Goal: Task Accomplishment & Management: Manage account settings

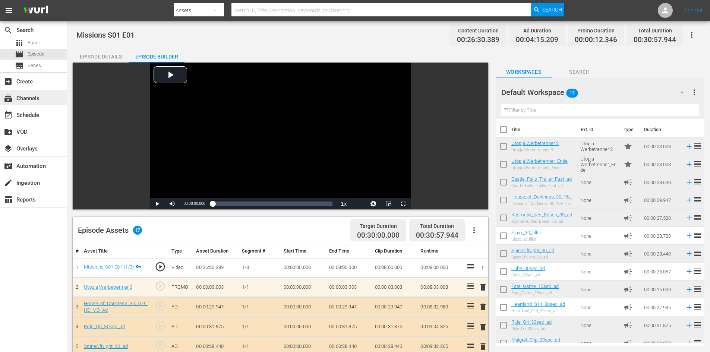
click at [34, 101] on div "subscriptions Channels" at bounding box center [21, 97] width 42 height 7
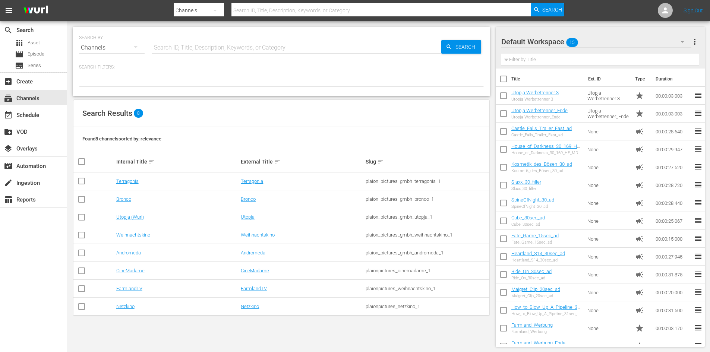
click at [666, 38] on div "Default Workspace 15" at bounding box center [596, 41] width 190 height 21
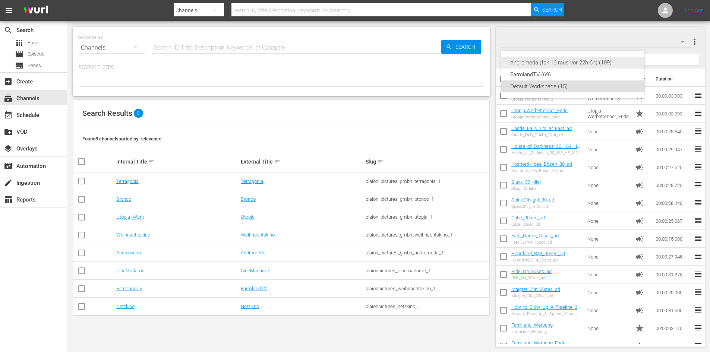
click at [551, 59] on div "Andromeda (fsk 16 raus vor 22h-6h) (109)" at bounding box center [572, 63] width 125 height 12
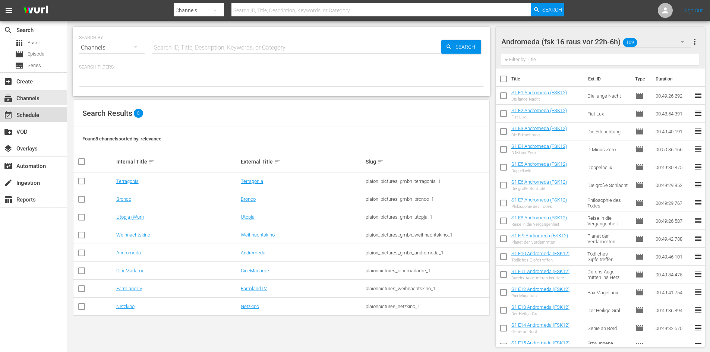
click at [37, 112] on div "event_available Schedule" at bounding box center [21, 114] width 42 height 7
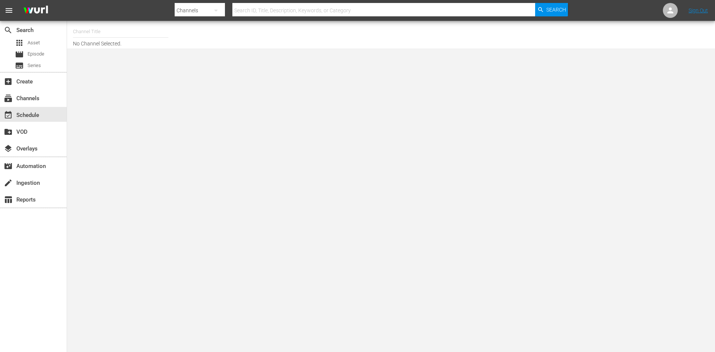
click at [99, 35] on input "text" at bounding box center [120, 32] width 95 height 18
click at [125, 50] on div "Andromeda (1839 - plaion_pictures_gmbh_andromeda_1)" at bounding box center [175, 53] width 193 height 18
type input "Andromeda (1839 - plaion_pictures_gmbh_andromeda_1)"
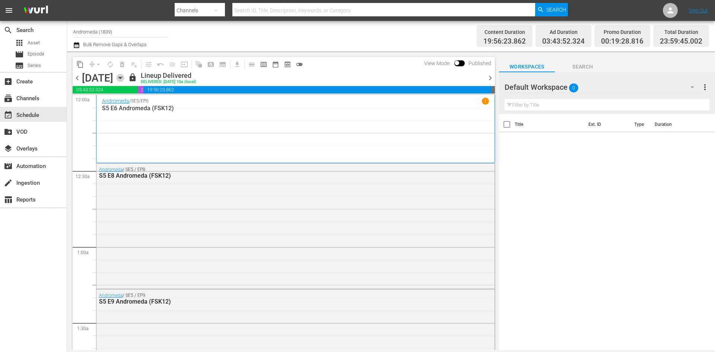
click at [124, 77] on icon "button" at bounding box center [120, 78] width 8 height 8
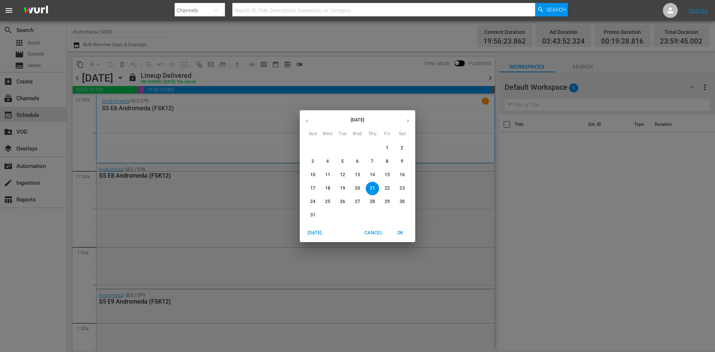
click at [354, 201] on span "27" at bounding box center [357, 202] width 13 height 6
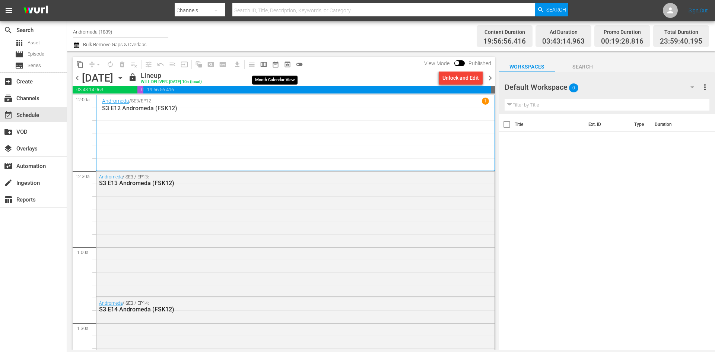
click at [278, 63] on span "date_range_outlined" at bounding box center [275, 64] width 7 height 7
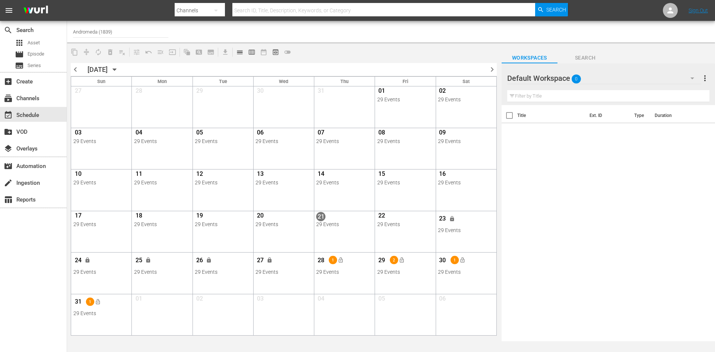
click at [546, 77] on div at bounding box center [534, 78] width 54 height 19
click at [546, 82] on div at bounding box center [534, 78] width 54 height 19
click at [691, 78] on icon "button" at bounding box center [692, 78] width 9 height 9
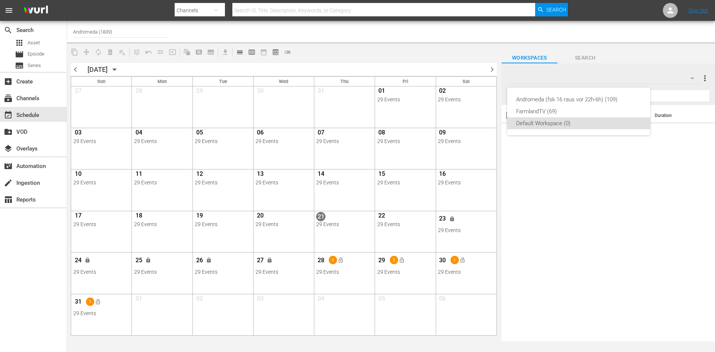
click at [264, 54] on div "Andromeda (fsk 16 raus vor 22h-6h) (109) FarmlandTV (69) Default Workspace (0)" at bounding box center [357, 176] width 715 height 352
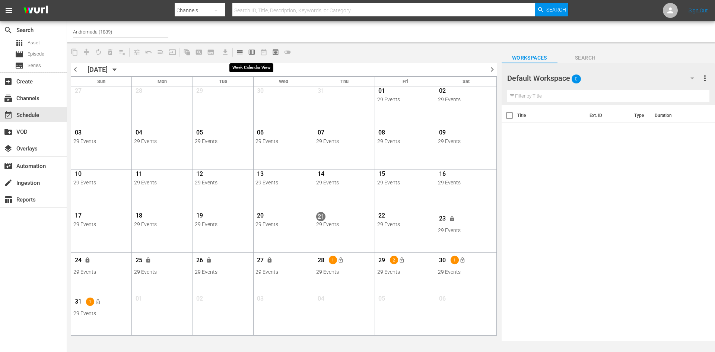
click at [254, 51] on span "calendar_view_week_outlined" at bounding box center [251, 51] width 7 height 7
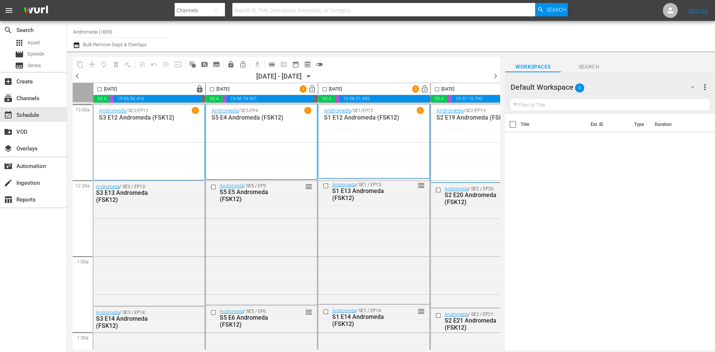
drag, startPoint x: 496, startPoint y: 76, endPoint x: 496, endPoint y: 84, distance: 8.2
click at [496, 76] on span "chevron_right" at bounding box center [495, 76] width 9 height 9
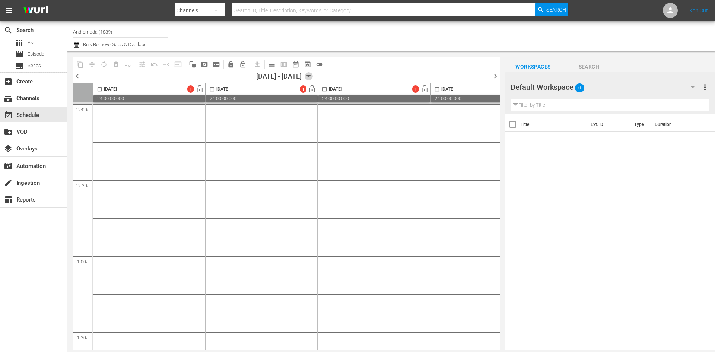
click at [313, 75] on icon "button" at bounding box center [309, 76] width 8 height 8
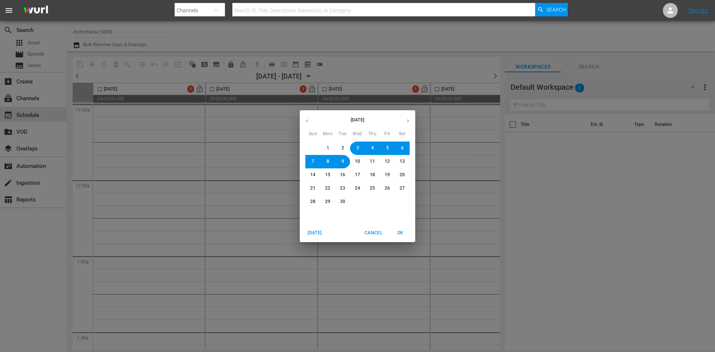
click at [308, 122] on icon "button" at bounding box center [307, 121] width 6 height 6
click at [355, 200] on span "27" at bounding box center [357, 202] width 5 height 6
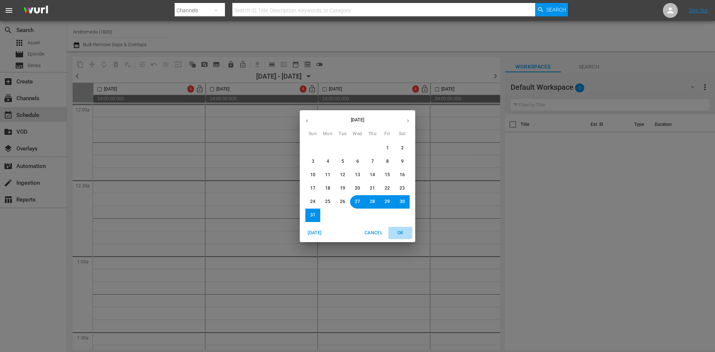
click at [401, 232] on span "OK" at bounding box center [401, 233] width 18 height 8
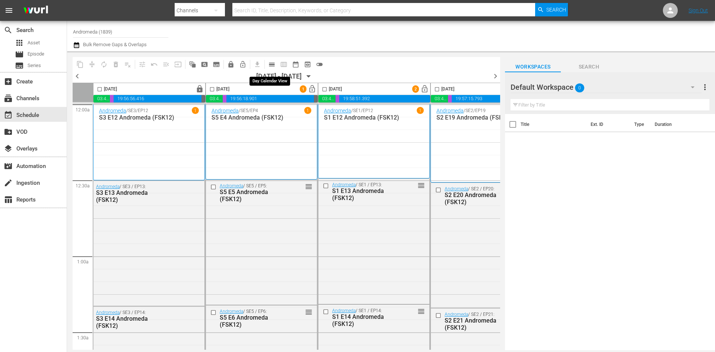
click at [273, 63] on span "calendar_view_day_outlined" at bounding box center [271, 64] width 7 height 7
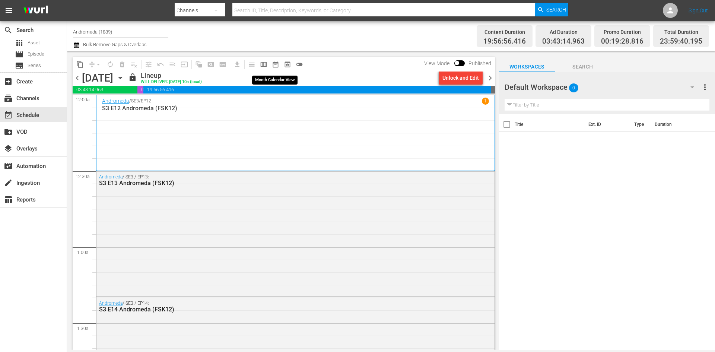
click at [273, 64] on span "date_range_outlined" at bounding box center [275, 64] width 7 height 7
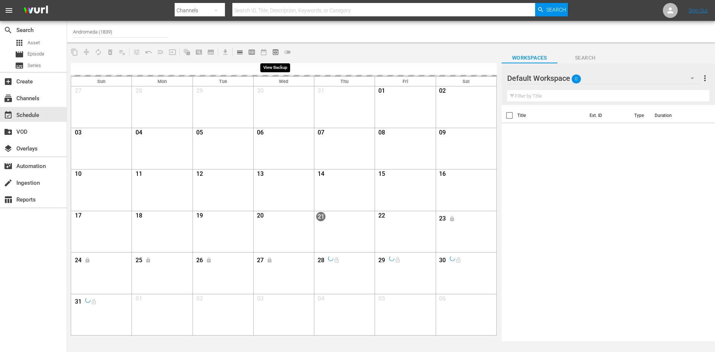
click at [274, 53] on span "preview_outlined" at bounding box center [275, 51] width 7 height 7
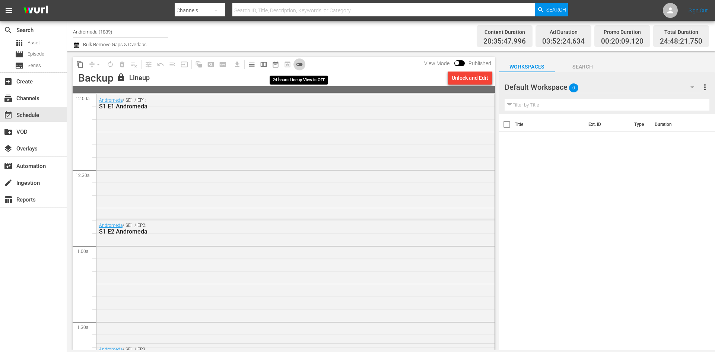
click at [302, 66] on span "toggle_off" at bounding box center [299, 64] width 7 height 7
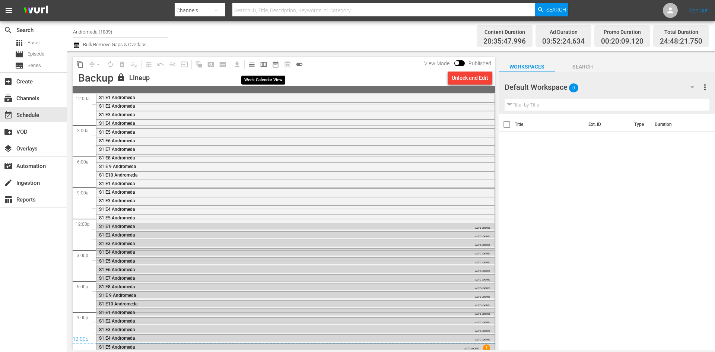
click at [266, 63] on span "calendar_view_week_outlined" at bounding box center [263, 64] width 7 height 7
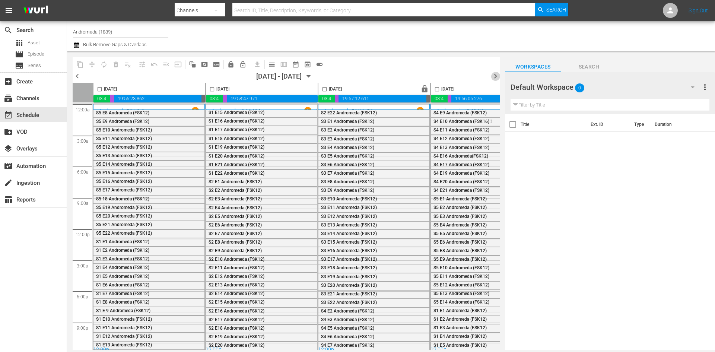
click at [494, 76] on span "chevron_right" at bounding box center [495, 76] width 9 height 9
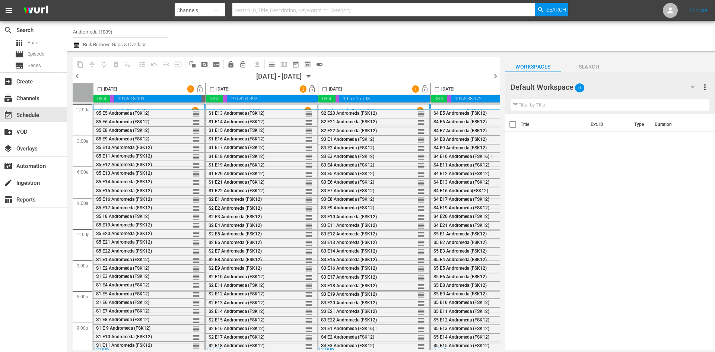
click at [313, 77] on icon "button" at bounding box center [309, 76] width 8 height 8
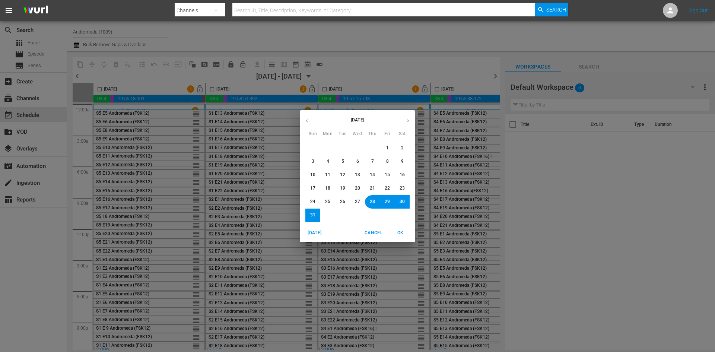
click at [359, 201] on span "27" at bounding box center [357, 202] width 5 height 6
click at [399, 234] on span "OK" at bounding box center [401, 233] width 18 height 8
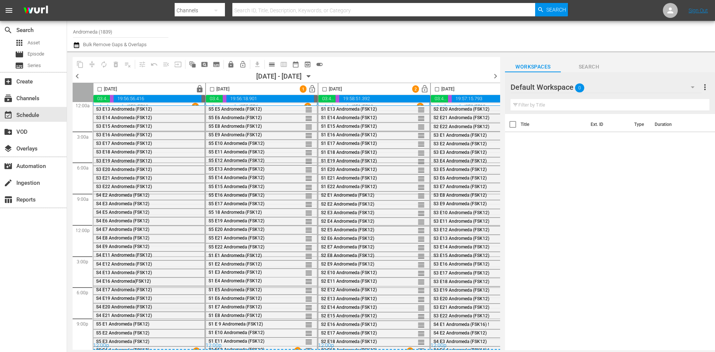
scroll to position [7, 0]
click at [313, 90] on span "lock_open" at bounding box center [312, 89] width 9 height 9
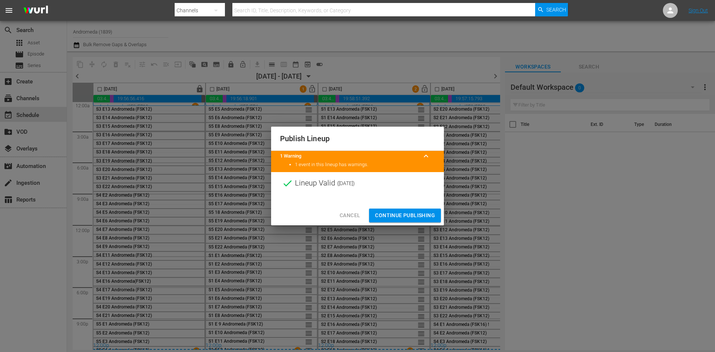
click at [412, 219] on span "Continue Publishing" at bounding box center [405, 215] width 60 height 9
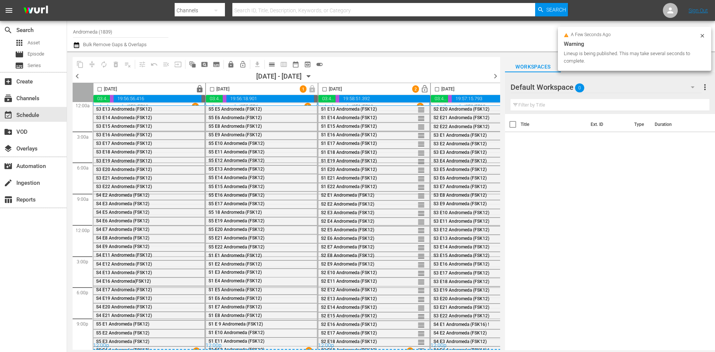
click at [204, 87] on span "lock_open" at bounding box center [200, 89] width 9 height 9
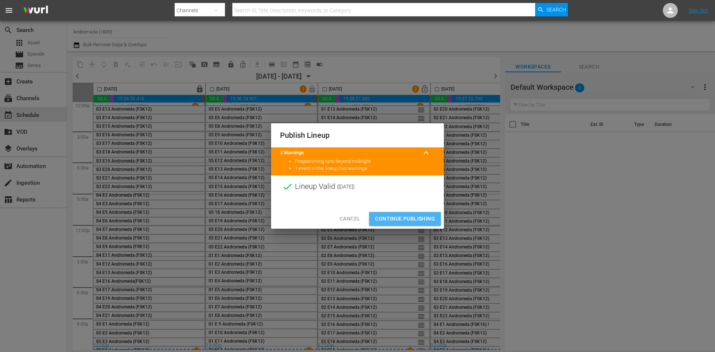
click at [407, 218] on span "Continue Publishing" at bounding box center [405, 218] width 60 height 9
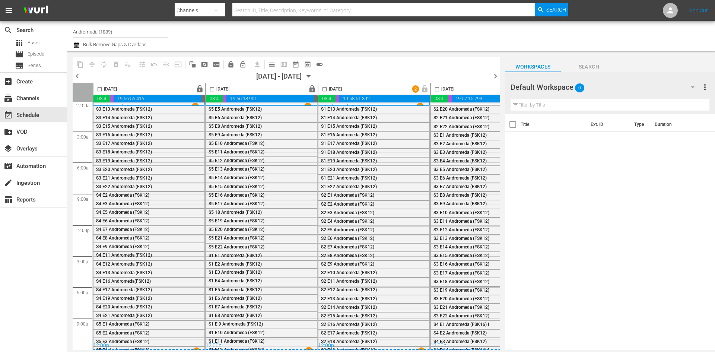
click at [497, 77] on span "chevron_right" at bounding box center [495, 76] width 9 height 9
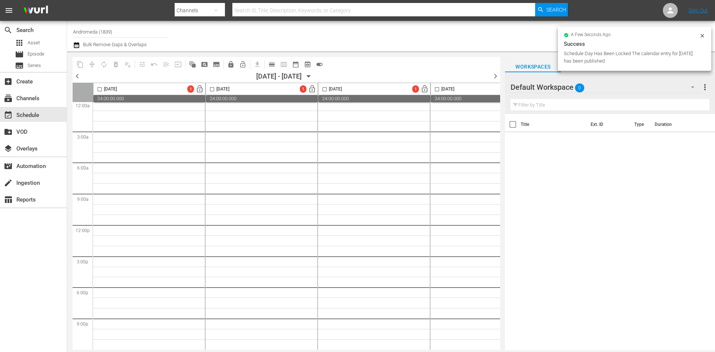
click at [313, 78] on icon "button" at bounding box center [309, 76] width 8 height 8
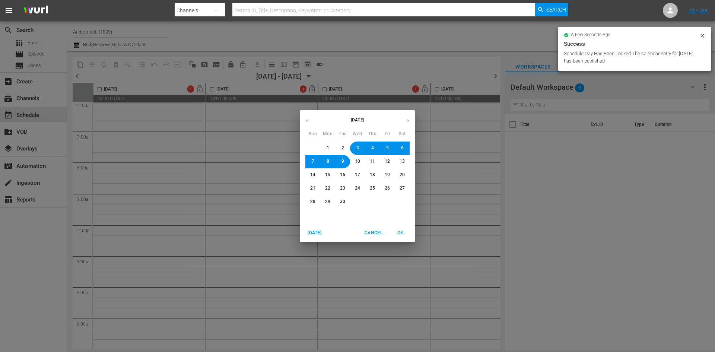
click at [308, 121] on icon "button" at bounding box center [307, 121] width 6 height 6
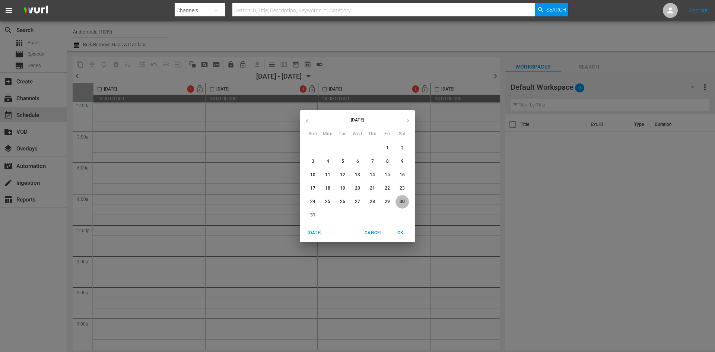
click at [403, 202] on span "30" at bounding box center [402, 202] width 5 height 6
click at [402, 229] on span "OK" at bounding box center [401, 233] width 18 height 8
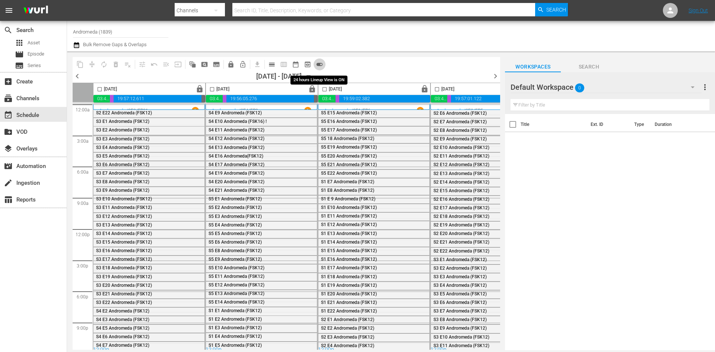
click at [319, 64] on span "toggle_on" at bounding box center [319, 64] width 7 height 7
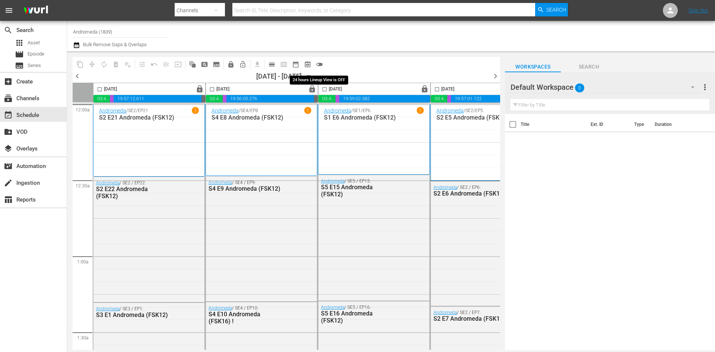
click at [321, 64] on span "toggle_off" at bounding box center [319, 64] width 7 height 7
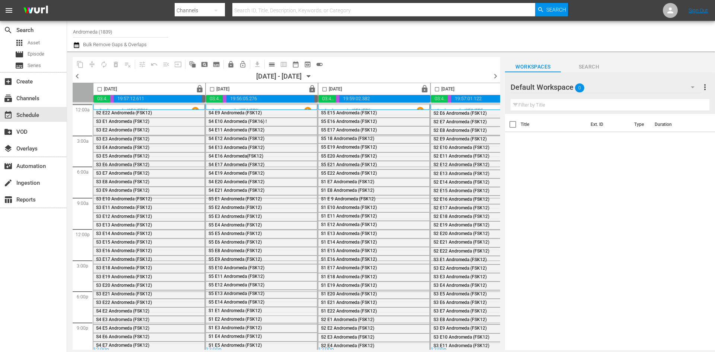
scroll to position [7, 0]
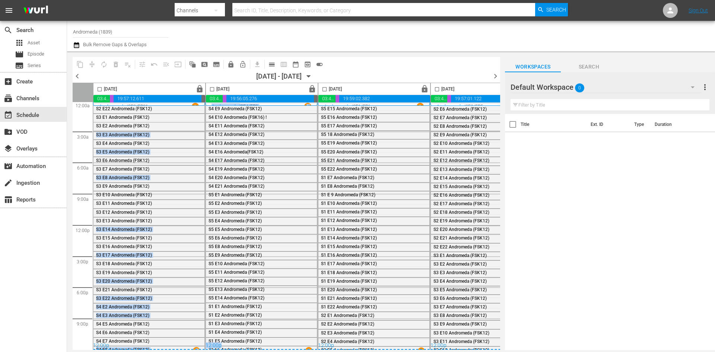
drag, startPoint x: 150, startPoint y: 345, endPoint x: 240, endPoint y: 343, distance: 89.4
click at [240, 343] on div "12:00a 3:00a 6:00a 9:00a 12:00p 3:00p 6:00p 9:00p Select Event Der Tunnel am En…" at bounding box center [287, 224] width 428 height 252
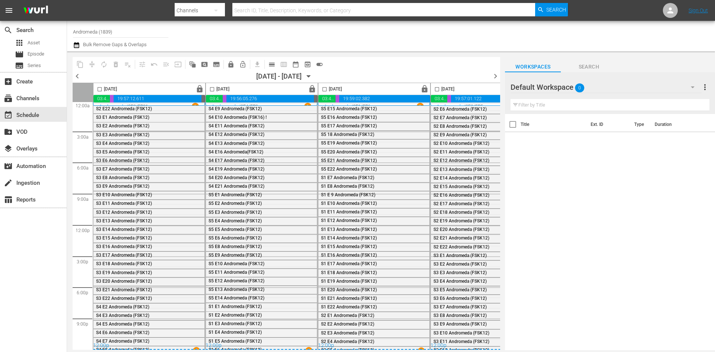
click at [615, 238] on div "Title Ext. ID Type Duration" at bounding box center [610, 232] width 210 height 237
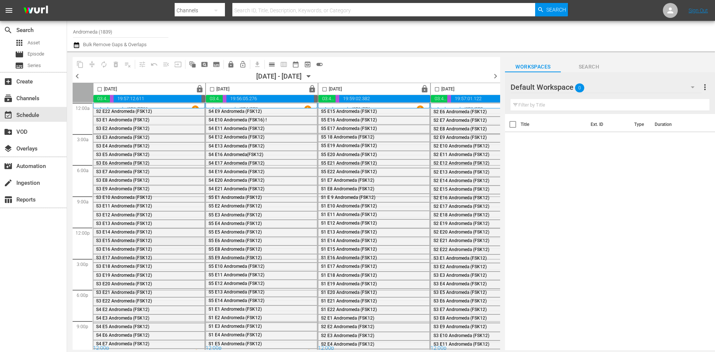
scroll to position [0, 0]
click at [566, 86] on div "Default Workspace 0" at bounding box center [606, 87] width 191 height 21
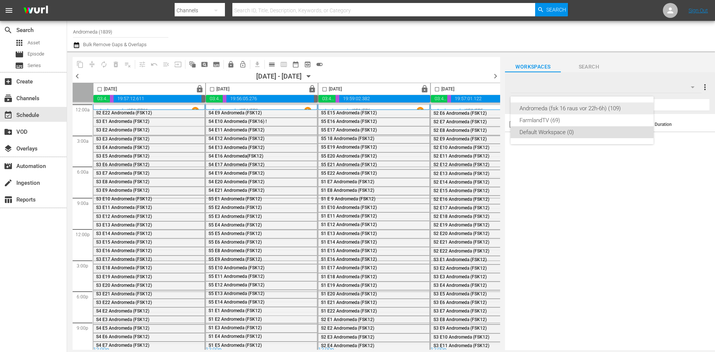
click at [557, 106] on div "Andromeda (fsk 16 raus vor 22h-6h) (109)" at bounding box center [582, 108] width 125 height 12
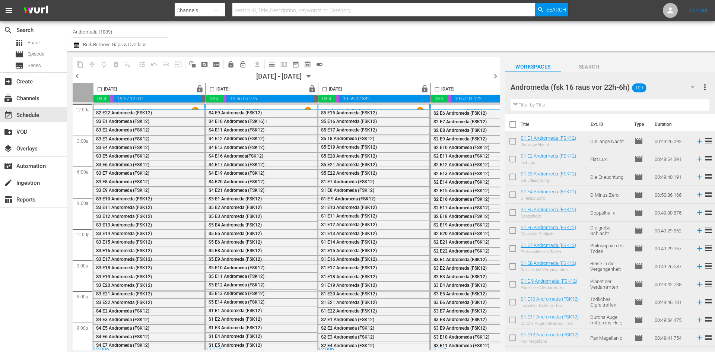
click at [311, 76] on icon "button" at bounding box center [308, 77] width 3 height 2
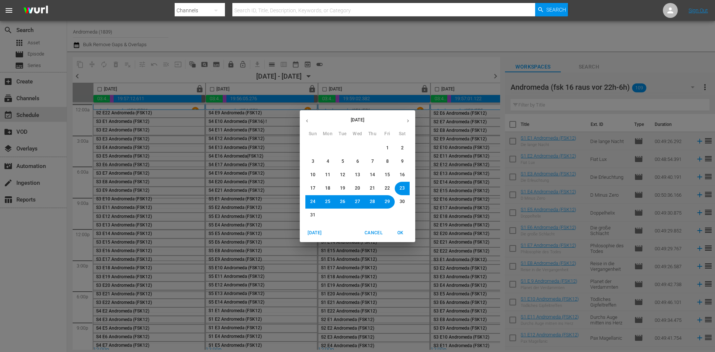
click at [337, 70] on div "August 2025 Sun Mon Tue Wed Thu Fri Sat 27 28 29 30 31 1 2 3 4 5 6 7 8 9 10 11 …" at bounding box center [357, 176] width 715 height 352
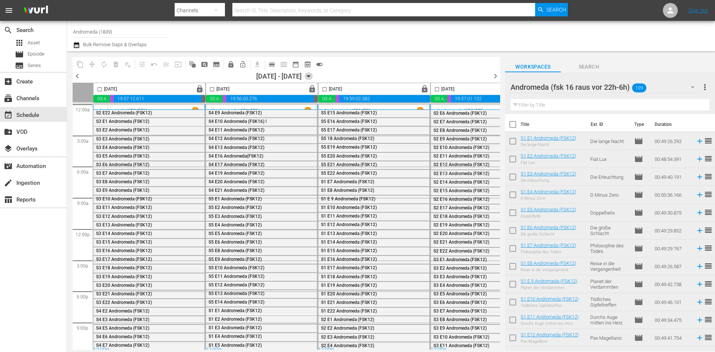
click at [311, 76] on icon "button" at bounding box center [308, 77] width 3 height 2
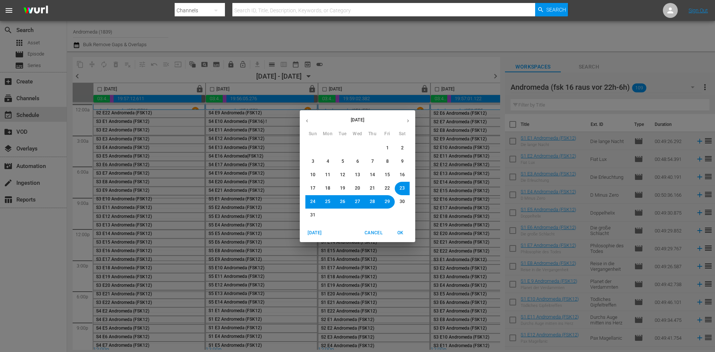
click at [388, 147] on span "1" at bounding box center [387, 148] width 3 height 6
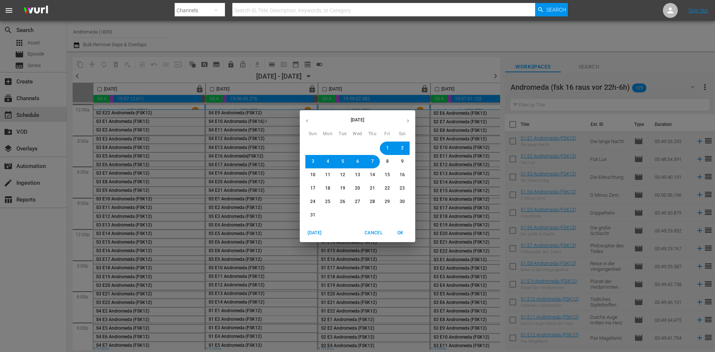
click at [402, 234] on span "OK" at bounding box center [401, 233] width 18 height 8
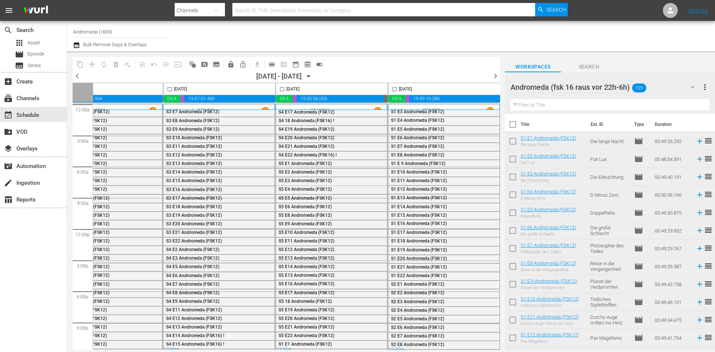
scroll to position [0, 383]
click at [318, 66] on span "toggle_on" at bounding box center [319, 64] width 7 height 7
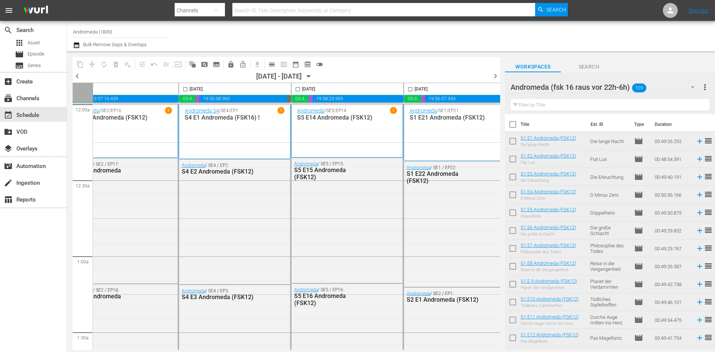
scroll to position [0, 0]
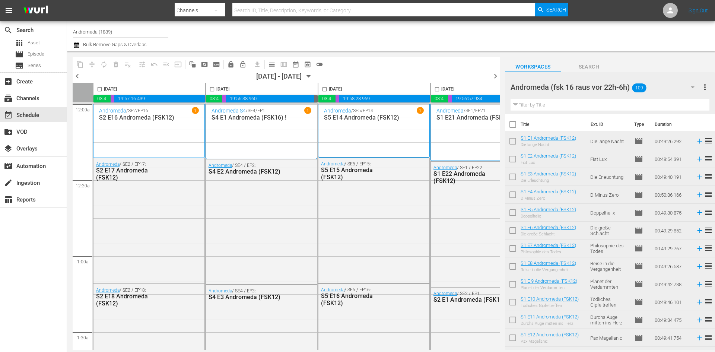
click at [197, 111] on div "1" at bounding box center [195, 110] width 7 height 7
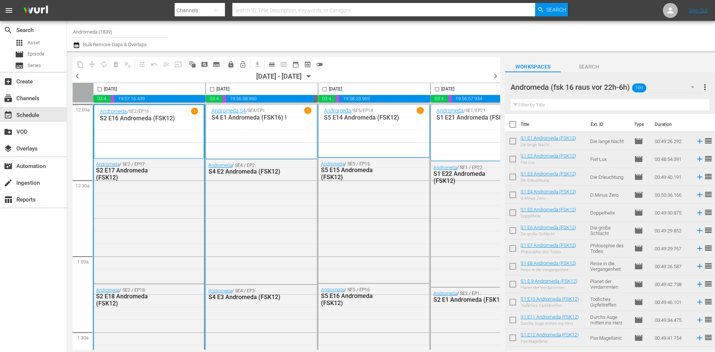
click at [196, 109] on p "1" at bounding box center [194, 111] width 3 height 5
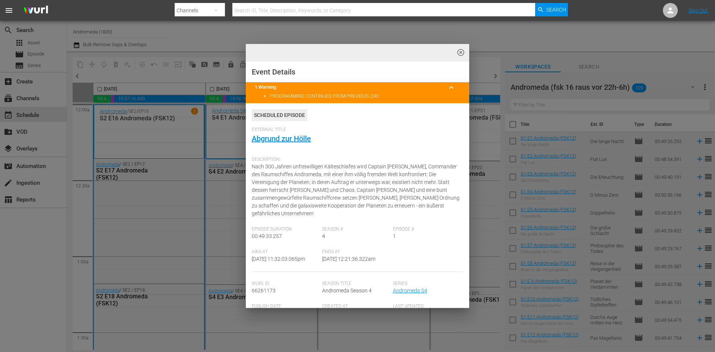
click at [448, 86] on span "keyboard_arrow_up" at bounding box center [451, 87] width 9 height 9
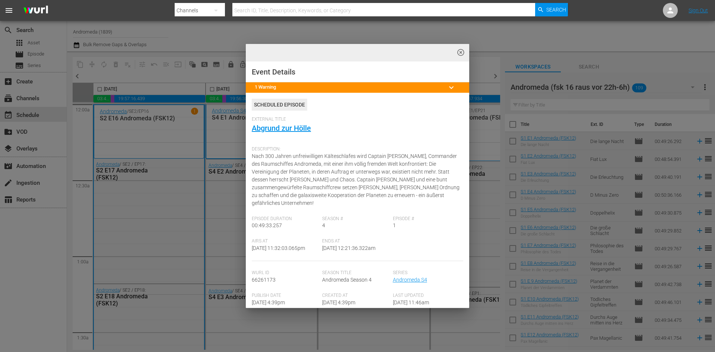
click at [448, 86] on span "keyboard_arrow_down" at bounding box center [451, 87] width 9 height 9
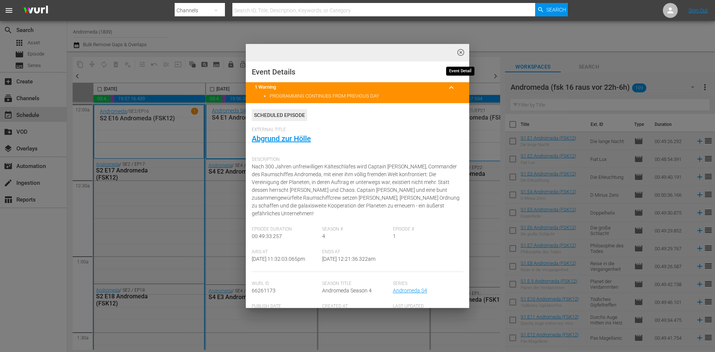
click at [460, 50] on span "highlight_off_icon" at bounding box center [461, 52] width 9 height 9
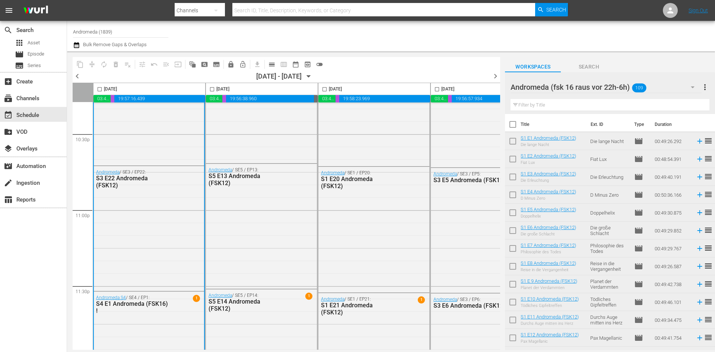
scroll to position [3405, 0]
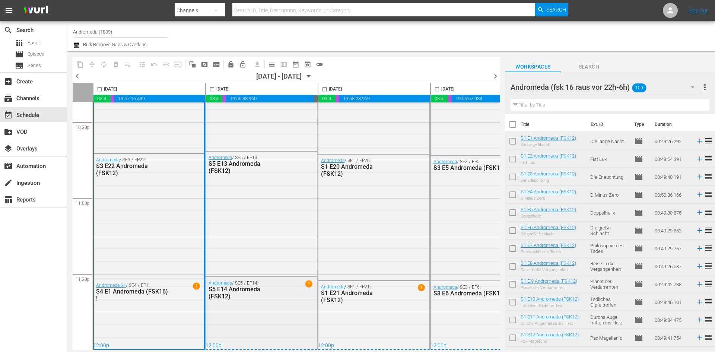
click at [308, 282] on span "1" at bounding box center [308, 284] width 7 height 7
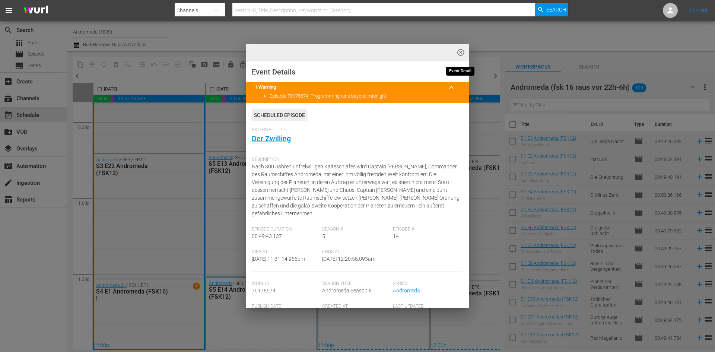
click at [460, 54] on span "highlight_off_icon" at bounding box center [461, 52] width 9 height 9
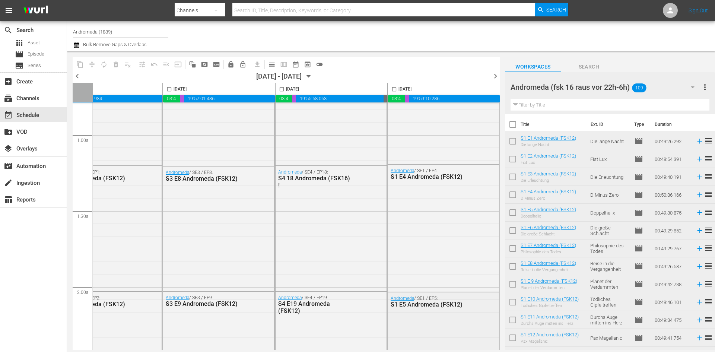
scroll to position [0, 383]
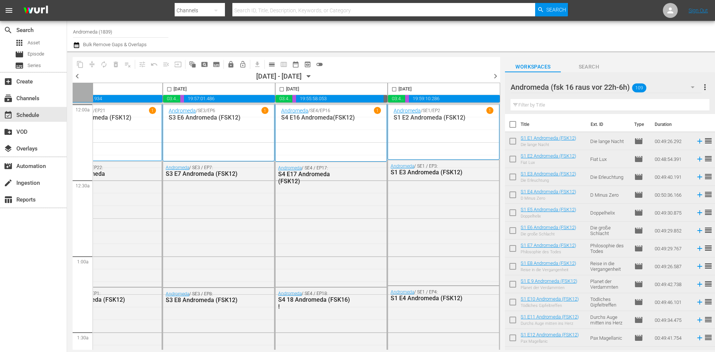
click at [311, 76] on icon "button" at bounding box center [308, 77] width 3 height 2
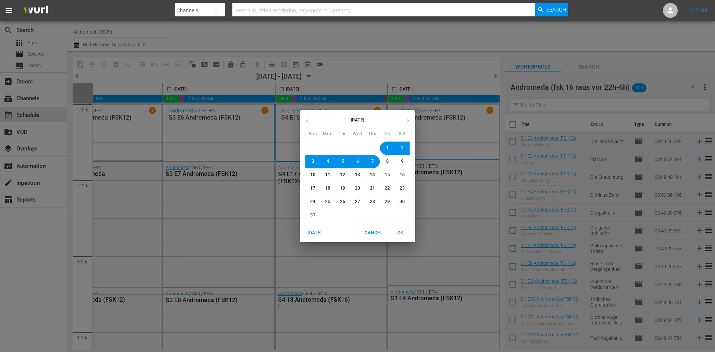
click at [403, 187] on span "23" at bounding box center [402, 188] width 5 height 6
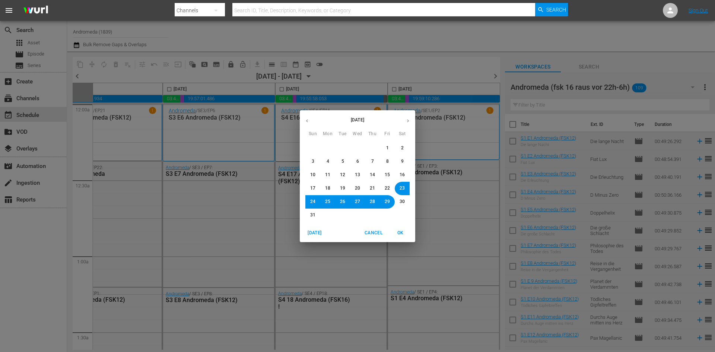
click at [399, 231] on span "OK" at bounding box center [401, 233] width 18 height 8
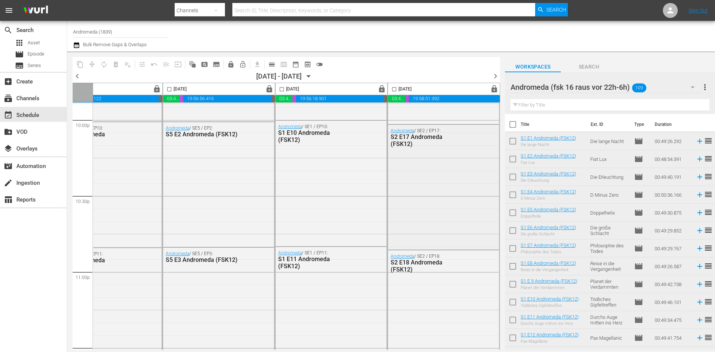
scroll to position [3405, 383]
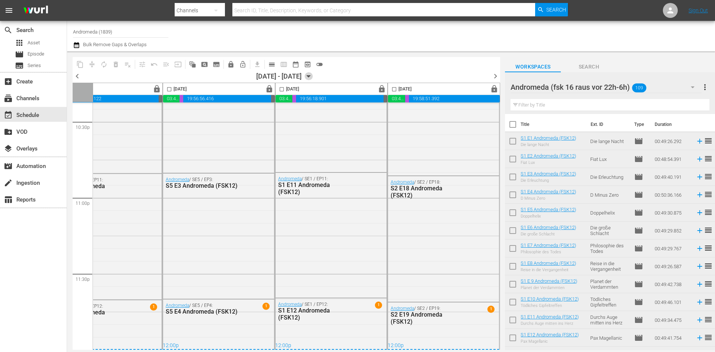
click at [313, 73] on icon "button" at bounding box center [309, 76] width 8 height 8
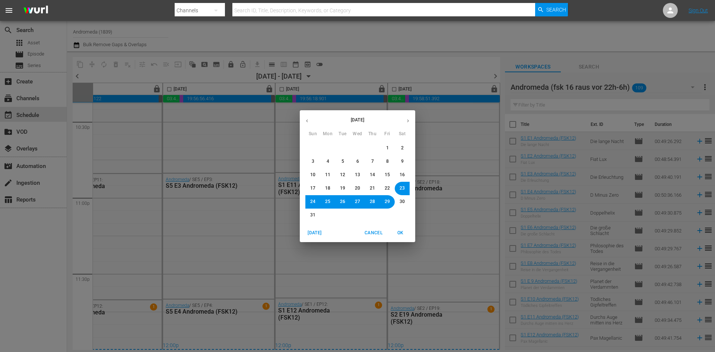
click at [390, 202] on button "29" at bounding box center [387, 201] width 13 height 13
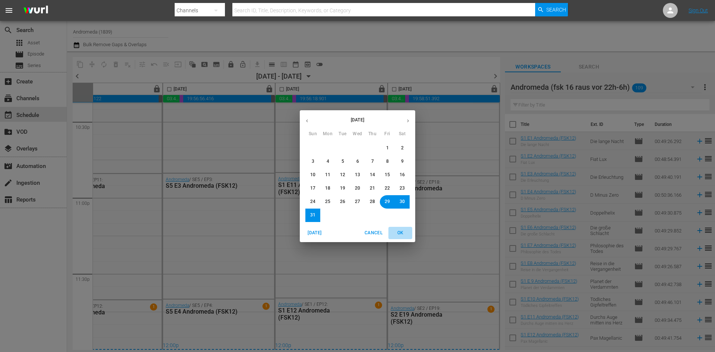
click at [403, 228] on button "OK" at bounding box center [401, 233] width 24 height 12
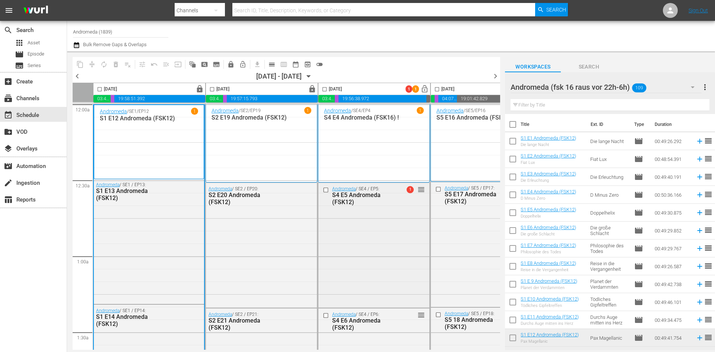
click at [412, 190] on span "1" at bounding box center [410, 189] width 7 height 7
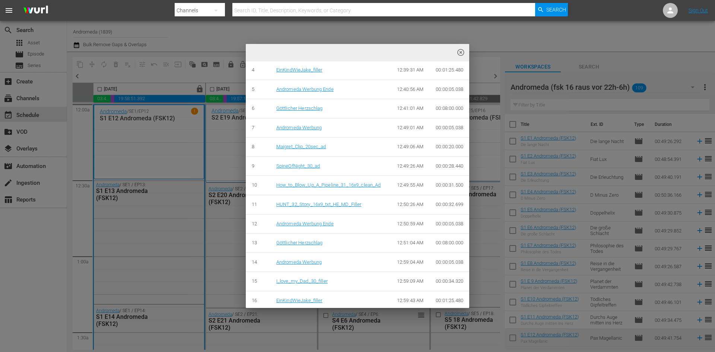
scroll to position [596, 0]
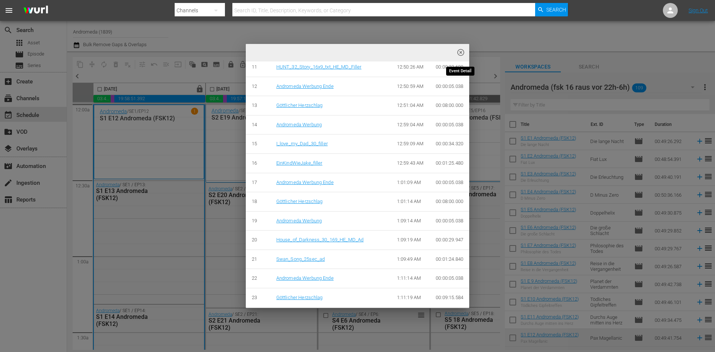
click at [462, 48] on span "highlight_off_icon" at bounding box center [461, 52] width 9 height 9
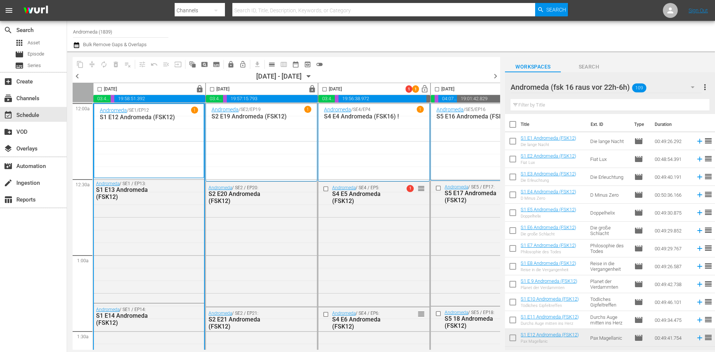
scroll to position [0, 0]
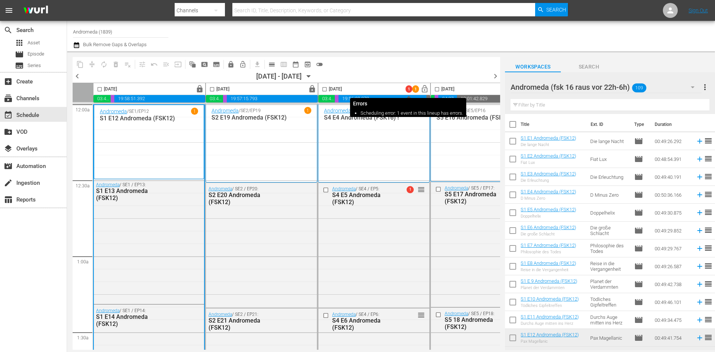
click at [409, 89] on span "1" at bounding box center [409, 89] width 7 height 5
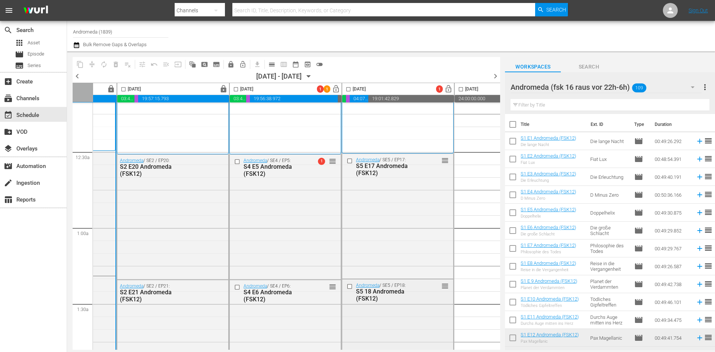
scroll to position [0, 89]
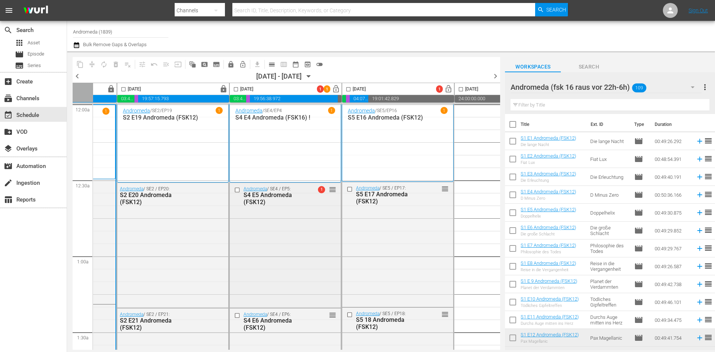
click at [320, 190] on span "1" at bounding box center [321, 189] width 7 height 7
click at [349, 207] on div "Göttlicher Herzschlag" at bounding box center [363, 208] width 67 height 10
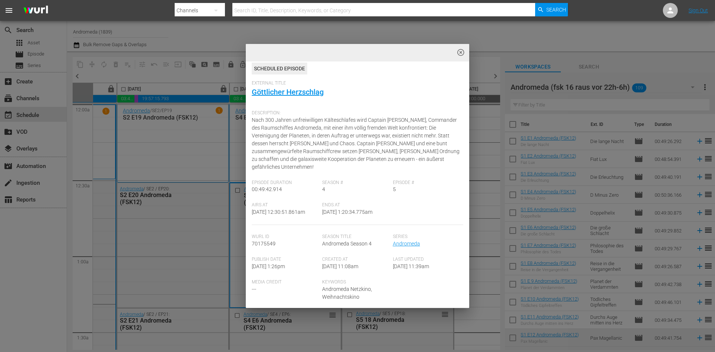
scroll to position [0, 0]
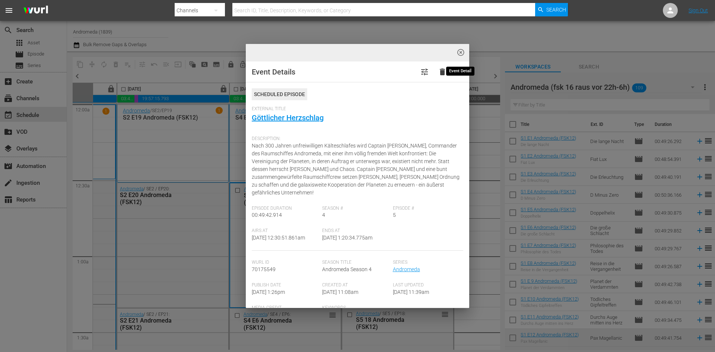
drag, startPoint x: 459, startPoint y: 55, endPoint x: 381, endPoint y: 100, distance: 89.8
click at [459, 55] on span "highlight_off_icon" at bounding box center [461, 52] width 9 height 9
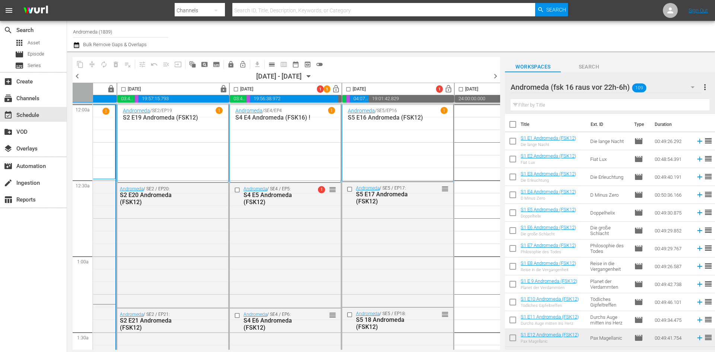
click at [238, 90] on input "checkbox" at bounding box center [236, 90] width 9 height 9
checkbox input "true"
click at [349, 90] on input "checkbox" at bounding box center [348, 90] width 9 height 9
checkbox input "true"
click at [89, 65] on span "compress" at bounding box center [91, 64] width 7 height 7
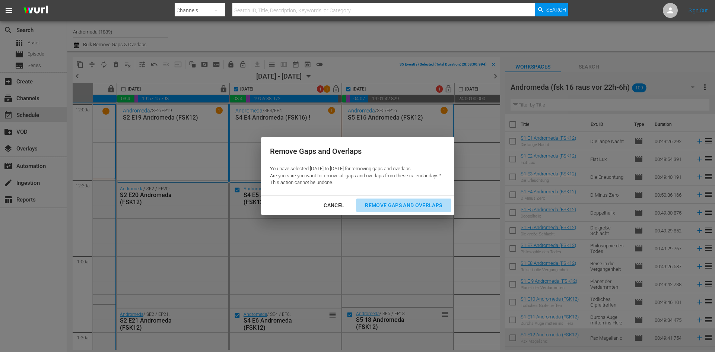
click at [404, 207] on div "Remove Gaps and Overlaps" at bounding box center [403, 205] width 89 height 9
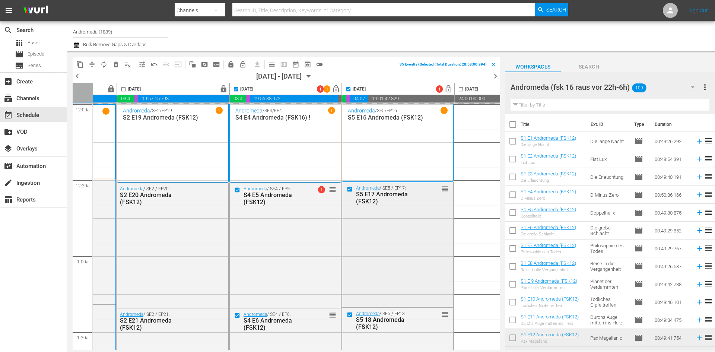
checkbox input "false"
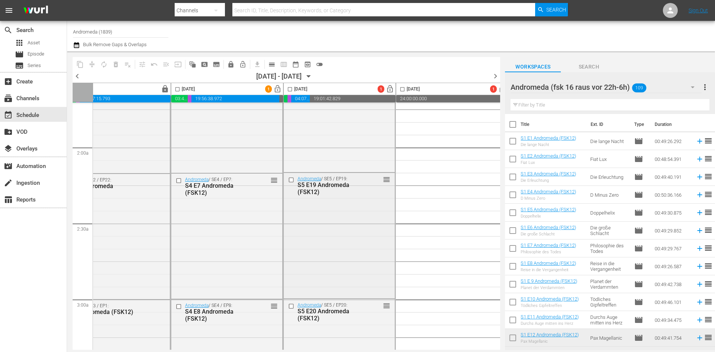
scroll to position [0, 147]
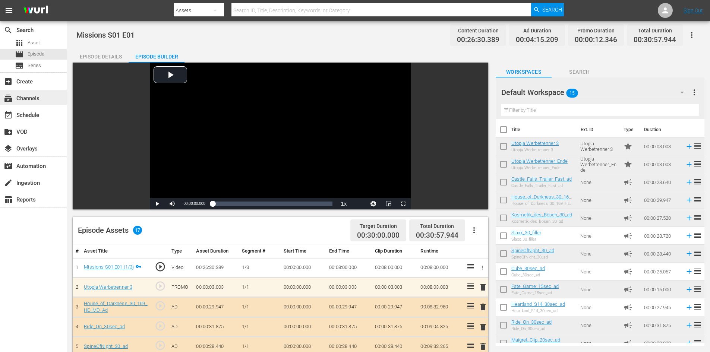
click at [44, 103] on div "subscriptions Channels" at bounding box center [33, 97] width 67 height 15
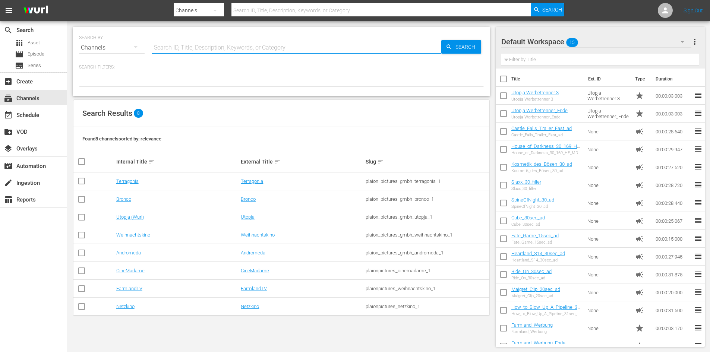
click at [189, 45] on input "text" at bounding box center [296, 48] width 289 height 18
type input "Weihnachts"
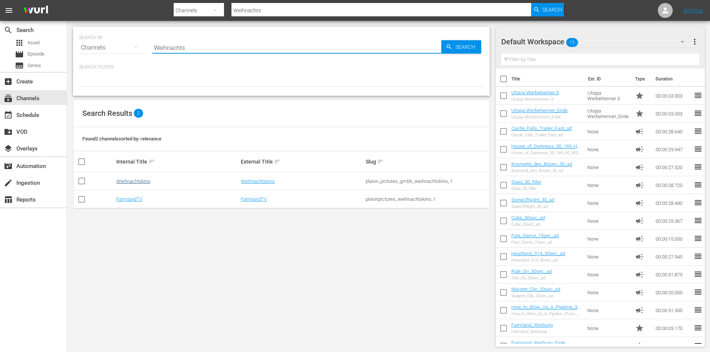
type input "Weihnachts"
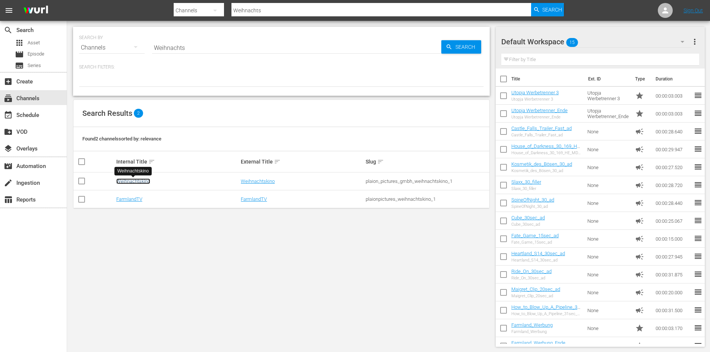
click at [125, 182] on link "Weihnachtskino" at bounding box center [133, 181] width 34 height 6
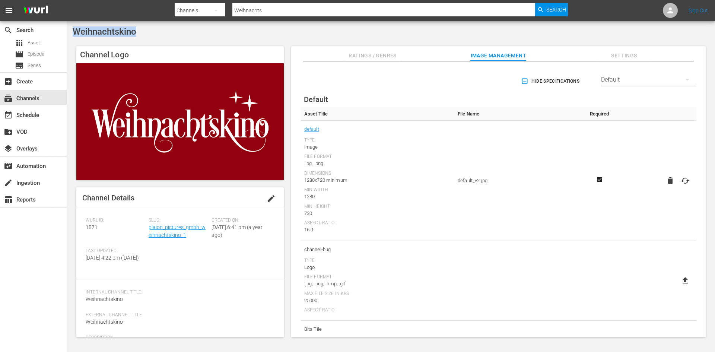
drag, startPoint x: 140, startPoint y: 33, endPoint x: 75, endPoint y: 25, distance: 65.6
click at [75, 25] on div "Weihnachtskino Channel Logo Channel Details edit Wurl ID: 1871 Slug: plaion_pic…" at bounding box center [391, 184] width 648 height 326
copy span "Weihnachtskino"
click at [31, 117] on div "event_available Schedule" at bounding box center [21, 114] width 42 height 7
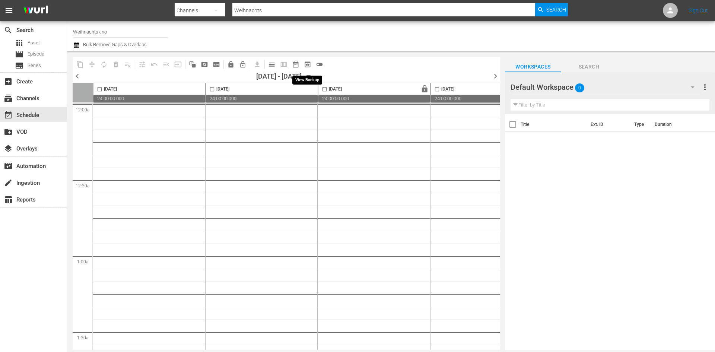
click at [310, 63] on span "preview_outlined" at bounding box center [307, 64] width 7 height 7
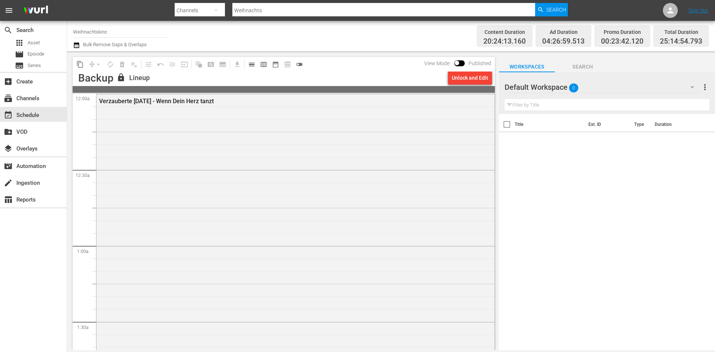
drag, startPoint x: 236, startPoint y: 99, endPoint x: 95, endPoint y: 106, distance: 141.0
copy div "Alles was du dir zu Weihnachten wünschst Alles was du dir zu Weihnachten wünsch…"
click at [215, 225] on div "Alles was du dir zu Weihnachten wünschst" at bounding box center [295, 348] width 398 height 278
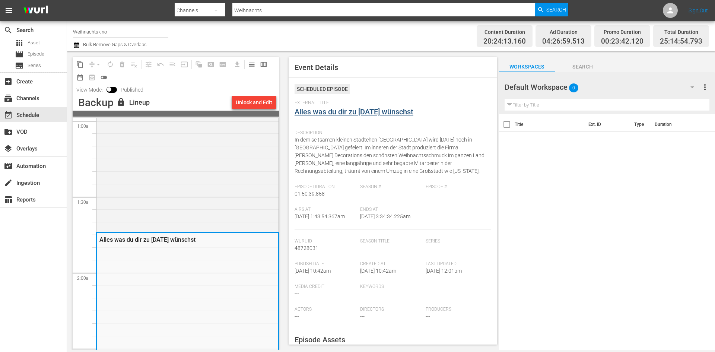
drag, startPoint x: 454, startPoint y: 113, endPoint x: 324, endPoint y: 109, distance: 129.7
click at [324, 109] on div "External Title Alles was du dir zu Weihnachten wünschst" at bounding box center [393, 113] width 197 height 26
drag, startPoint x: 435, startPoint y: 124, endPoint x: 441, endPoint y: 122, distance: 6.5
click at [435, 124] on div "External Title Alles was du dir zu Weihnachten wünschst" at bounding box center [393, 113] width 197 height 26
drag, startPoint x: 447, startPoint y: 111, endPoint x: 294, endPoint y: 108, distance: 153.9
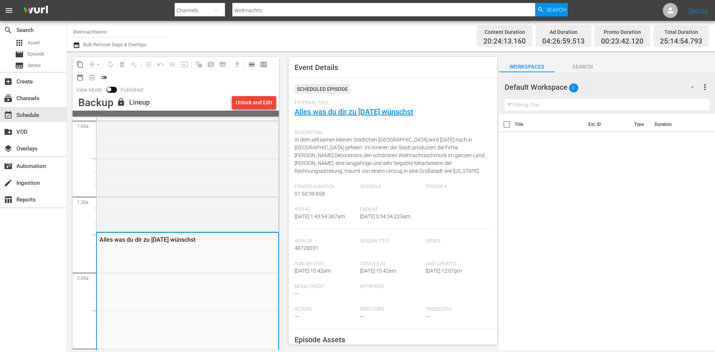
click at [294, 108] on div "Event Details Scheduled Episode External Title Alles was du dir zu Weihnachten …" at bounding box center [393, 201] width 209 height 288
copy link "Alles was du dir zu Weihnachten wünschst"
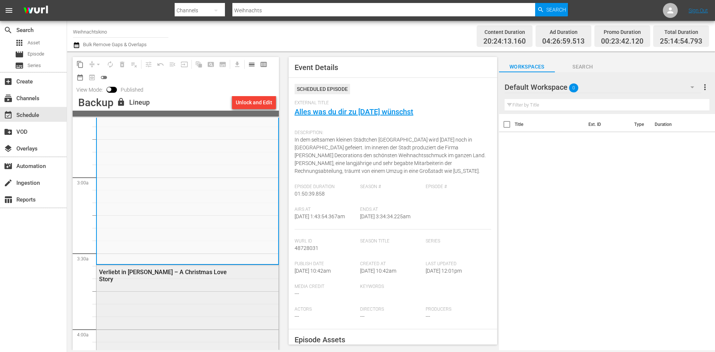
scroll to position [447, 0]
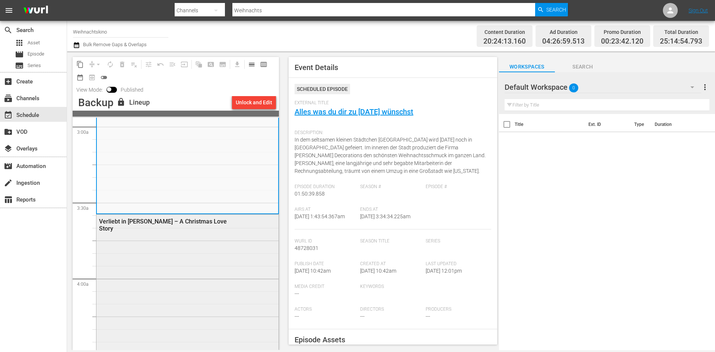
click at [132, 221] on div "Verliebt in Holly – A Christmas Love Story" at bounding box center [169, 225] width 140 height 14
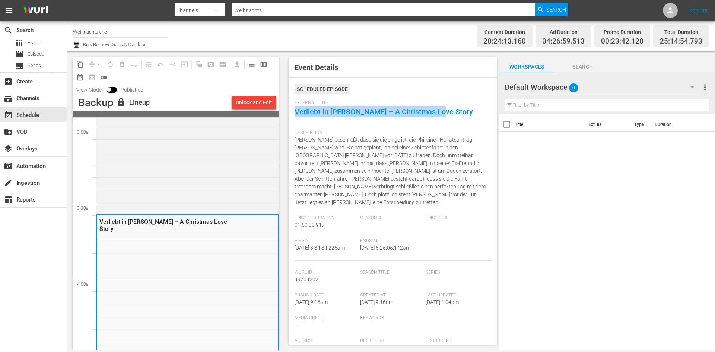
drag, startPoint x: 443, startPoint y: 113, endPoint x: 293, endPoint y: 113, distance: 149.8
click at [293, 113] on div "Event Details Scheduled Episode External Title Verliebt in Holly – A Christmas …" at bounding box center [393, 201] width 209 height 288
copy link "Verliebt in Holly – A Christmas Love Story"
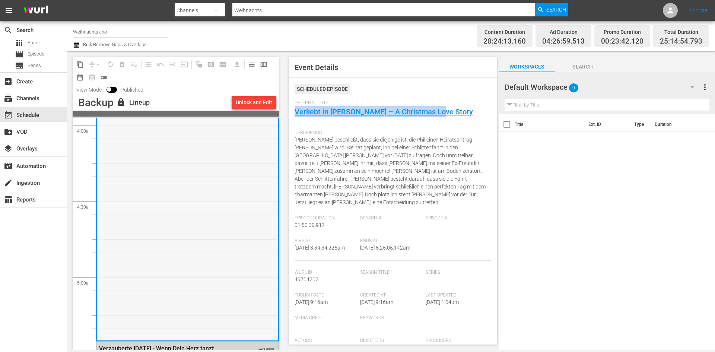
scroll to position [708, 0]
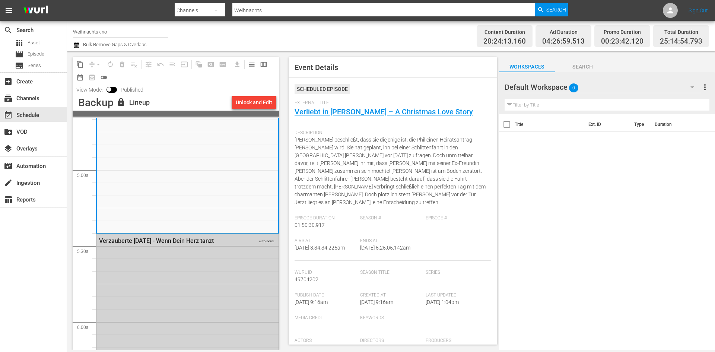
click at [176, 241] on div "Verzauberte Weihnachten - Wenn Dein Herz tanzt" at bounding box center [169, 240] width 140 height 7
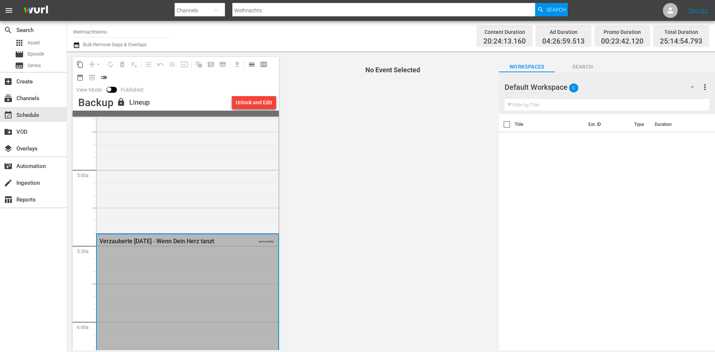
click at [178, 238] on div "Verzauberte Weihnachten - Wenn Dein Herz tanzt" at bounding box center [169, 241] width 140 height 7
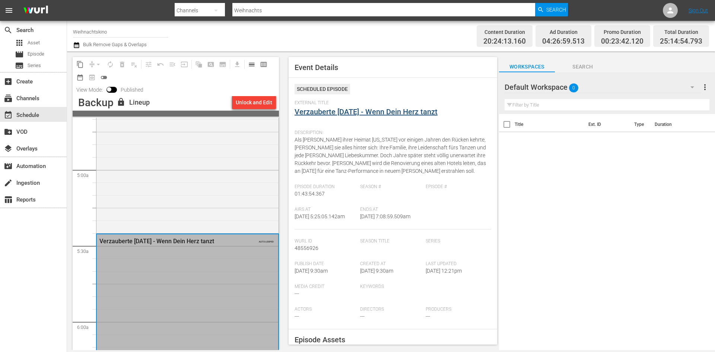
drag, startPoint x: 476, startPoint y: 113, endPoint x: 297, endPoint y: 111, distance: 179.9
click at [297, 111] on div "External Title Verzauberte Weihnachten - Wenn Dein Herz tanzt" at bounding box center [393, 113] width 197 height 26
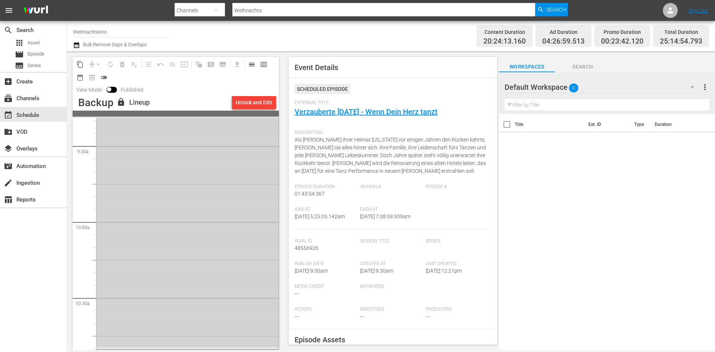
scroll to position [1304, 0]
click at [120, 187] on div "Verliebt in Holly – A Christmas Love Story" at bounding box center [169, 192] width 140 height 14
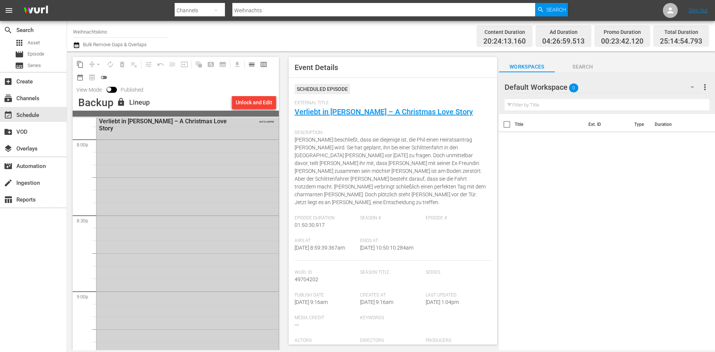
scroll to position [3055, 0]
click at [275, 301] on div "S N A P S N A P S N A P S N A P S N A P S N A P S N A P S N A P S N A P S N A P…" at bounding box center [176, 234] width 206 height 232
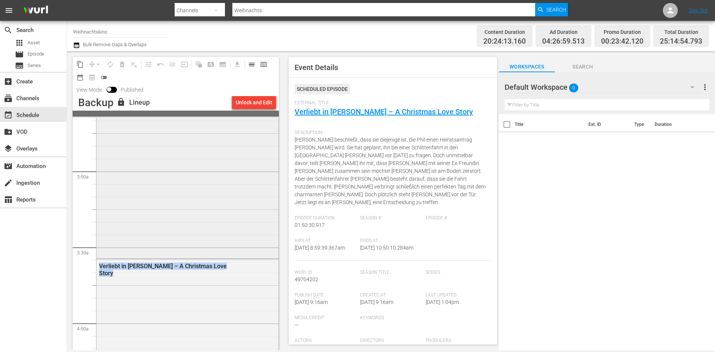
scroll to position [410, 0]
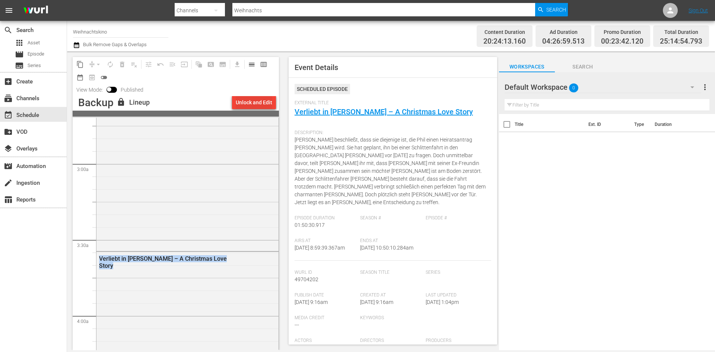
click at [261, 103] on div "Unlock and Edit" at bounding box center [254, 102] width 37 height 13
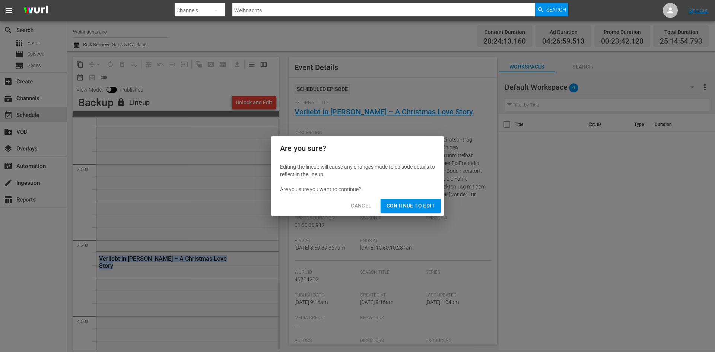
drag, startPoint x: 394, startPoint y: 206, endPoint x: 345, endPoint y: 223, distance: 51.8
click at [394, 206] on span "Continue to Edit" at bounding box center [411, 205] width 48 height 9
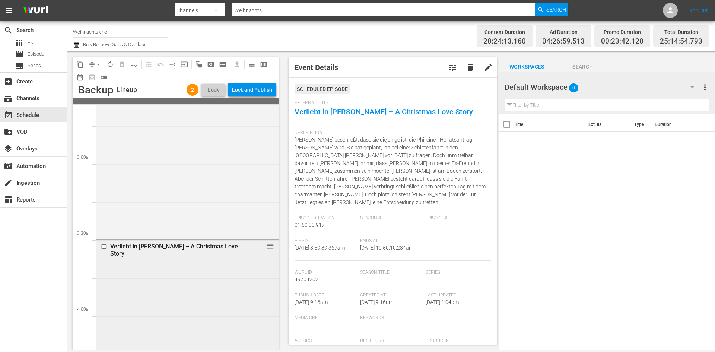
click at [105, 246] on input "checkbox" at bounding box center [105, 247] width 8 height 6
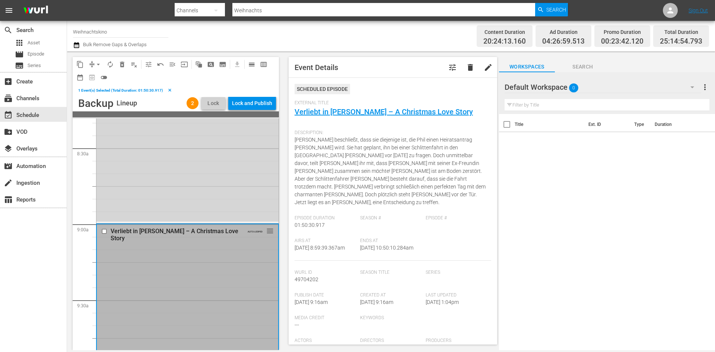
scroll to position [1267, 0]
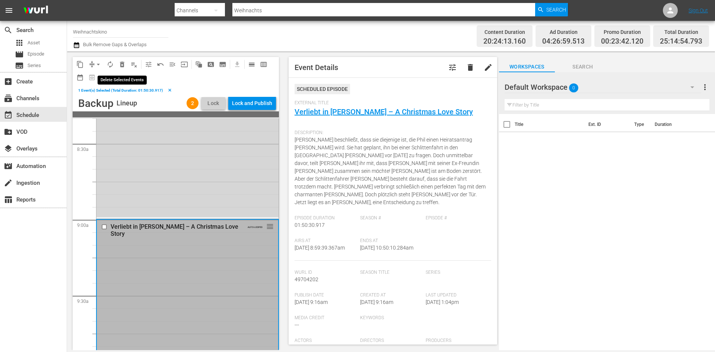
click at [120, 63] on span "delete_forever_outlined" at bounding box center [121, 64] width 7 height 7
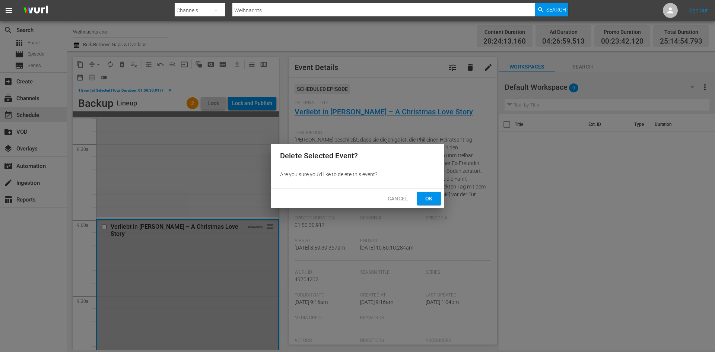
click at [435, 196] on button "Ok" at bounding box center [429, 199] width 24 height 14
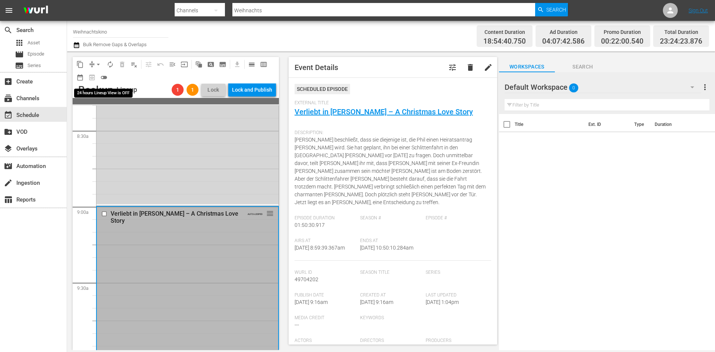
click at [105, 77] on span "toggle_off" at bounding box center [103, 77] width 7 height 7
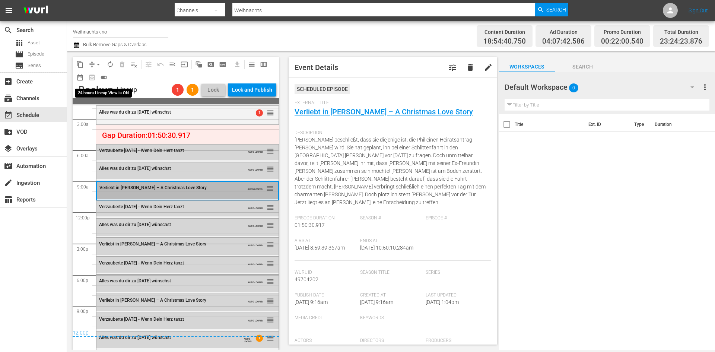
scroll to position [18, 0]
click at [102, 78] on span "toggle_on" at bounding box center [103, 77] width 7 height 7
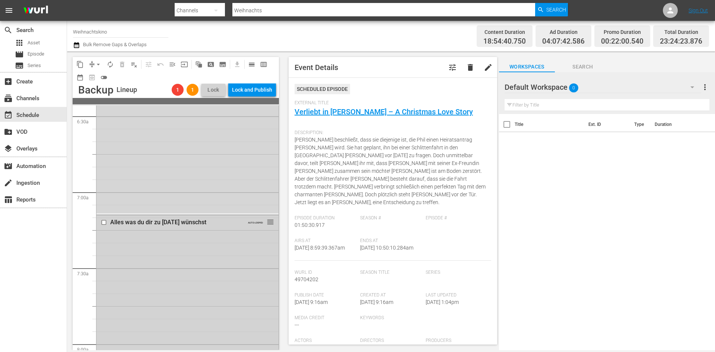
scroll to position [1024, 0]
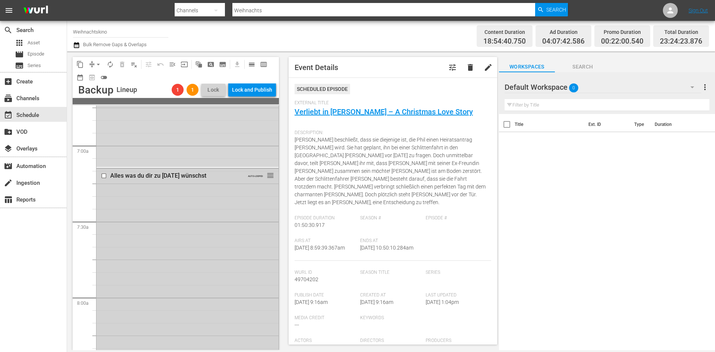
click at [101, 175] on input "checkbox" at bounding box center [105, 176] width 8 height 6
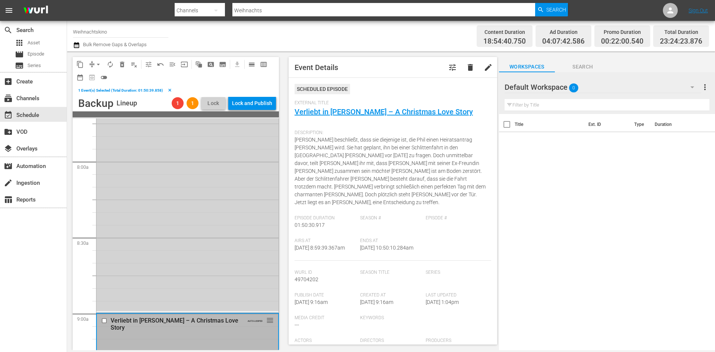
scroll to position [1061, 0]
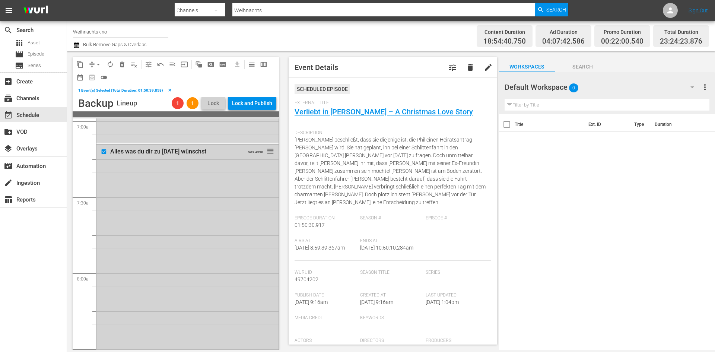
click at [105, 150] on input "checkbox" at bounding box center [105, 152] width 8 height 6
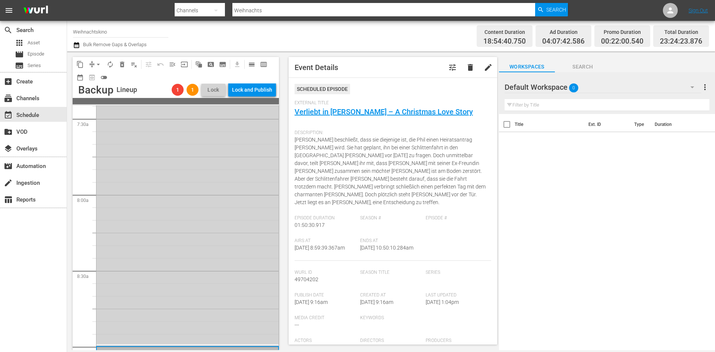
scroll to position [1247, 0]
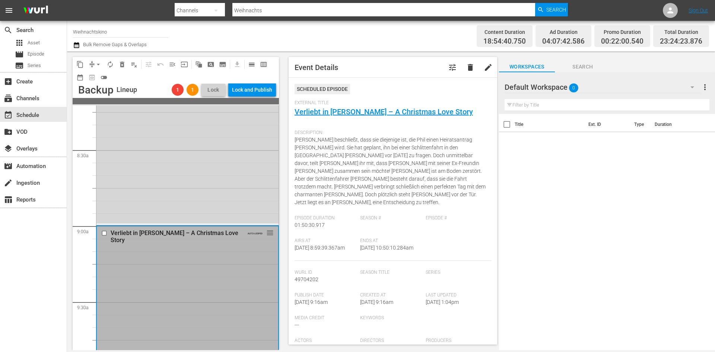
click at [104, 235] on input "checkbox" at bounding box center [105, 233] width 8 height 6
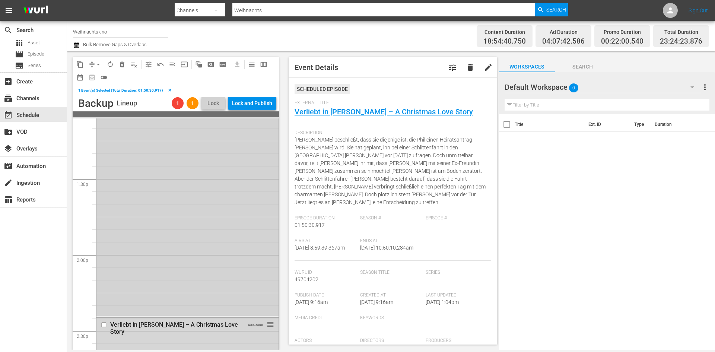
scroll to position [2067, 0]
click at [105, 248] on input "checkbox" at bounding box center [105, 250] width 8 height 6
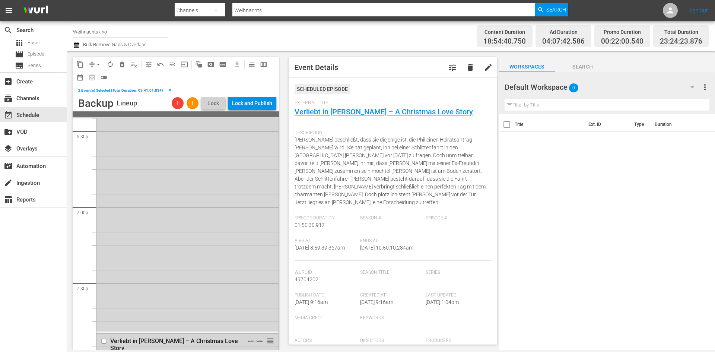
scroll to position [2886, 0]
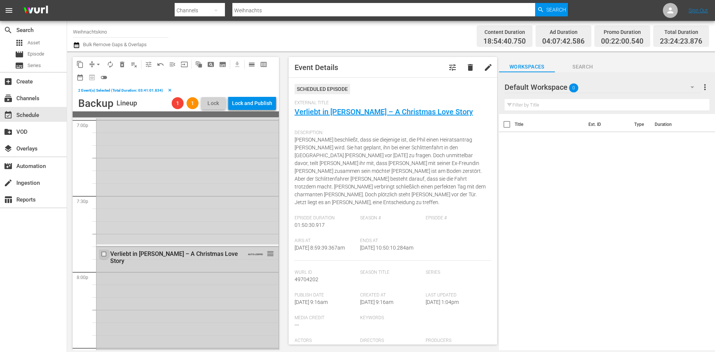
click at [104, 254] on input "checkbox" at bounding box center [105, 254] width 8 height 6
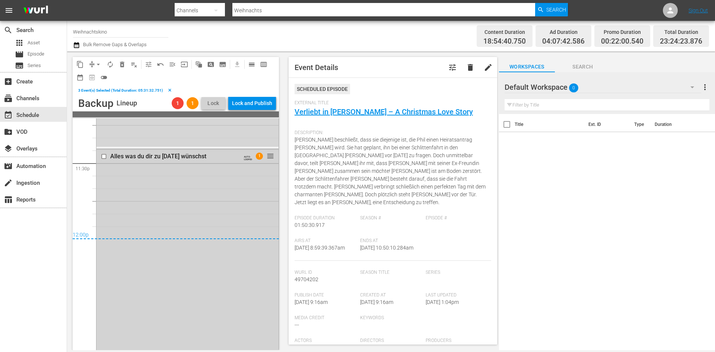
scroll to position [3606, 0]
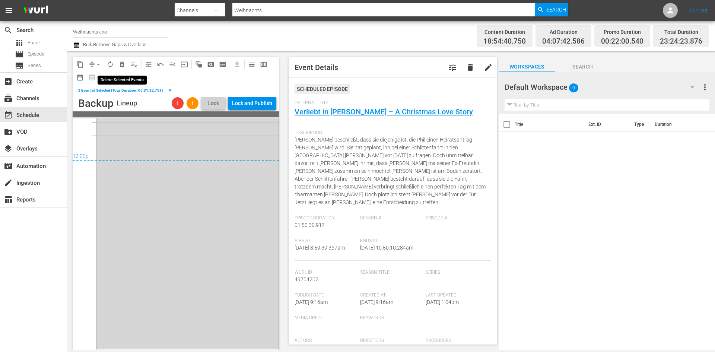
click at [121, 67] on span "delete_forever_outlined" at bounding box center [121, 64] width 7 height 7
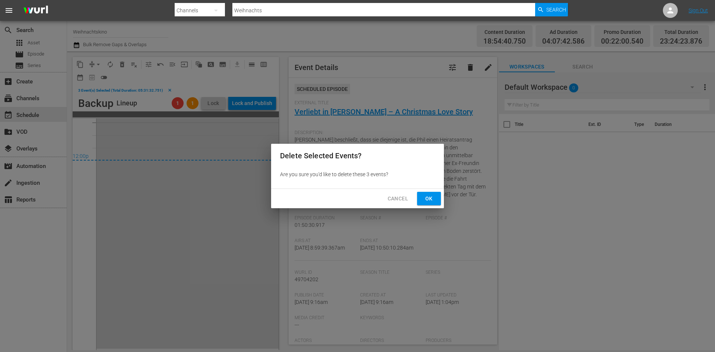
click at [428, 198] on span "Ok" at bounding box center [429, 198] width 12 height 9
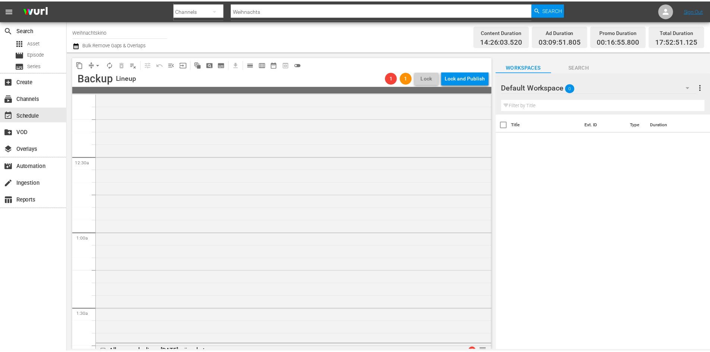
scroll to position [0, 0]
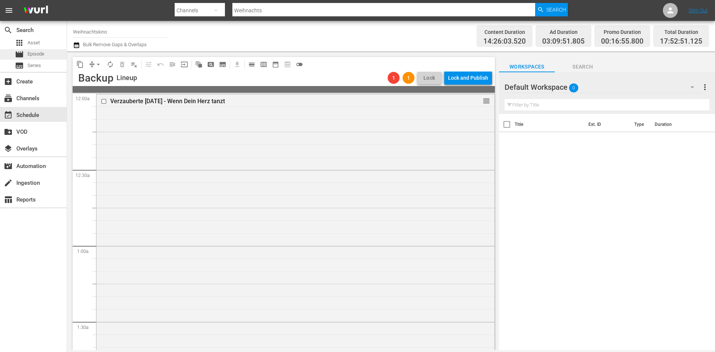
click at [31, 52] on span "Episode" at bounding box center [36, 53] width 17 height 7
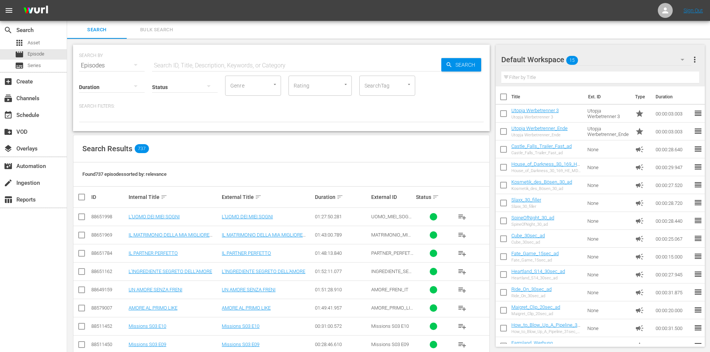
click at [199, 68] on input "text" at bounding box center [296, 66] width 289 height 18
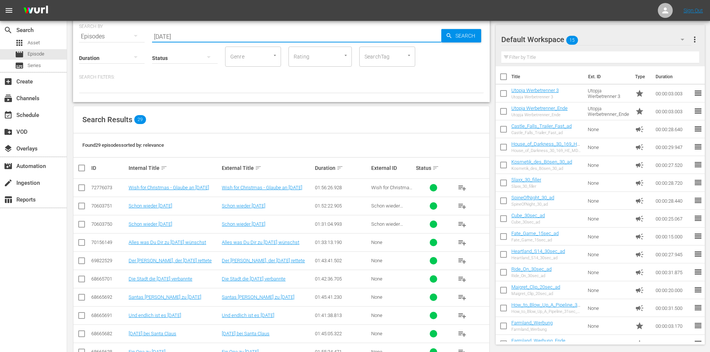
scroll to position [37, 0]
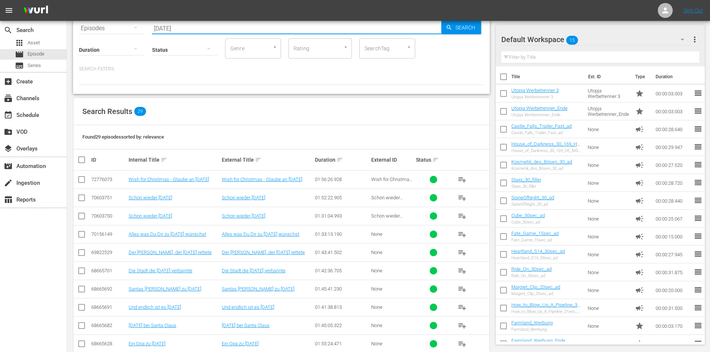
type input "Weihnachten"
click at [78, 180] on input "checkbox" at bounding box center [81, 181] width 9 height 9
checkbox input "true"
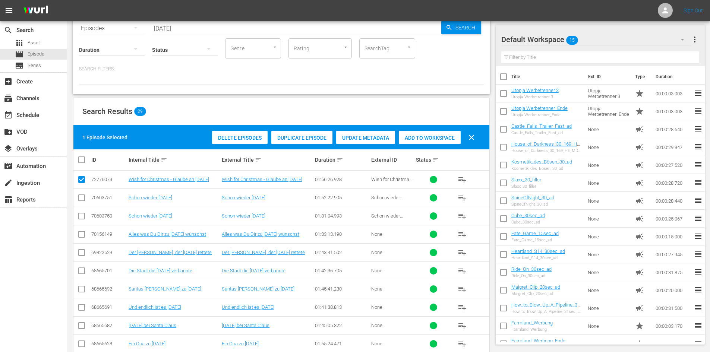
click at [79, 251] on input "checkbox" at bounding box center [81, 254] width 9 height 9
checkbox input "true"
click at [82, 339] on input "checkbox" at bounding box center [81, 345] width 9 height 9
checkbox input "true"
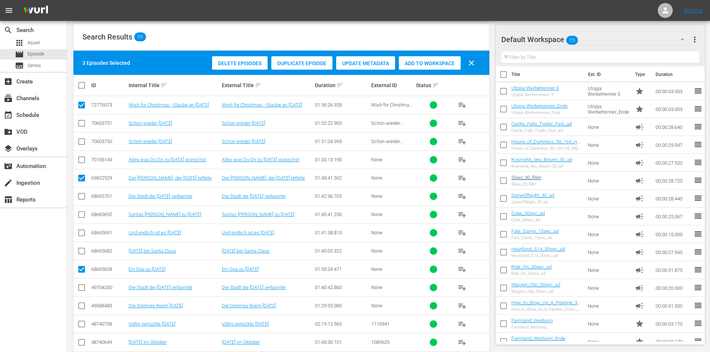
scroll to position [0, 0]
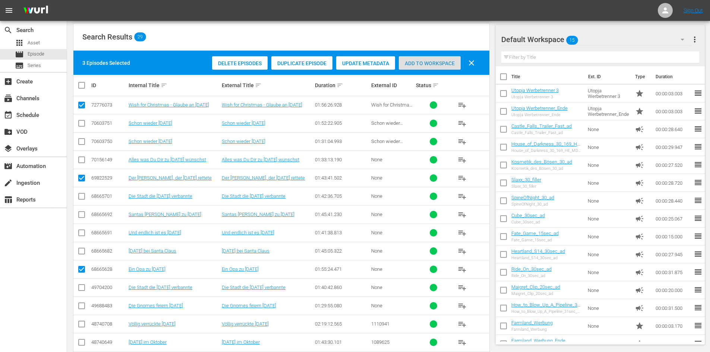
click at [432, 61] on span "Add to Workspace" at bounding box center [430, 63] width 62 height 6
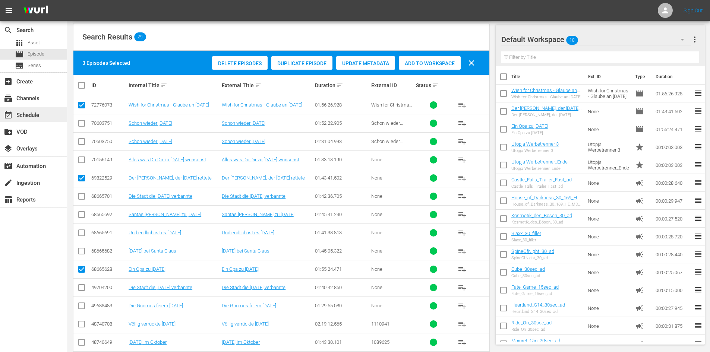
click at [41, 118] on div "event_available Schedule" at bounding box center [33, 114] width 67 height 15
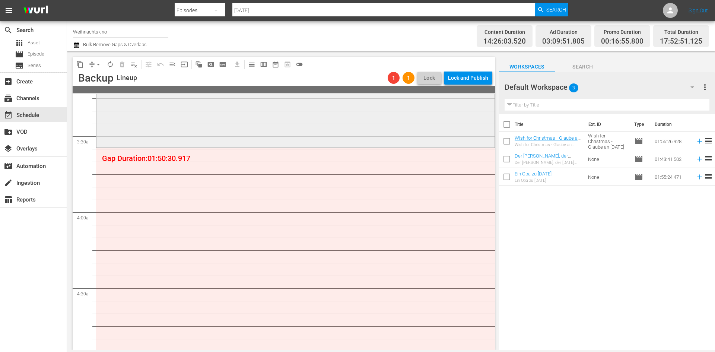
scroll to position [484, 0]
click at [506, 140] on input "checkbox" at bounding box center [507, 143] width 16 height 16
checkbox input "true"
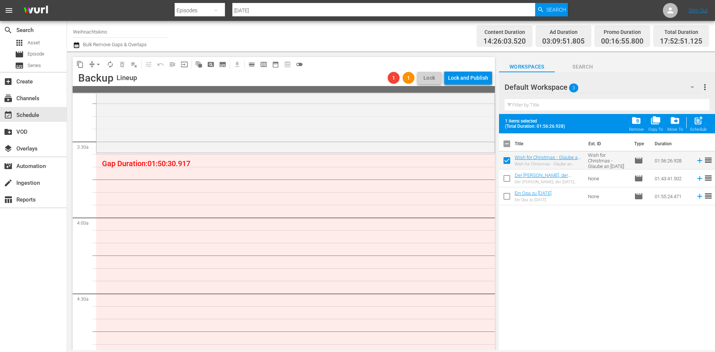
click at [508, 179] on input "checkbox" at bounding box center [507, 180] width 16 height 16
checkbox input "true"
click at [508, 196] on input "checkbox" at bounding box center [507, 198] width 16 height 16
checkbox input "true"
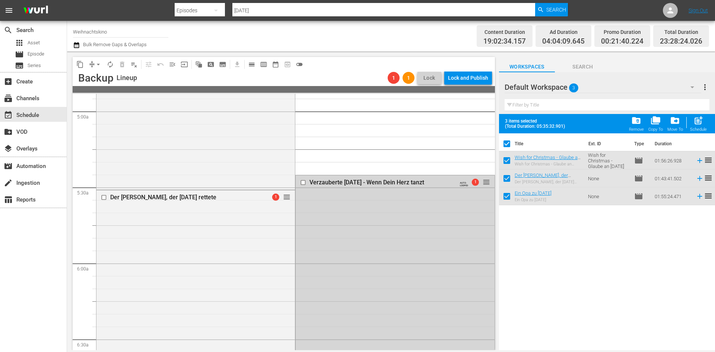
scroll to position [782, 0]
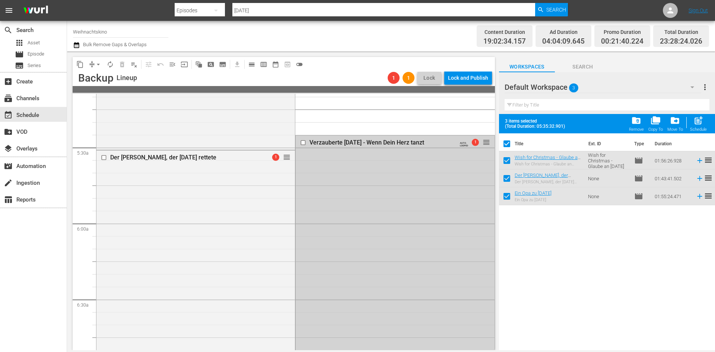
click at [416, 163] on div "Verzauberte Weihnachten - Wenn Dein Herz tanzt AUTO-LOOPED 1 reorder" at bounding box center [395, 266] width 199 height 261
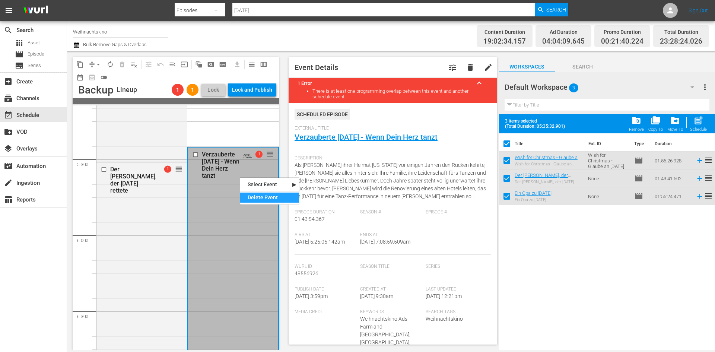
click at [254, 199] on div "Delete Event" at bounding box center [269, 198] width 59 height 10
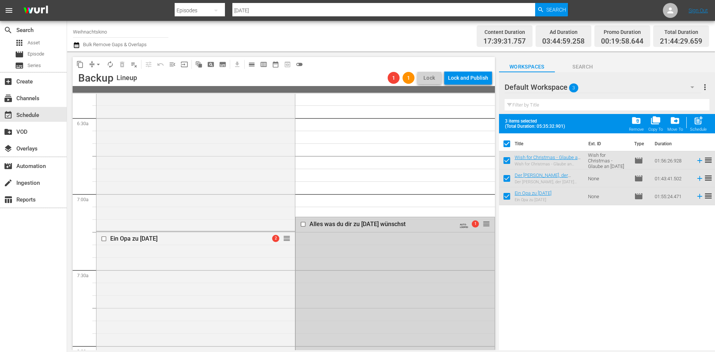
scroll to position [969, 0]
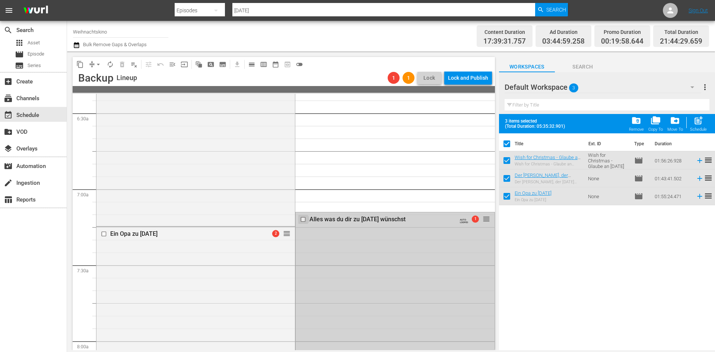
click at [300, 220] on input "checkbox" at bounding box center [304, 219] width 8 height 6
click at [120, 66] on span "delete_forever_outlined" at bounding box center [121, 64] width 7 height 7
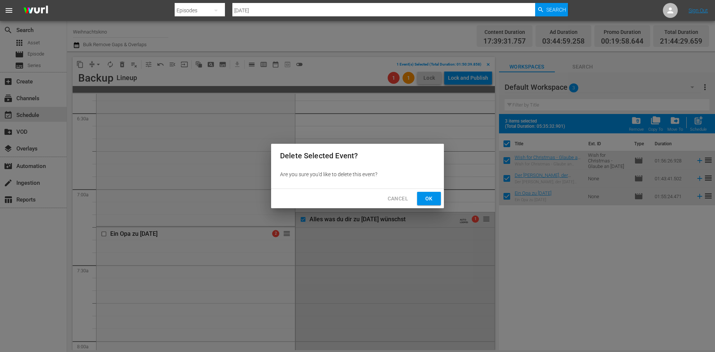
click at [425, 198] on span "Ok" at bounding box center [429, 198] width 12 height 9
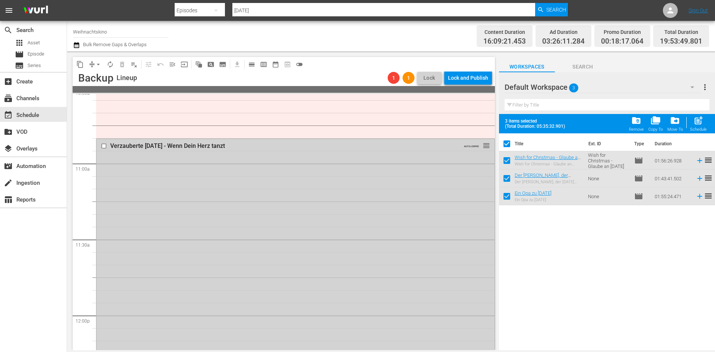
scroll to position [1602, 0]
click at [104, 146] on input "checkbox" at bounding box center [105, 146] width 8 height 6
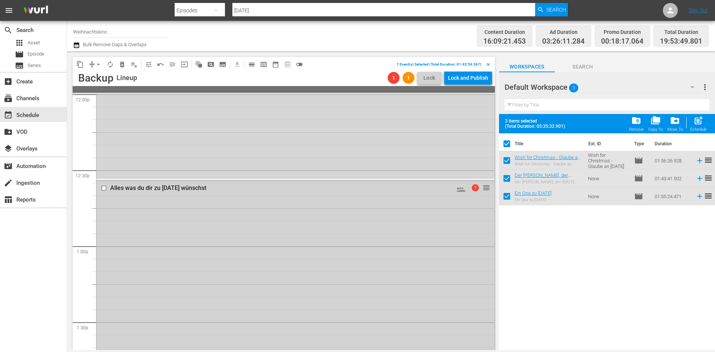
scroll to position [1863, 0]
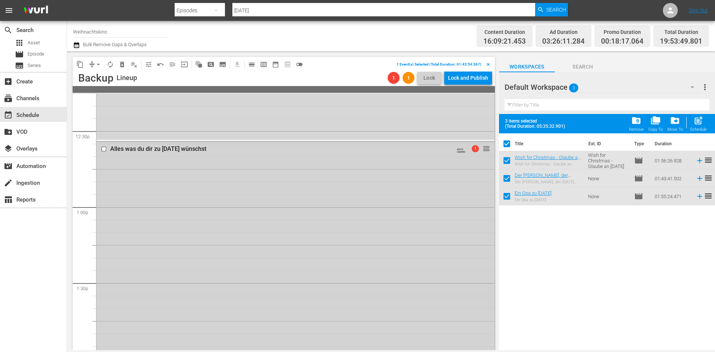
click at [104, 149] on input "checkbox" at bounding box center [105, 149] width 8 height 6
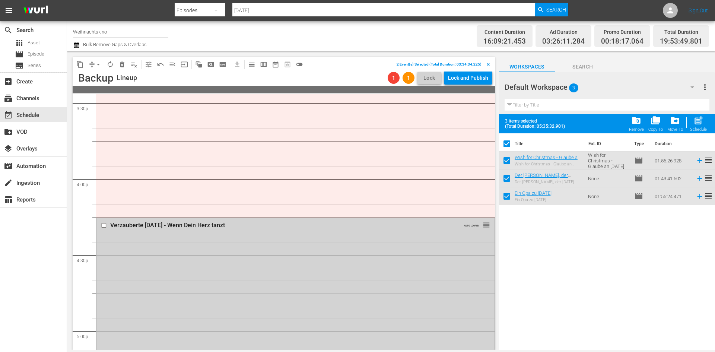
scroll to position [2459, 0]
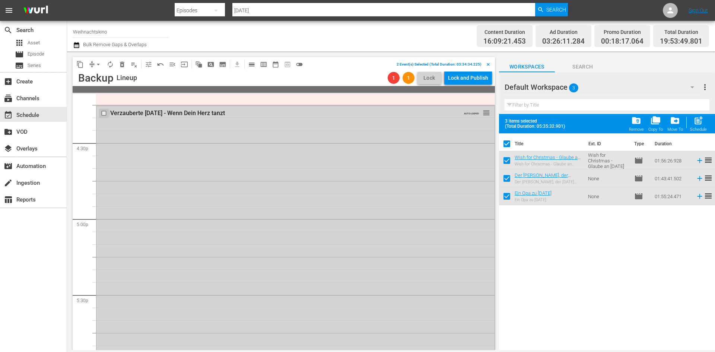
click at [104, 114] on input "checkbox" at bounding box center [105, 113] width 8 height 6
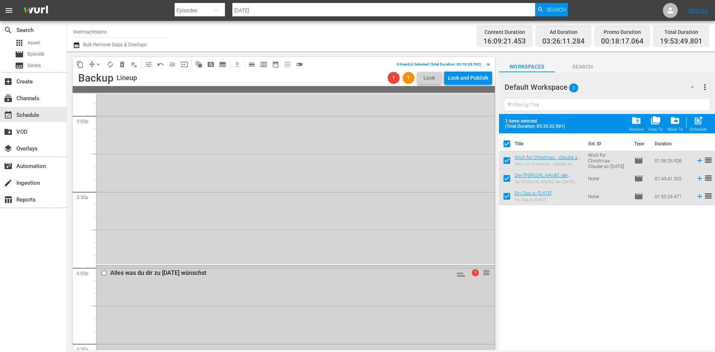
scroll to position [2682, 0]
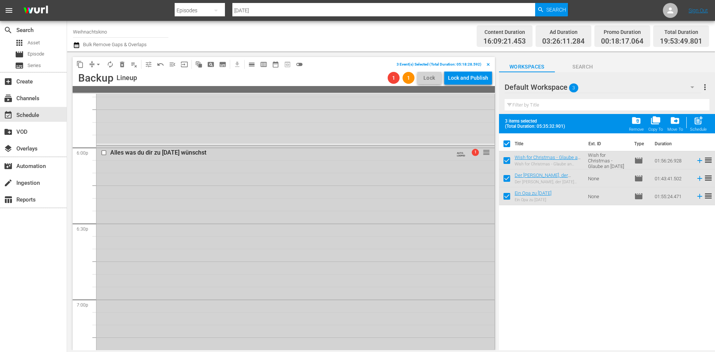
click at [104, 152] on input "checkbox" at bounding box center [105, 153] width 8 height 6
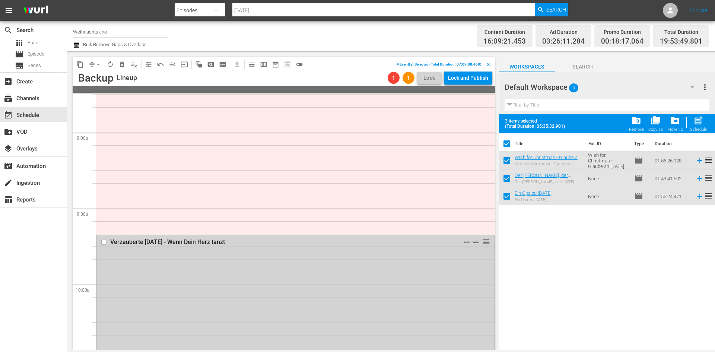
scroll to position [3166, 0]
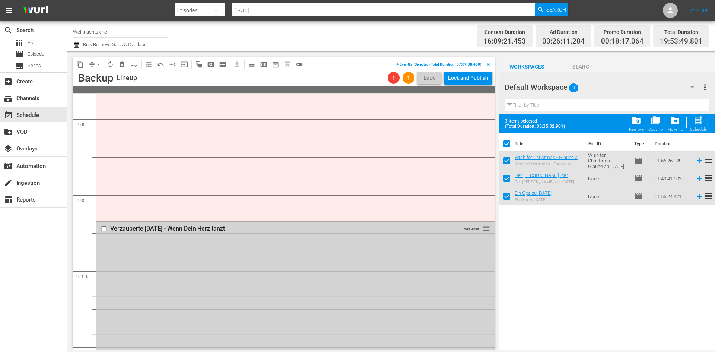
click at [104, 229] on input "checkbox" at bounding box center [105, 229] width 8 height 6
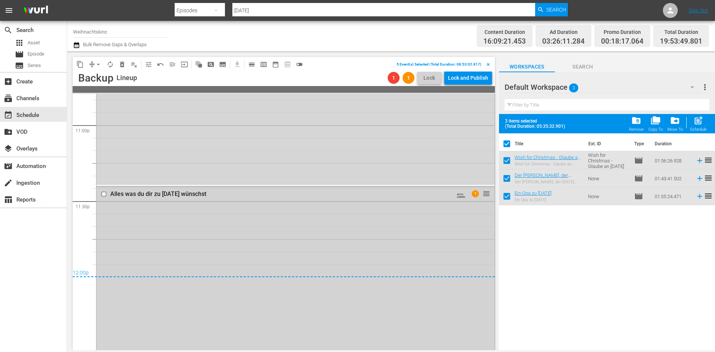
click at [104, 194] on input "checkbox" at bounding box center [105, 194] width 8 height 6
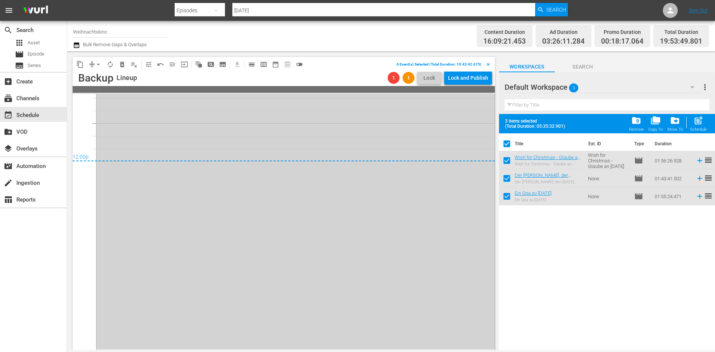
scroll to position [3581, 0]
click at [124, 67] on span "delete_forever_outlined" at bounding box center [121, 64] width 7 height 7
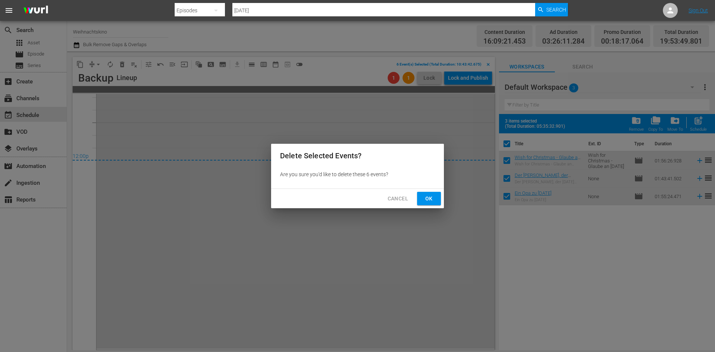
click at [435, 196] on button "Ok" at bounding box center [429, 199] width 24 height 14
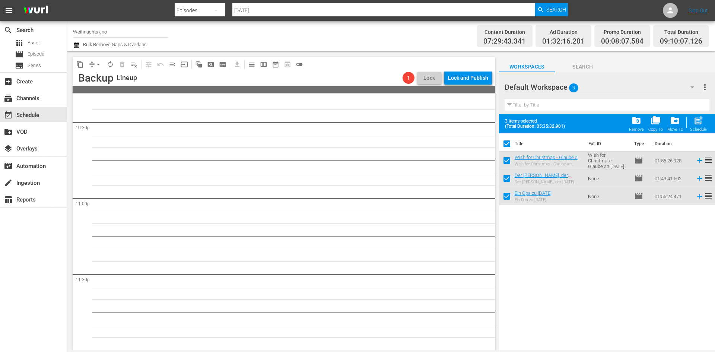
scroll to position [3131, 0]
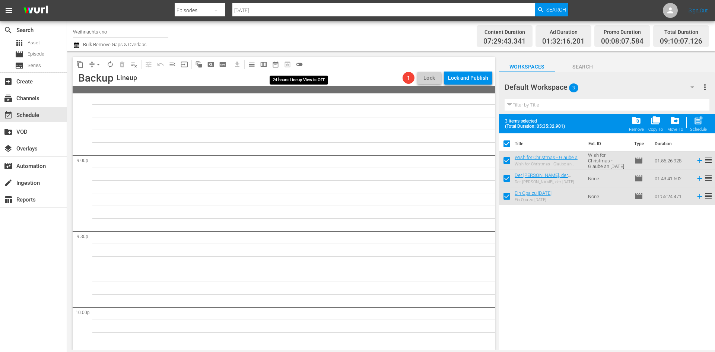
click at [301, 64] on span "toggle_off" at bounding box center [299, 64] width 7 height 7
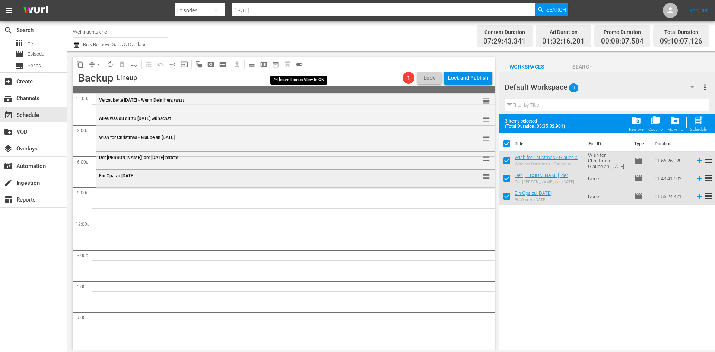
scroll to position [0, 0]
click at [109, 65] on span "autorenew_outlined" at bounding box center [110, 64] width 7 height 7
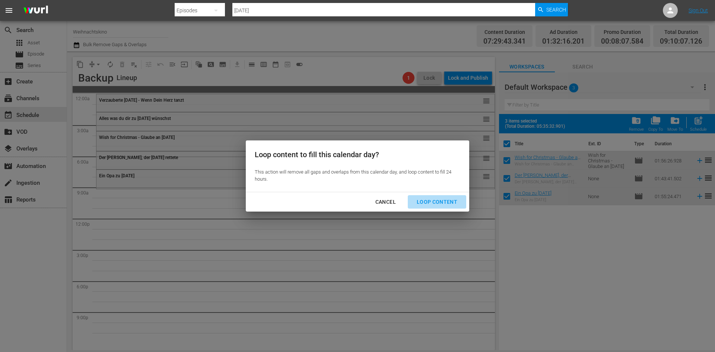
click at [443, 203] on div "Loop Content" at bounding box center [437, 201] width 53 height 9
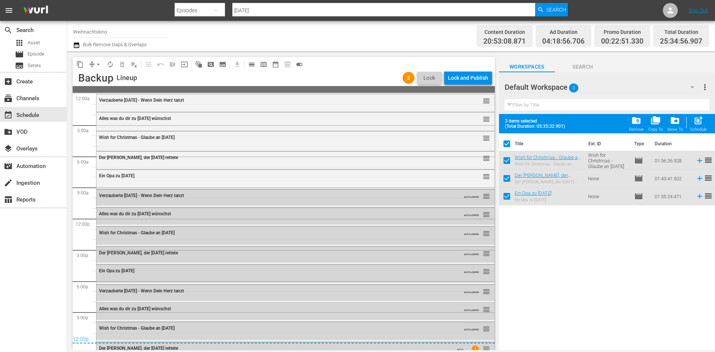
click at [472, 79] on div "Lock and Publish" at bounding box center [468, 77] width 40 height 13
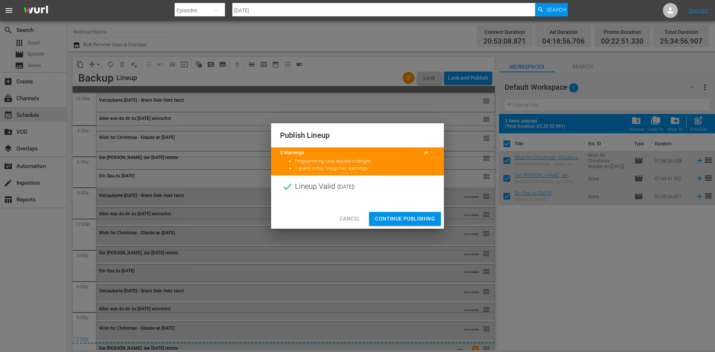
click at [408, 223] on button "Continue Publishing" at bounding box center [405, 219] width 72 height 14
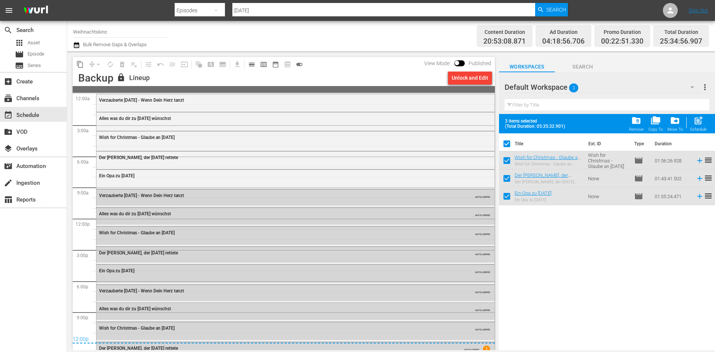
click at [425, 13] on input "Weihnachten" at bounding box center [383, 10] width 303 height 18
type input "W"
click at [587, 91] on div "Default Workspace 3" at bounding box center [603, 87] width 197 height 21
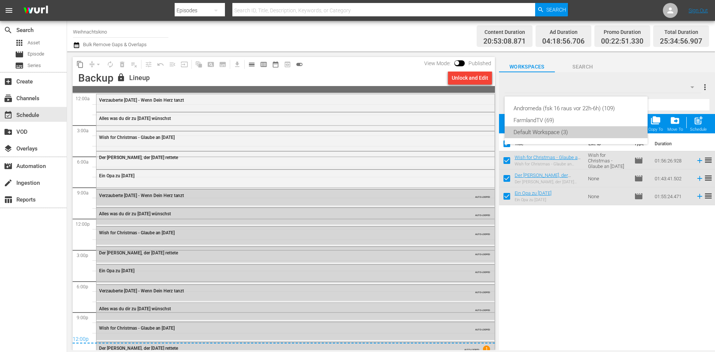
click at [580, 131] on div "Default Workspace (3)" at bounding box center [576, 132] width 125 height 12
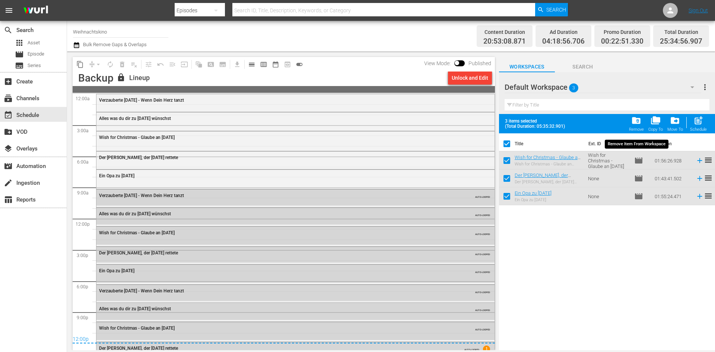
click at [643, 128] on div "Remove" at bounding box center [636, 129] width 15 height 5
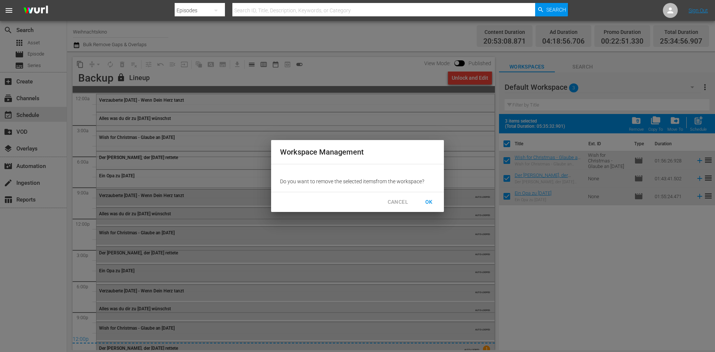
click at [427, 202] on span "OK" at bounding box center [429, 201] width 12 height 9
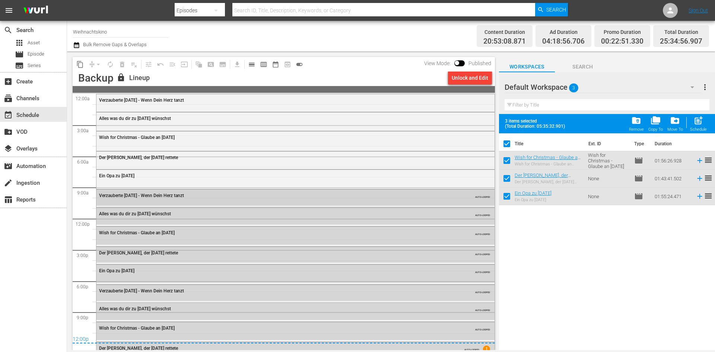
checkbox input "false"
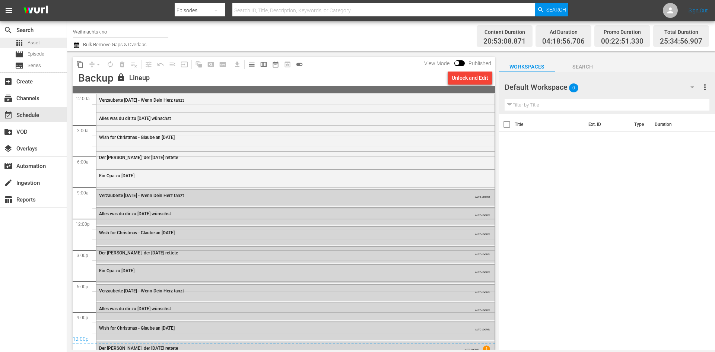
click at [35, 44] on span "Asset" at bounding box center [34, 42] width 12 height 7
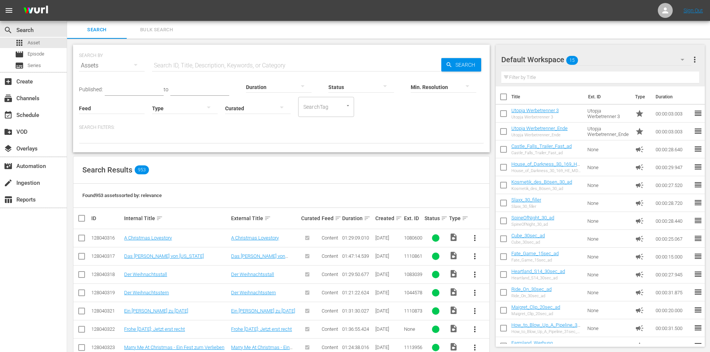
click at [98, 64] on div "Assets" at bounding box center [112, 65] width 66 height 21
click at [133, 67] on div "Channels Series Episodes Assets" at bounding box center [355, 176] width 710 height 352
click at [186, 111] on div at bounding box center [185, 108] width 66 height 21
click at [181, 141] on div "Promo" at bounding box center [185, 143] width 66 height 12
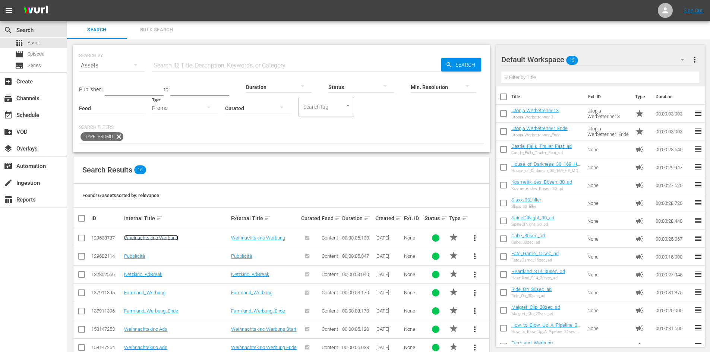
click at [159, 235] on link "Wheinachtskino Werbung" at bounding box center [151, 238] width 54 height 6
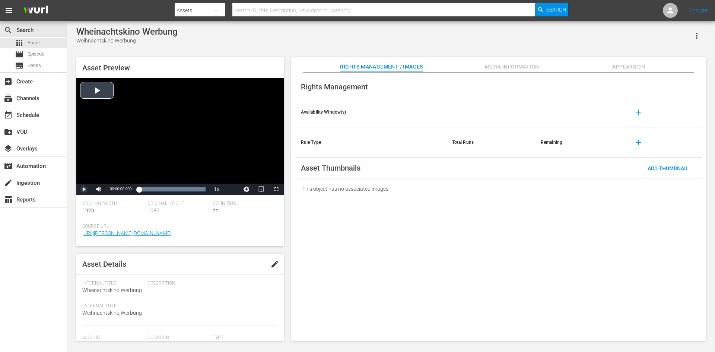
click at [84, 189] on span "Video Player" at bounding box center [84, 189] width 0 height 0
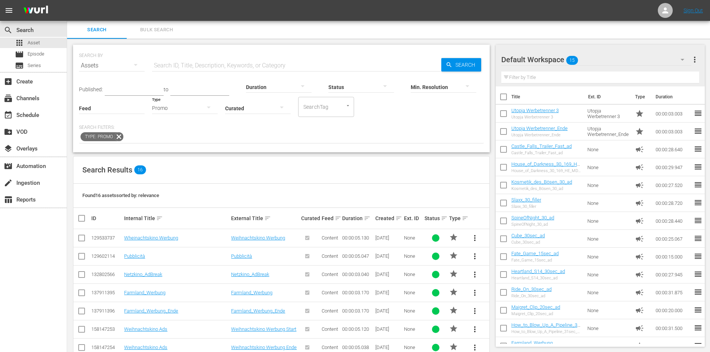
click at [164, 102] on div "Promo" at bounding box center [185, 108] width 66 height 21
click at [166, 120] on div "Ad" at bounding box center [185, 119] width 66 height 12
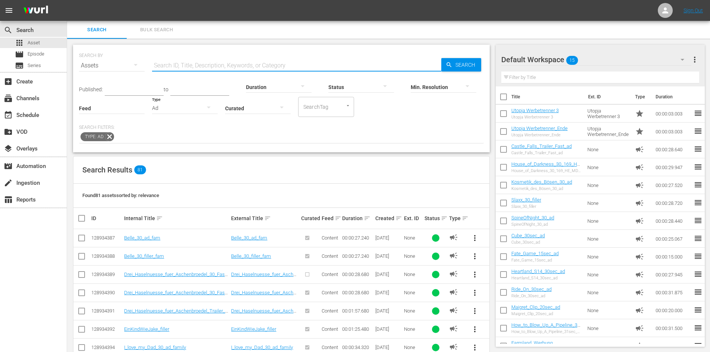
click at [177, 66] on input "text" at bounding box center [296, 66] width 289 height 18
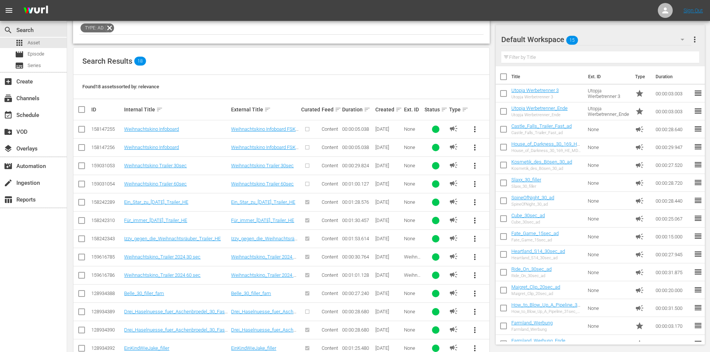
scroll to position [108, 0]
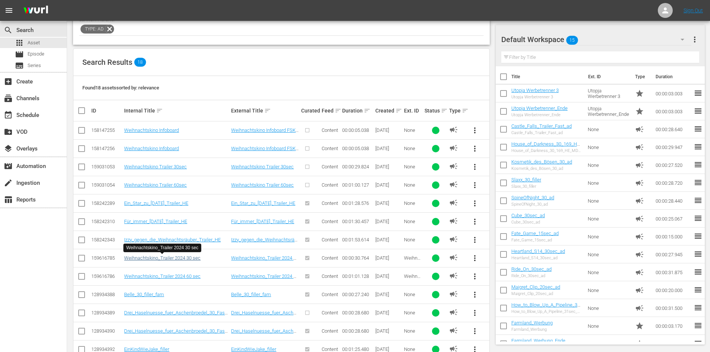
type input "Weihnach"
click at [159, 258] on link "Weihnachtskino_Trailer 2024 30 sec" at bounding box center [162, 258] width 76 height 6
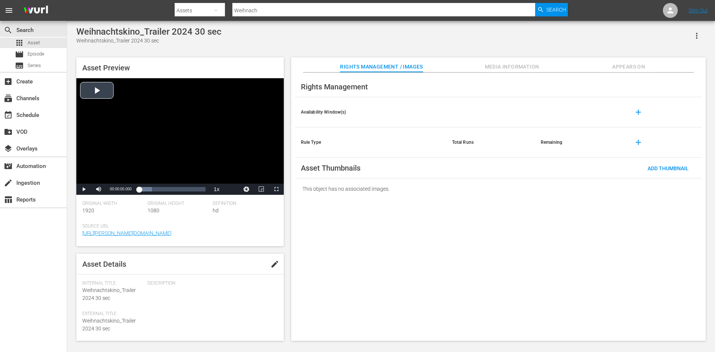
click at [108, 89] on div "Video Player" at bounding box center [179, 130] width 207 height 105
click at [104, 125] on div "Video Player" at bounding box center [179, 130] width 207 height 105
click at [276, 189] on span "Video Player" at bounding box center [276, 189] width 0 height 0
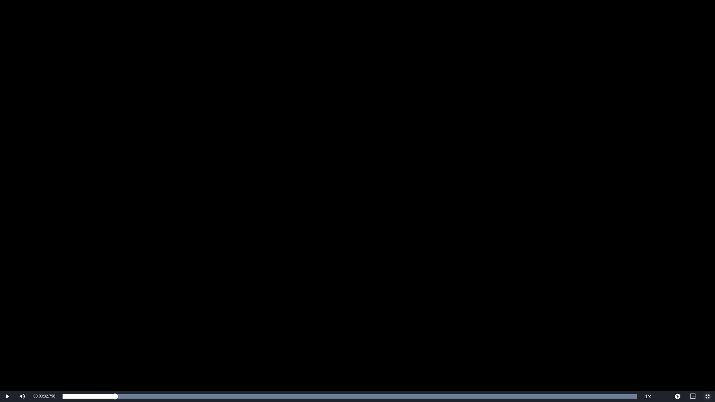
click at [708, 339] on span "Video Player" at bounding box center [708, 397] width 0 height 0
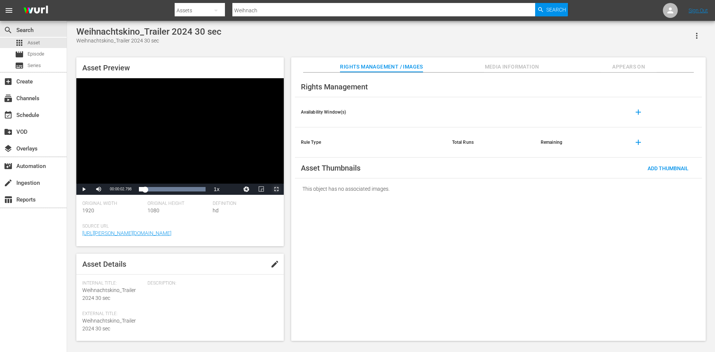
click at [276, 189] on span "Video Player" at bounding box center [276, 189] width 0 height 0
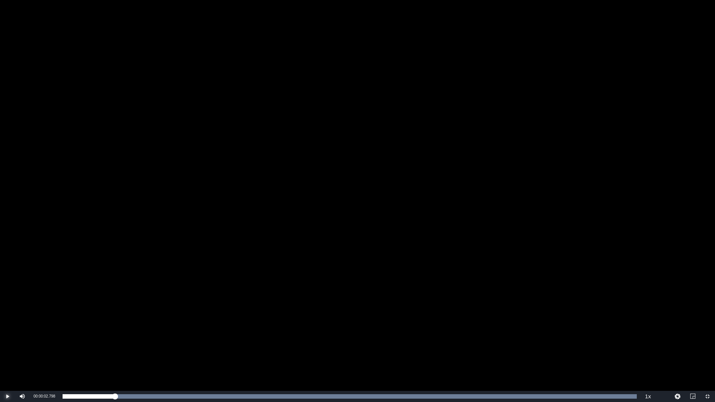
click at [7, 339] on span "Video Player" at bounding box center [7, 397] width 0 height 0
click at [708, 339] on span "Video Player" at bounding box center [708, 397] width 0 height 0
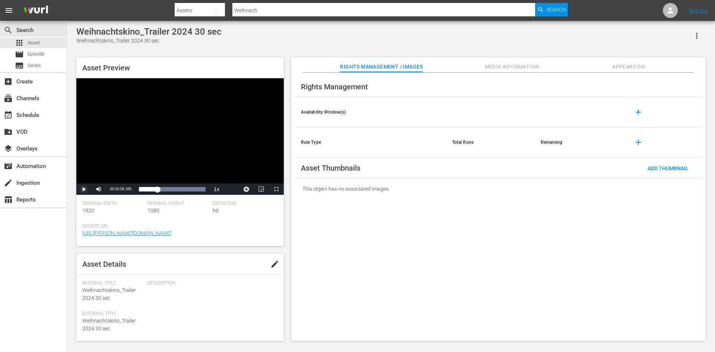
click at [84, 189] on span "Video Player" at bounding box center [84, 189] width 0 height 0
click at [276, 189] on span "Video Player" at bounding box center [276, 189] width 0 height 0
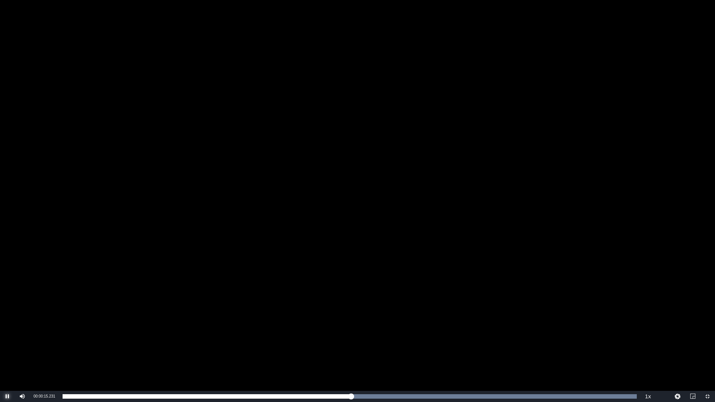
click at [7, 339] on span "Video Player" at bounding box center [7, 397] width 0 height 0
click at [708, 339] on span "Video Player" at bounding box center [708, 397] width 0 height 0
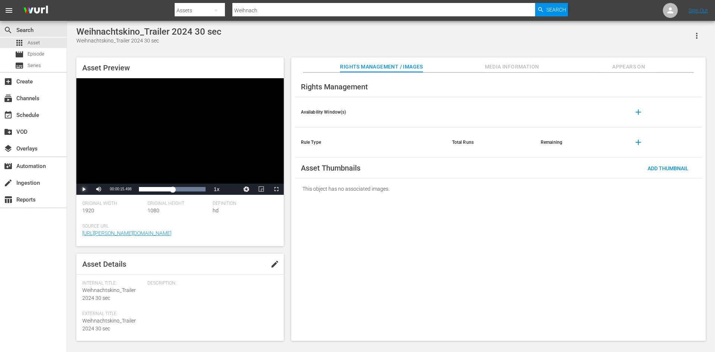
click at [84, 189] on span "Video Player" at bounding box center [84, 189] width 0 height 0
click at [111, 162] on div "Video Player" at bounding box center [179, 130] width 207 height 105
click at [276, 189] on span "Video Player" at bounding box center [276, 189] width 0 height 0
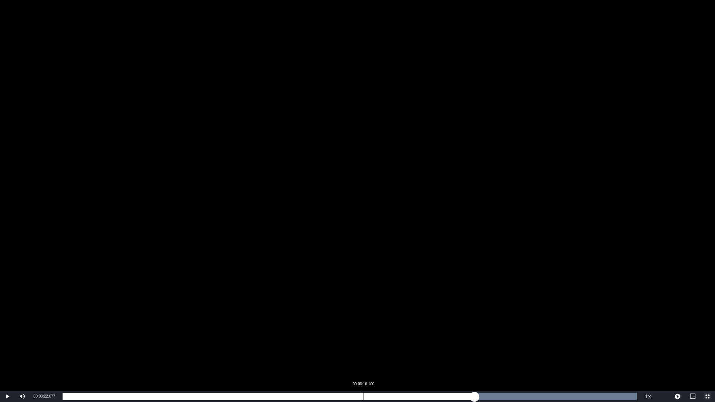
click at [363, 339] on div "Loaded : 100.00% 00:00:16.100 00:00:22.077" at bounding box center [350, 396] width 574 height 7
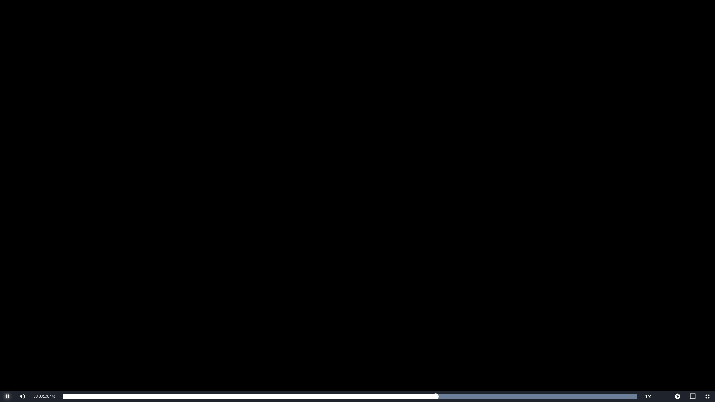
click at [7, 339] on span "Video Player" at bounding box center [7, 397] width 0 height 0
click at [708, 339] on span "Video Player" at bounding box center [708, 397] width 0 height 0
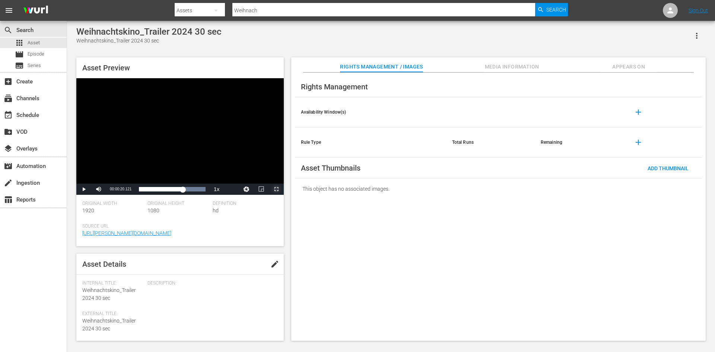
click at [276, 189] on span "Video Player" at bounding box center [276, 189] width 0 height 0
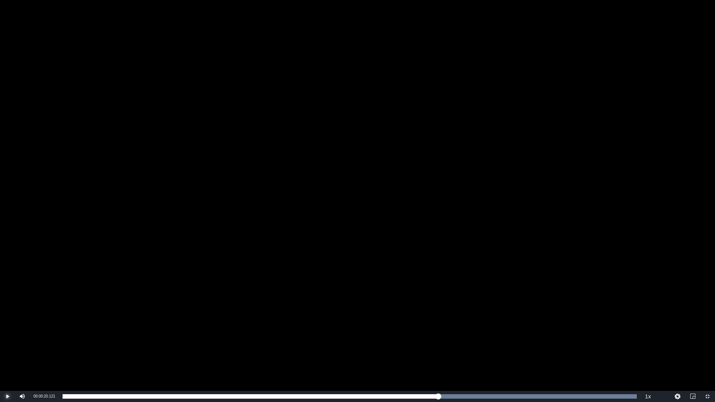
click at [7, 339] on span "Video Player" at bounding box center [7, 397] width 0 height 0
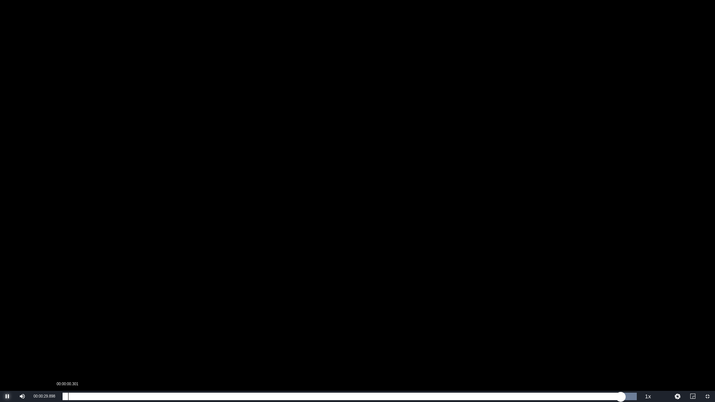
click at [71, 339] on div "00:00:29.945" at bounding box center [342, 396] width 558 height 7
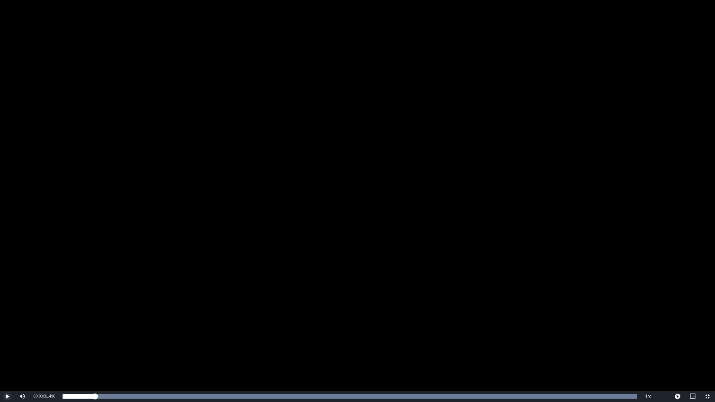
drag, startPoint x: 91, startPoint y: 397, endPoint x: 33, endPoint y: 399, distance: 57.8
click at [33, 339] on div "Play Mute 85% Current Time 00:00:01.496 / Duration 00:00:30.826 Loaded : 100.00…" at bounding box center [357, 396] width 715 height 11
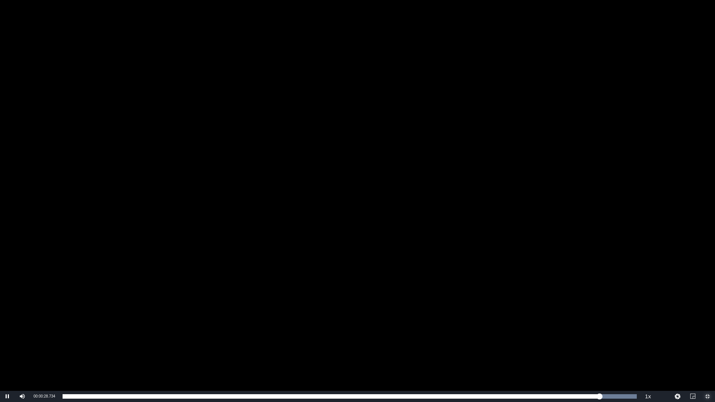
click at [708, 339] on span "Video Player" at bounding box center [708, 397] width 0 height 0
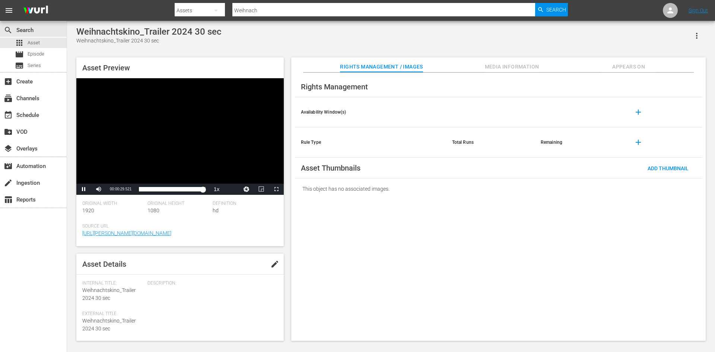
click at [153, 129] on div "Video Player" at bounding box center [179, 130] width 207 height 105
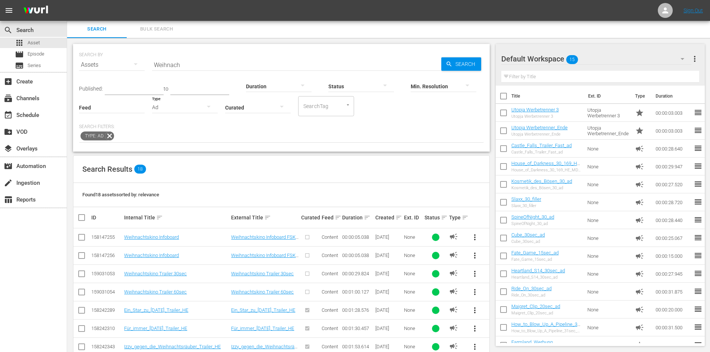
scroll to position [113, 0]
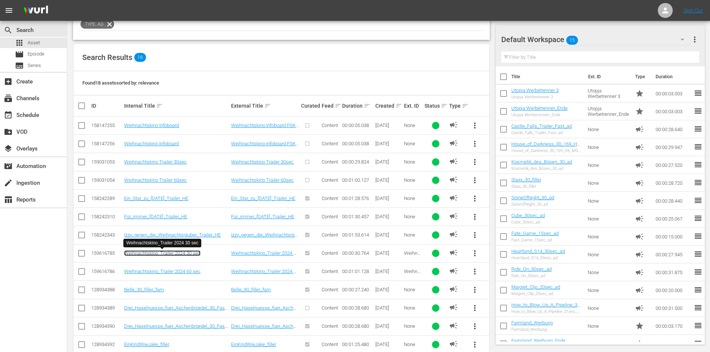
click at [186, 251] on link "Weihnachtskino_Trailer 2024 30 sec" at bounding box center [162, 253] width 76 height 6
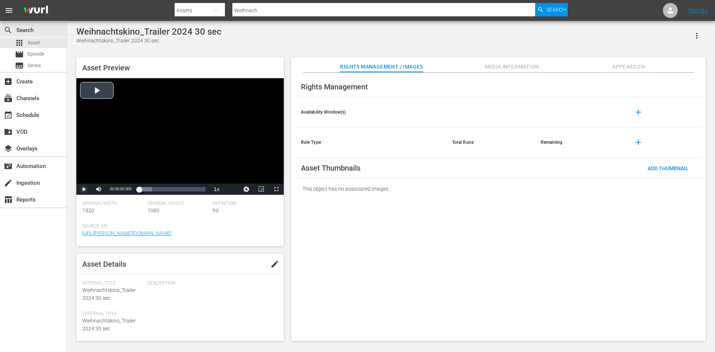
click at [84, 189] on span "Video Player" at bounding box center [84, 189] width 0 height 0
click at [276, 189] on span "Video Player" at bounding box center [276, 189] width 0 height 0
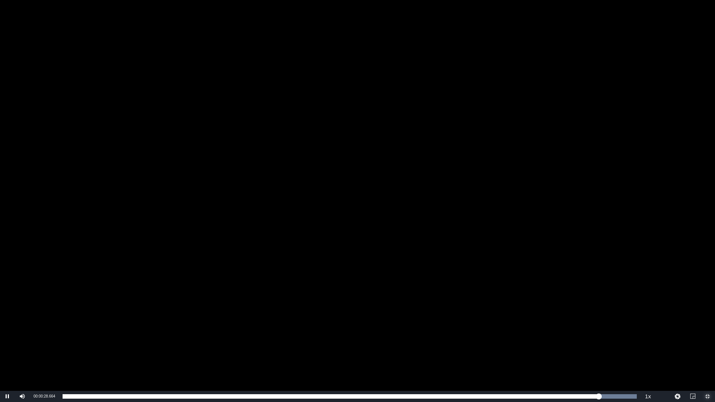
click at [708, 339] on span "Video Player" at bounding box center [708, 397] width 0 height 0
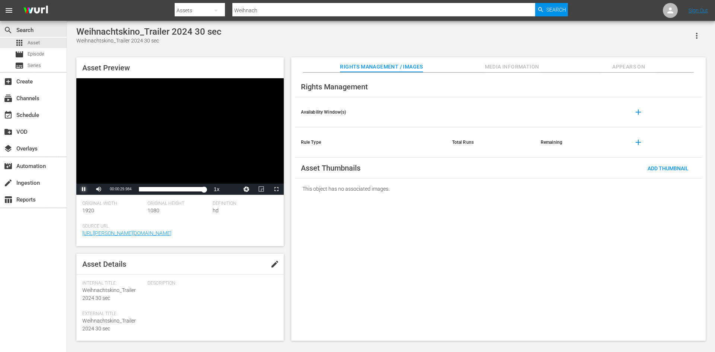
click at [84, 189] on span "Video Player" at bounding box center [84, 189] width 0 height 0
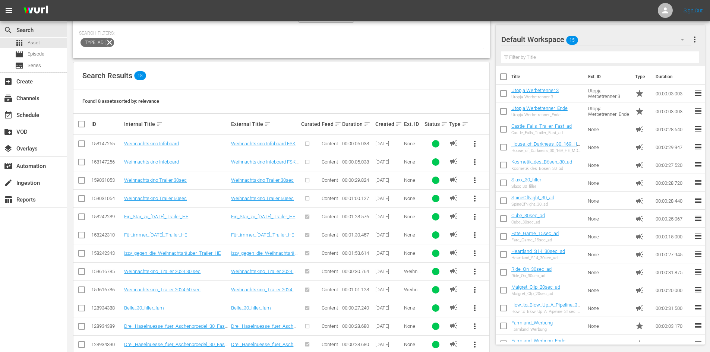
scroll to position [150, 0]
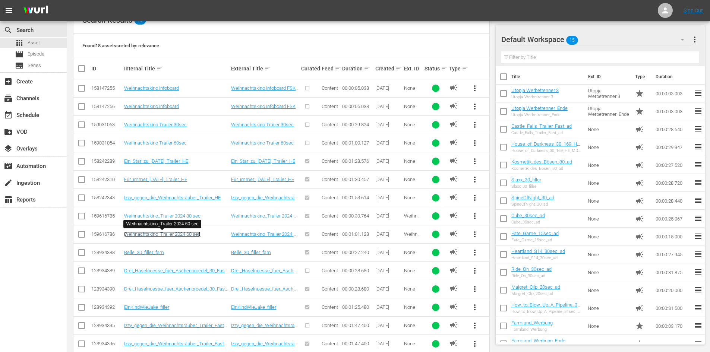
click at [175, 235] on link "Weihnachtskino_Trailer 2024 60 sec" at bounding box center [162, 234] width 76 height 6
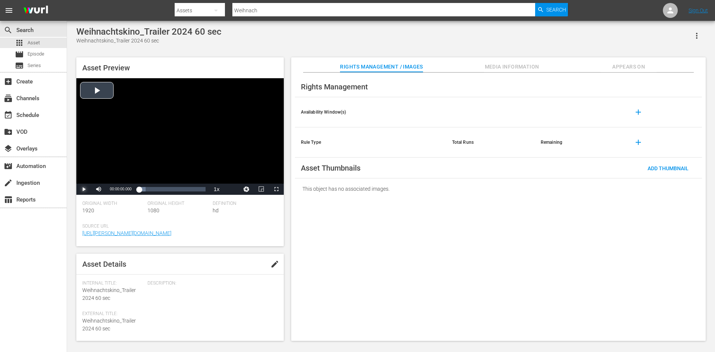
click at [84, 189] on span "Video Player" at bounding box center [84, 189] width 0 height 0
click at [276, 189] on span "Video Player" at bounding box center [276, 189] width 0 height 0
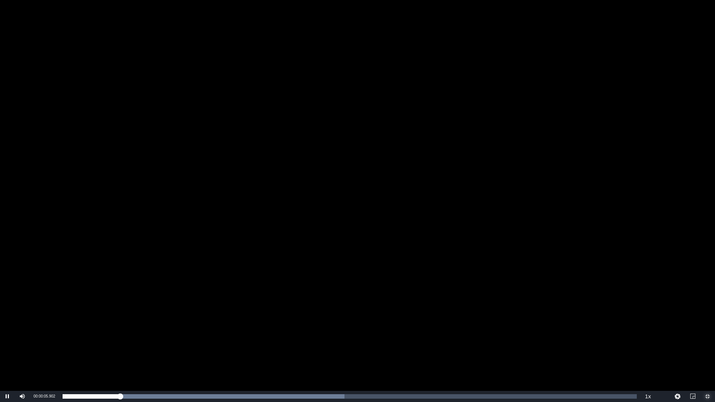
click at [708, 339] on span "Video Player" at bounding box center [708, 397] width 0 height 0
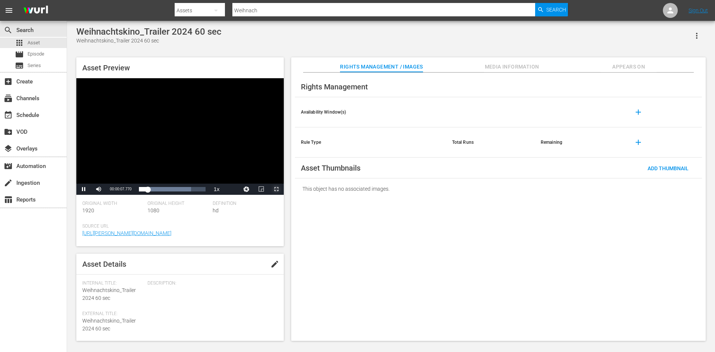
click at [276, 189] on span "Video Player" at bounding box center [276, 189] width 0 height 0
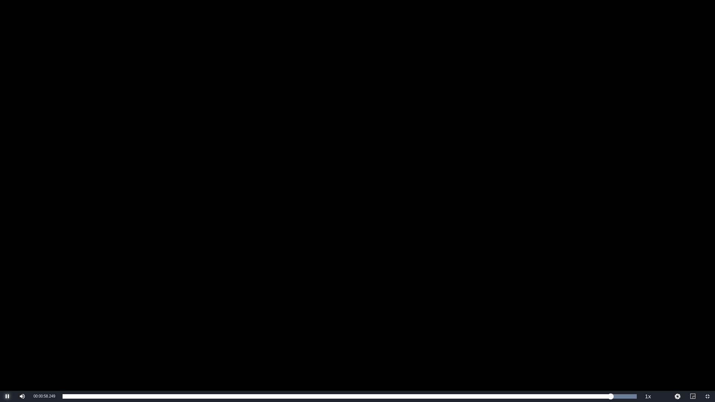
click at [7, 339] on span "Video Player" at bounding box center [7, 397] width 0 height 0
click at [708, 339] on span "Video Player" at bounding box center [708, 397] width 0 height 0
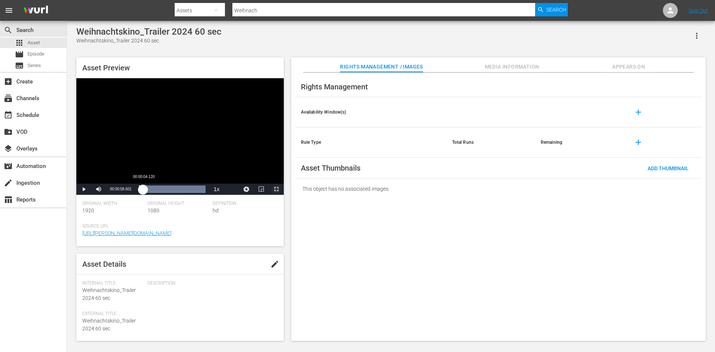
click at [143, 191] on div "00:00:58.601" at bounding box center [141, 189] width 4 height 7
click at [84, 189] on span "Video Player" at bounding box center [84, 189] width 0 height 0
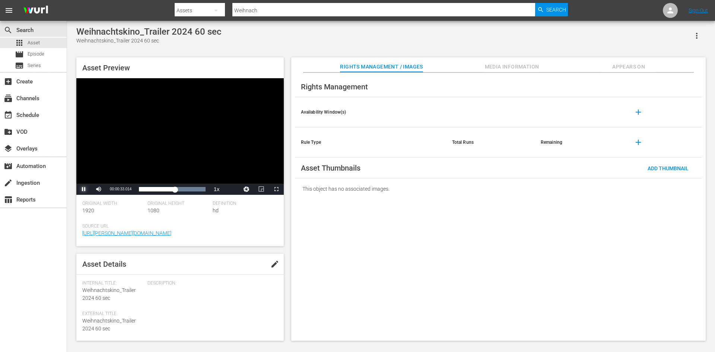
click at [84, 189] on span "Video Player" at bounding box center [84, 189] width 0 height 0
click at [150, 165] on div "Video Player" at bounding box center [179, 130] width 207 height 105
click at [84, 189] on span "Video Player" at bounding box center [84, 189] width 0 height 0
click at [166, 124] on div "Video Player" at bounding box center [179, 130] width 207 height 105
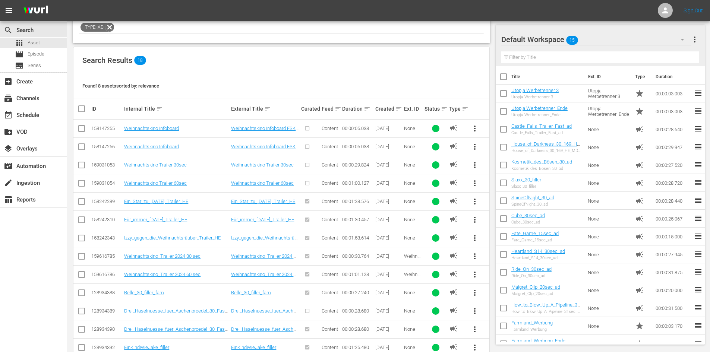
scroll to position [108, 0]
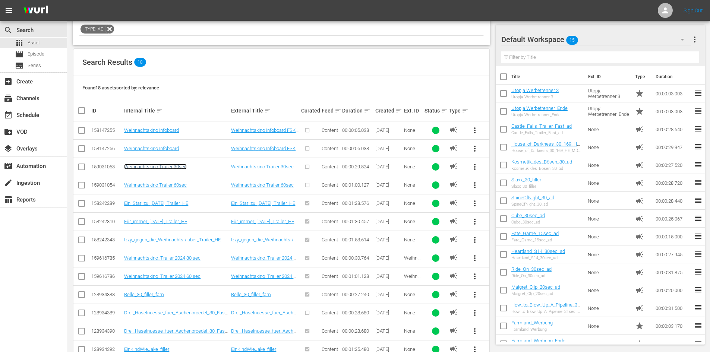
click at [170, 167] on link "Weihnachtskino Trailer 30sec" at bounding box center [155, 167] width 63 height 6
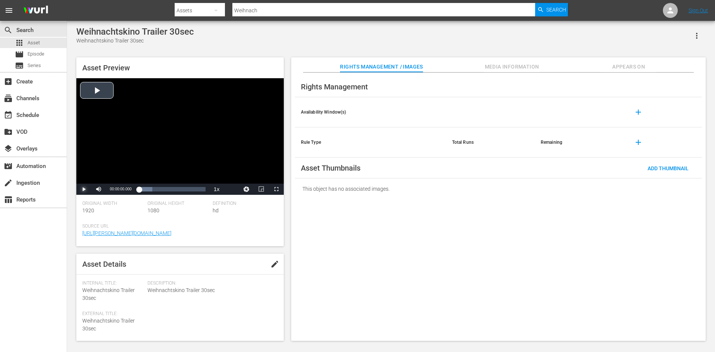
click at [84, 189] on span "Video Player" at bounding box center [84, 189] width 0 height 0
drag, startPoint x: 143, startPoint y: 188, endPoint x: 133, endPoint y: 188, distance: 10.1
click at [133, 188] on div "Play Mute Current Time 00:00:02.269 / Duration 00:00:29.823 Loaded : 100.00% 00…" at bounding box center [179, 189] width 207 height 11
click at [84, 189] on span "Video Player" at bounding box center [84, 189] width 0 height 0
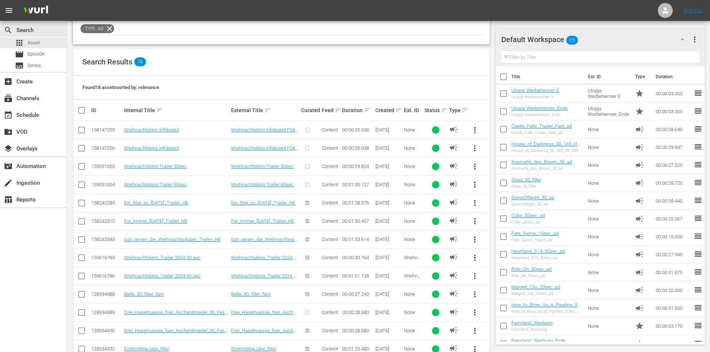
scroll to position [113, 0]
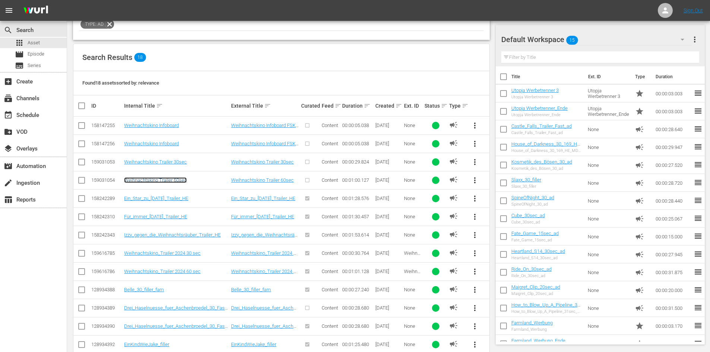
click at [163, 178] on link "Weihnachtskino Trailer 60sec" at bounding box center [155, 180] width 63 height 6
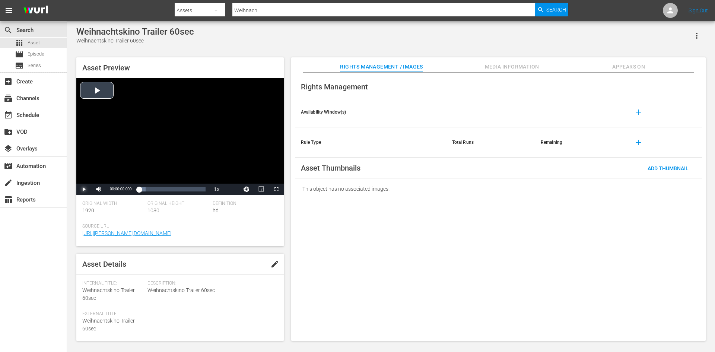
click at [84, 189] on span "Video Player" at bounding box center [84, 189] width 0 height 0
click at [181, 152] on div "Video Player" at bounding box center [179, 130] width 207 height 105
click at [276, 189] on span "Video Player" at bounding box center [276, 189] width 0 height 0
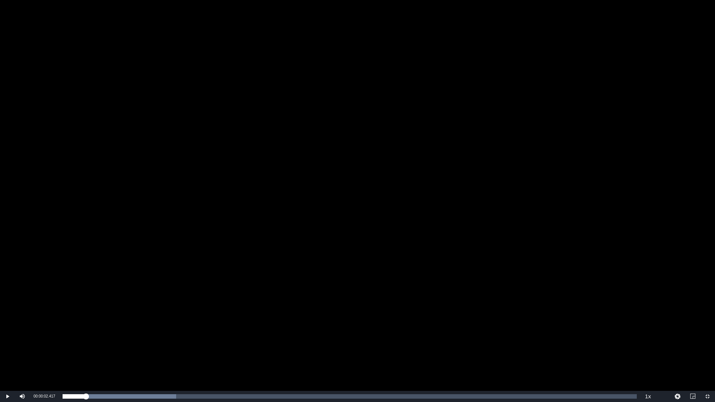
click at [252, 231] on div "Video Player" at bounding box center [357, 195] width 715 height 391
click at [708, 339] on span "Video Player" at bounding box center [708, 397] width 0 height 0
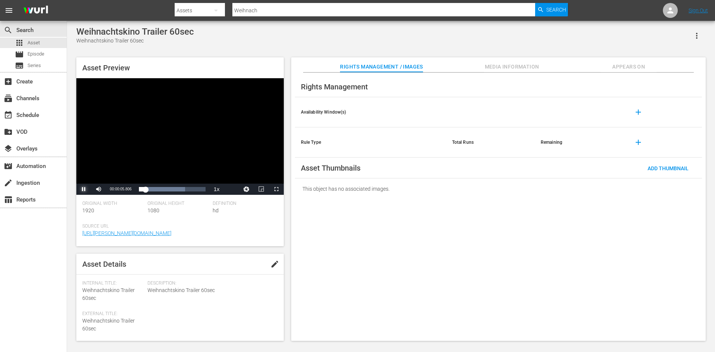
click at [84, 189] on span "Video Player" at bounding box center [84, 189] width 0 height 0
click at [276, 189] on span "Video Player" at bounding box center [276, 189] width 0 height 0
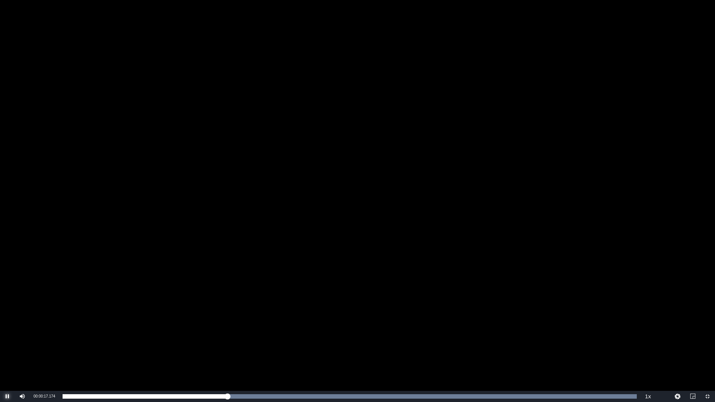
click at [7, 339] on span "Video Player" at bounding box center [7, 397] width 0 height 0
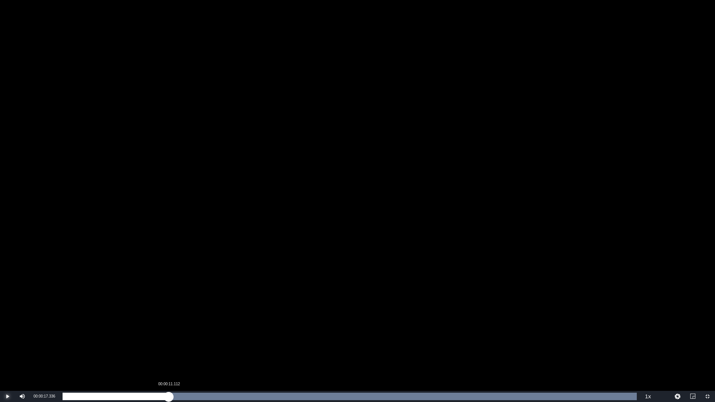
click at [169, 339] on div "Loaded : 100.00% 00:00:11.112 00:00:17.336" at bounding box center [350, 396] width 574 height 7
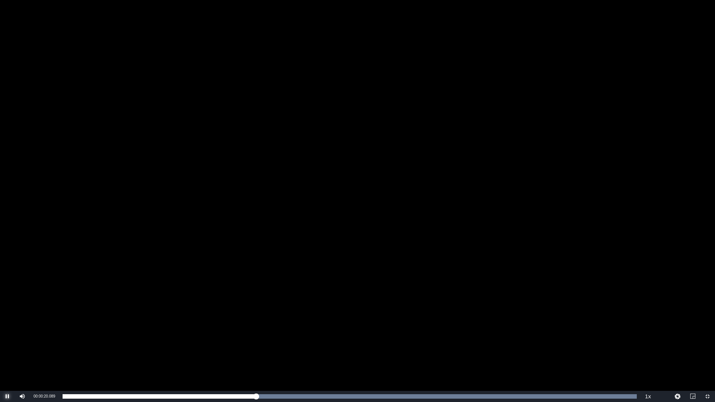
click at [7, 339] on span "Video Player" at bounding box center [7, 397] width 0 height 0
click at [708, 339] on span "Video Player" at bounding box center [708, 397] width 0 height 0
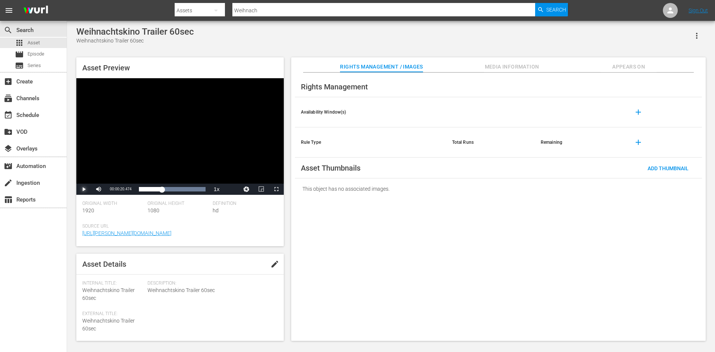
click at [84, 189] on span "Video Player" at bounding box center [84, 189] width 0 height 0
click at [276, 189] on span "Video Player" at bounding box center [276, 189] width 0 height 0
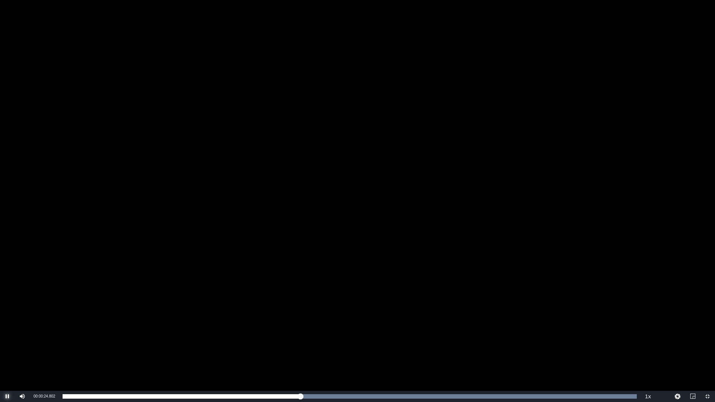
click at [7, 339] on span "Video Player" at bounding box center [7, 397] width 0 height 0
click at [708, 339] on span "Video Player" at bounding box center [708, 397] width 0 height 0
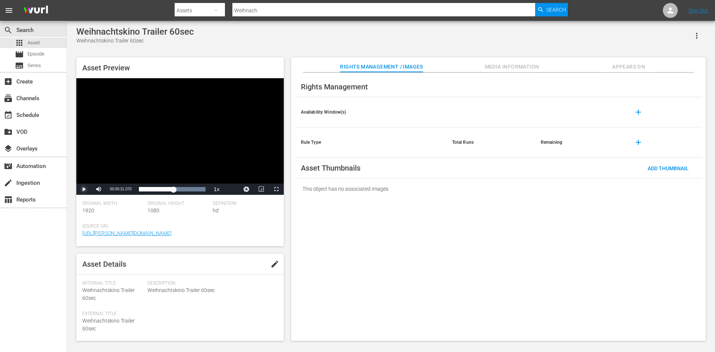
click at [84, 189] on span "Video Player" at bounding box center [84, 189] width 0 height 0
click at [276, 189] on span "Video Player" at bounding box center [276, 189] width 0 height 0
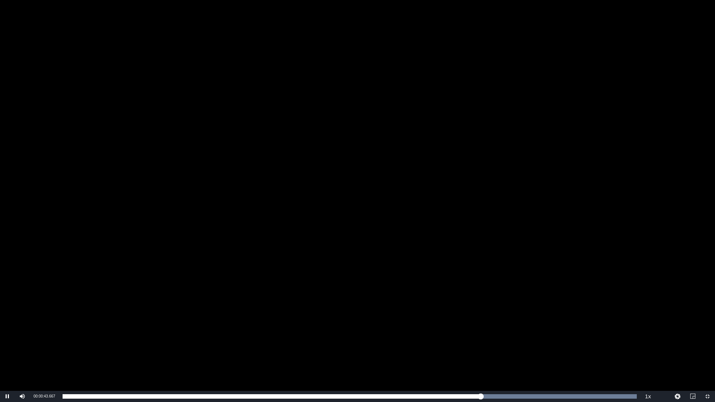
click at [137, 264] on div "Video Player" at bounding box center [357, 195] width 715 height 391
click at [708, 339] on span "Video Player" at bounding box center [708, 397] width 0 height 0
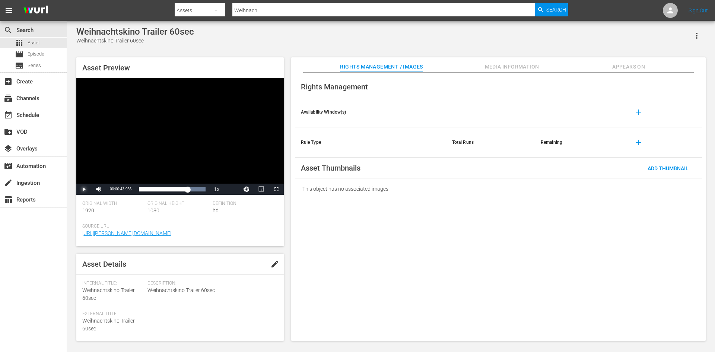
click at [84, 189] on span "Video Player" at bounding box center [84, 189] width 0 height 0
click at [276, 189] on span "Video Player" at bounding box center [276, 189] width 0 height 0
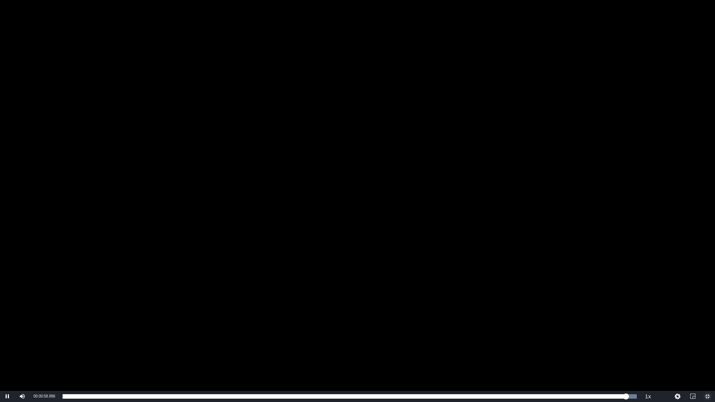
click at [708, 339] on span "Video Player" at bounding box center [708, 397] width 0 height 0
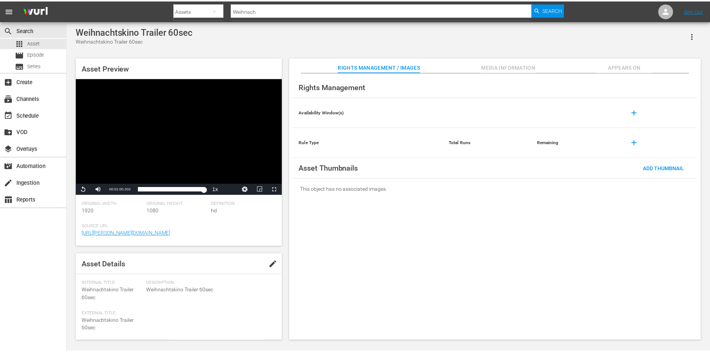
scroll to position [1, 0]
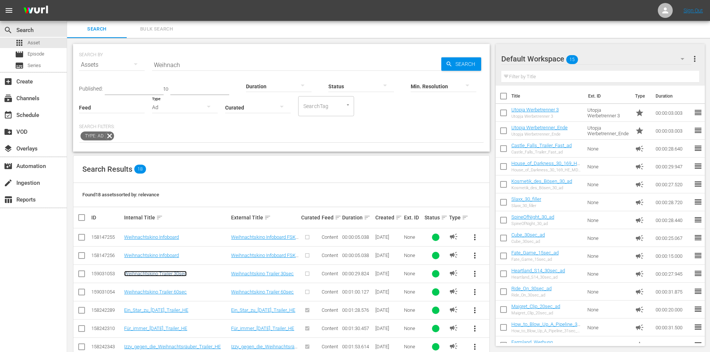
click at [170, 273] on link "Weihnachtskino Trailer 30sec" at bounding box center [155, 274] width 63 height 6
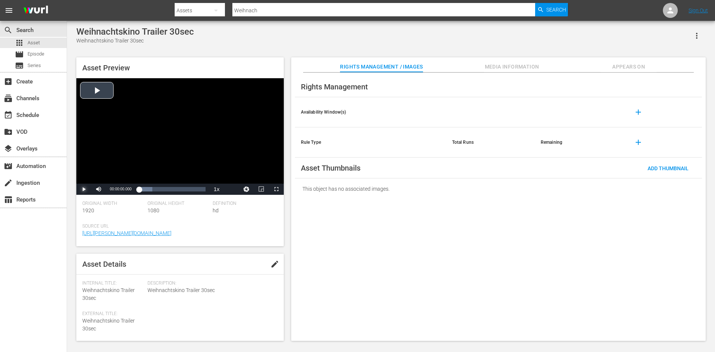
click at [84, 189] on span "Video Player" at bounding box center [84, 189] width 0 height 0
click at [276, 189] on span "Video Player" at bounding box center [276, 189] width 0 height 0
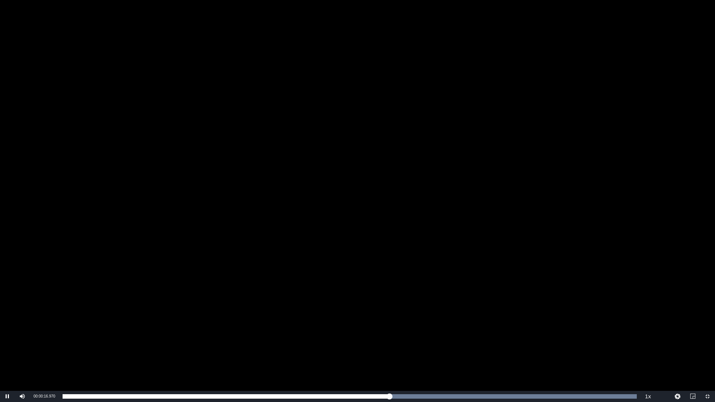
click at [332, 225] on div "Video Player" at bounding box center [357, 195] width 715 height 391
click at [708, 339] on span "Video Player" at bounding box center [708, 397] width 0 height 0
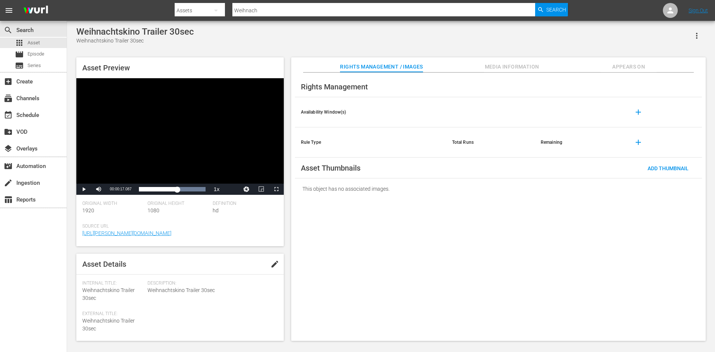
click at [150, 148] on div "Video Player" at bounding box center [179, 130] width 207 height 105
click at [276, 189] on span "Video Player" at bounding box center [276, 189] width 0 height 0
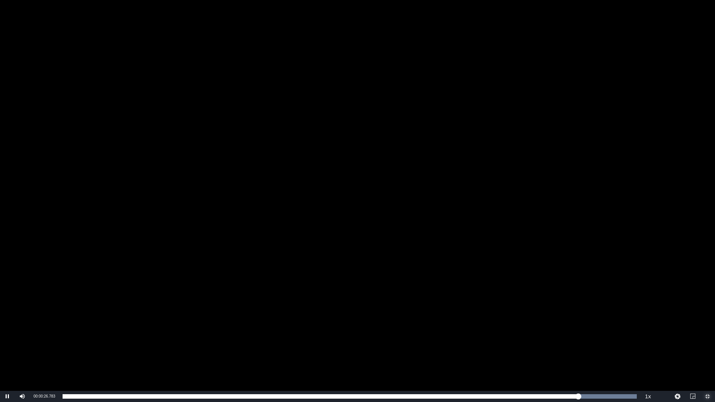
click at [708, 339] on span "Video Player" at bounding box center [708, 397] width 0 height 0
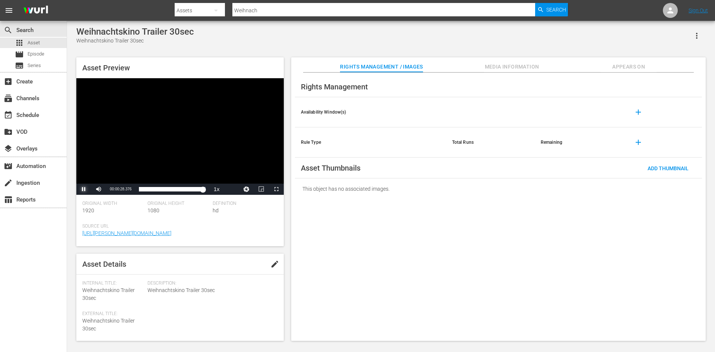
click at [84, 189] on span "Video Player" at bounding box center [84, 189] width 0 height 0
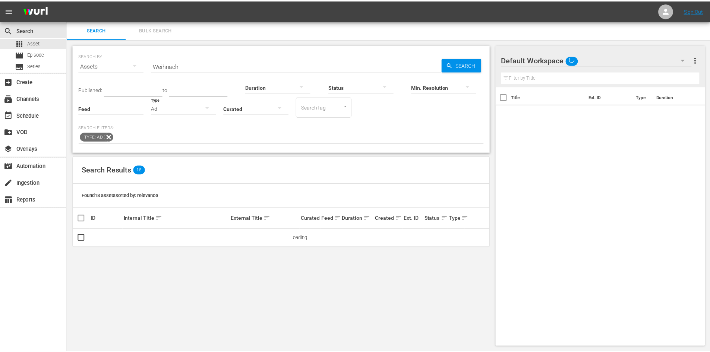
scroll to position [1, 0]
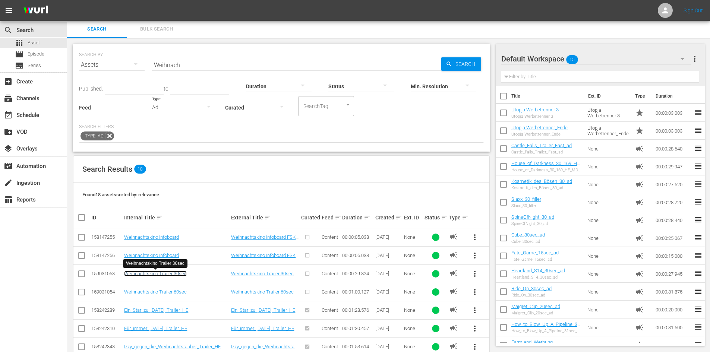
click at [142, 274] on link "Weihnachtskino Trailer 30sec" at bounding box center [155, 274] width 63 height 6
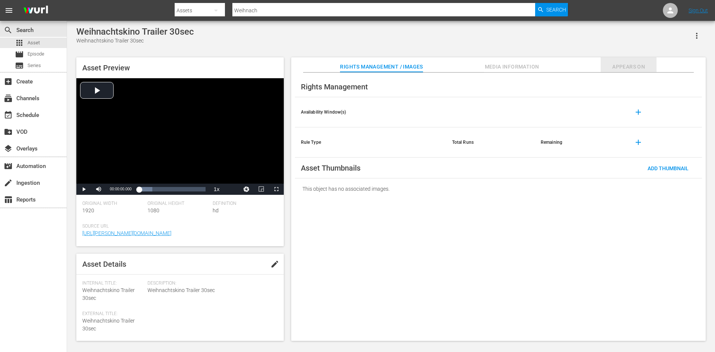
click at [637, 66] on span "Appears On" at bounding box center [629, 66] width 56 height 9
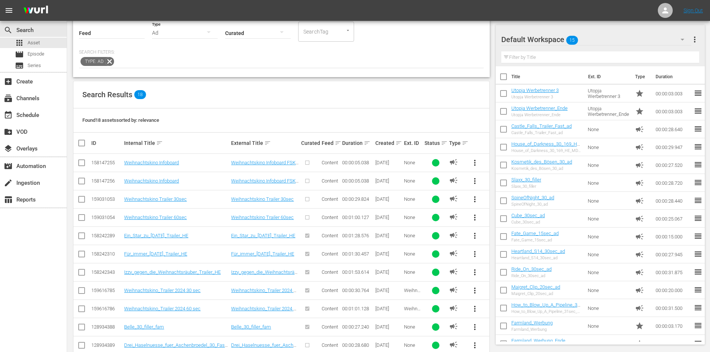
scroll to position [113, 0]
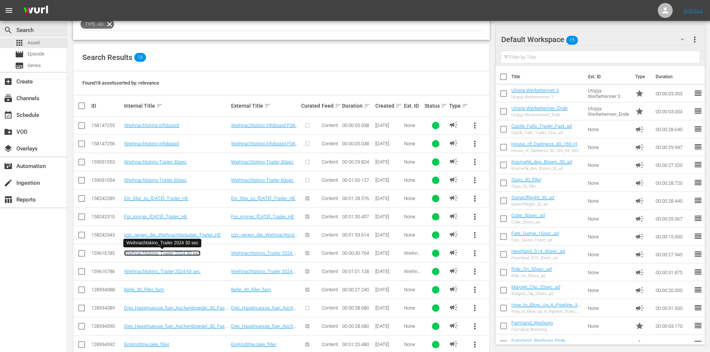
click at [183, 253] on link "Weihnachtskino_Trailer 2024 30 sec" at bounding box center [162, 253] width 76 height 6
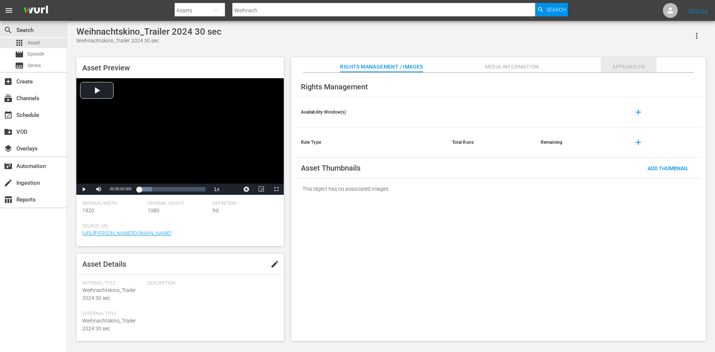
click at [636, 64] on span "Appears On" at bounding box center [629, 66] width 56 height 9
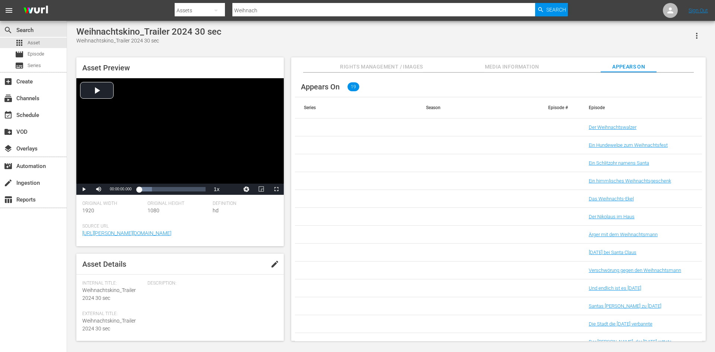
click at [273, 262] on span "edit" at bounding box center [274, 264] width 9 height 9
click at [101, 298] on span "Weihnachtskino_Trailer 2024 30 sec" at bounding box center [109, 294] width 54 height 14
click at [93, 298] on span "Weihnachtskino_Trailer 2024 30 sec" at bounding box center [109, 294] width 54 height 14
click at [207, 292] on textarea at bounding box center [211, 290] width 127 height 9
type textarea "_"
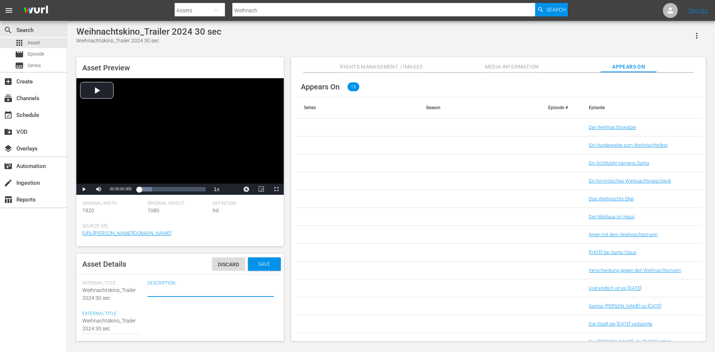
type textarea "_"
type textarea "_2"
type textarea "_25"
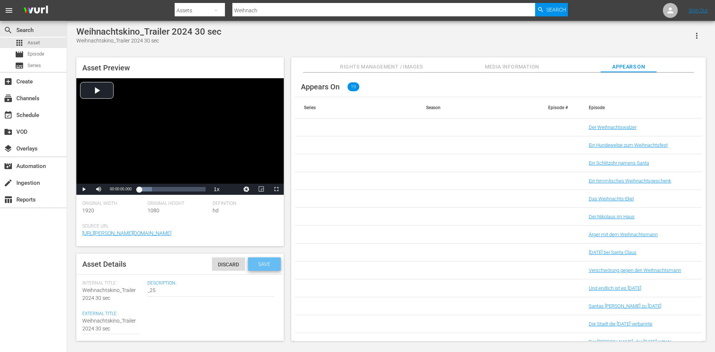
click at [257, 265] on span "Save" at bounding box center [264, 264] width 24 height 6
click at [274, 264] on span "edit" at bounding box center [274, 264] width 9 height 9
type textarea "_2"
type textarea "_"
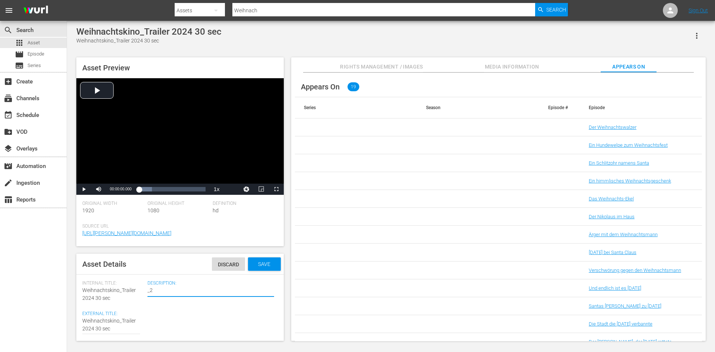
type textarea "_"
click at [268, 264] on span "Save" at bounding box center [264, 264] width 24 height 6
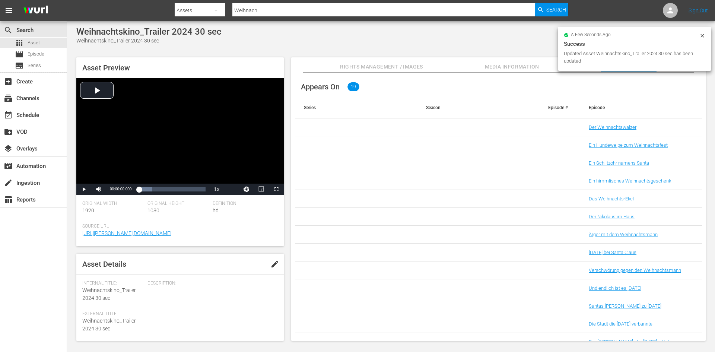
click at [109, 329] on span "Weihnachtskino_Trailer 2024 30 sec" at bounding box center [109, 325] width 54 height 14
click at [91, 332] on span "Weihnachtskino_Trailer 2024 30 sec" at bounding box center [109, 325] width 54 height 14
click at [81, 330] on div "Asset Details edit Internal Title: Weihnachtskino_Trailer 2024 30 sec External …" at bounding box center [179, 297] width 207 height 87
click at [100, 328] on span "Weihnachtskino_Trailer 2024 30 sec" at bounding box center [109, 325] width 54 height 14
click at [108, 320] on span "Weihnachtskino_Trailer 2024 30 sec" at bounding box center [109, 325] width 54 height 14
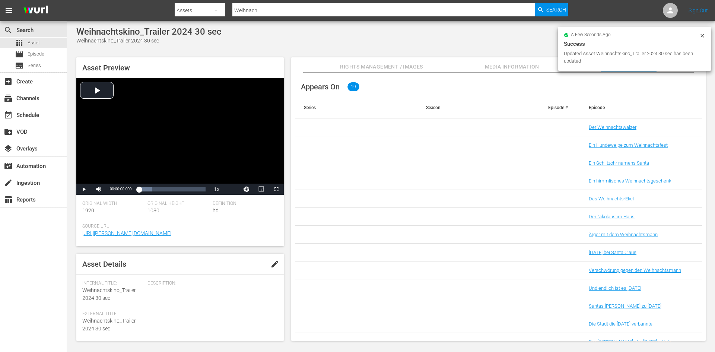
click at [270, 263] on span "edit" at bounding box center [274, 264] width 9 height 9
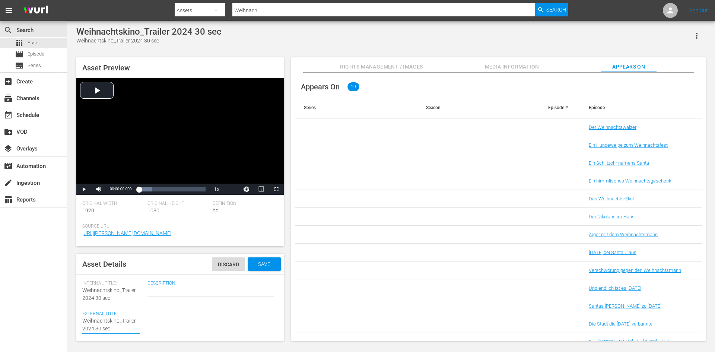
click at [93, 329] on textarea "Weihnachtskino_Trailer 2024 30 sec" at bounding box center [111, 325] width 58 height 16
type textarea "Weihnachtskino_Trailer 2024_ 30 sec"
type textarea "Weihnachtskino_Trailer 2024_5 30 sec"
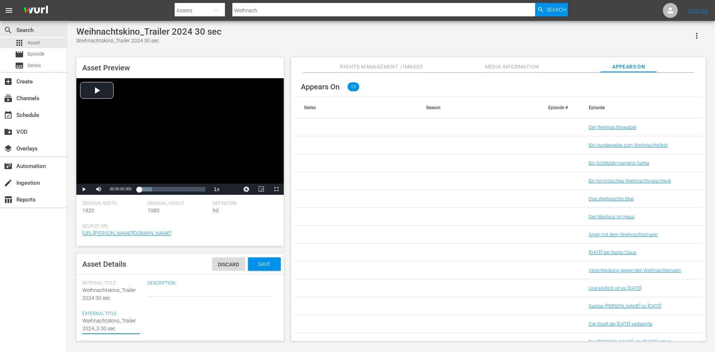
type textarea "Weihnachtskino_Trailer 2024_ 30 sec"
type textarea "Weihnachtskino_Trailer 2024_2 30 sec"
type textarea "Weihnachtskino_Trailer 2024_25 30 sec"
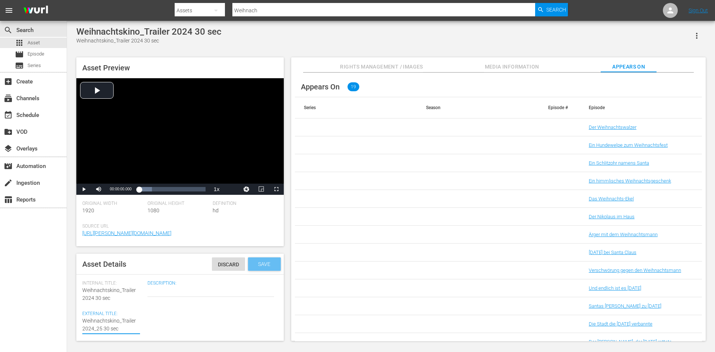
type textarea "Weihnachtskino_Trailer 2024_25 30 sec"
click at [264, 265] on span "Save" at bounding box center [264, 264] width 24 height 6
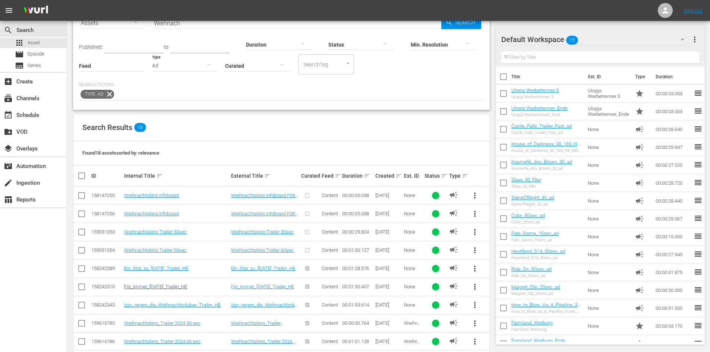
scroll to position [75, 0]
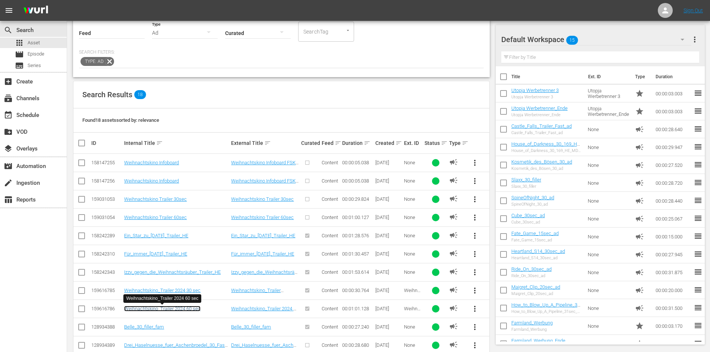
click at [161, 307] on link "Weihnachtskino_Trailer 2024 60 sec" at bounding box center [162, 309] width 76 height 6
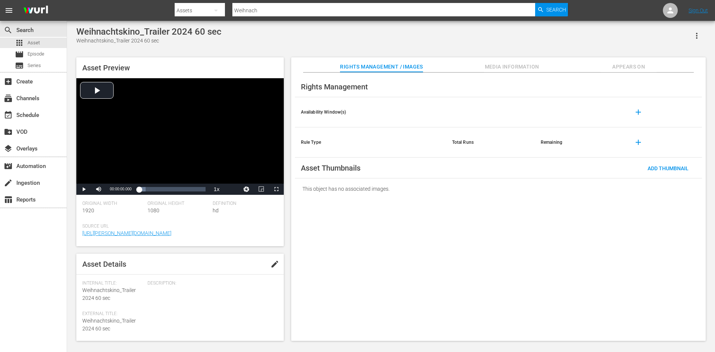
click at [271, 262] on span "edit" at bounding box center [274, 264] width 9 height 9
drag, startPoint x: 94, startPoint y: 330, endPoint x: 100, endPoint y: 330, distance: 6.7
type textarea "Weihnachtskino_Trailer 2024_ 60 sec"
type textarea "Weihnachtskino_Trailer 2024_2 60 sec"
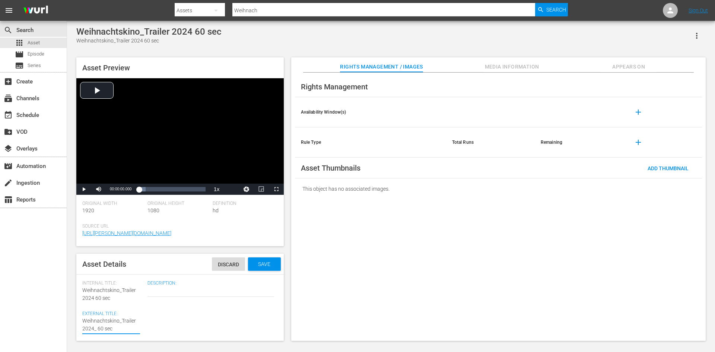
type textarea "Weihnachtskino_Trailer 2024_2 60 sec"
type textarea "Weihnachtskino_Trailer 2024_25 60 sec"
click at [259, 263] on span "Save" at bounding box center [264, 264] width 24 height 6
click at [655, 67] on span "Appears On" at bounding box center [629, 66] width 56 height 9
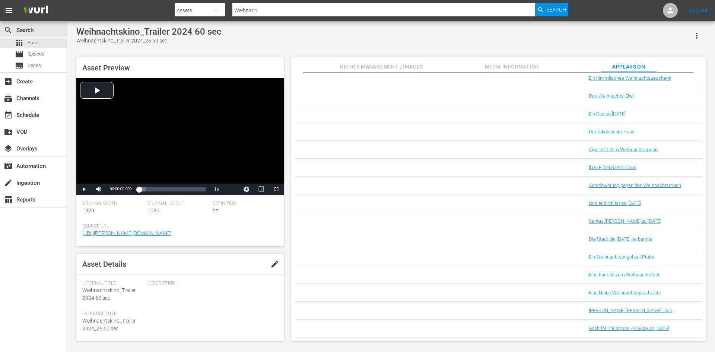
scroll to position [112, 0]
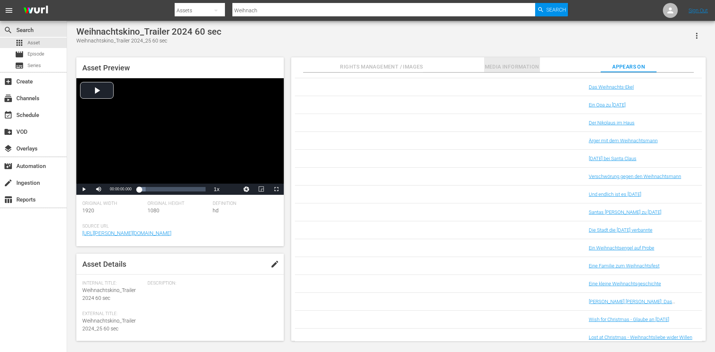
click at [527, 63] on span "Media Information" at bounding box center [512, 66] width 56 height 9
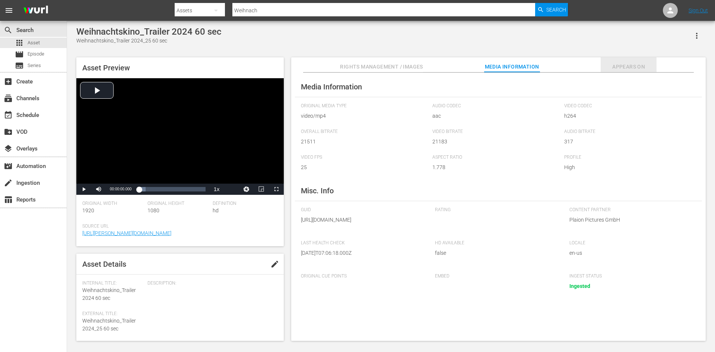
click at [622, 66] on span "Appears On" at bounding box center [629, 66] width 56 height 9
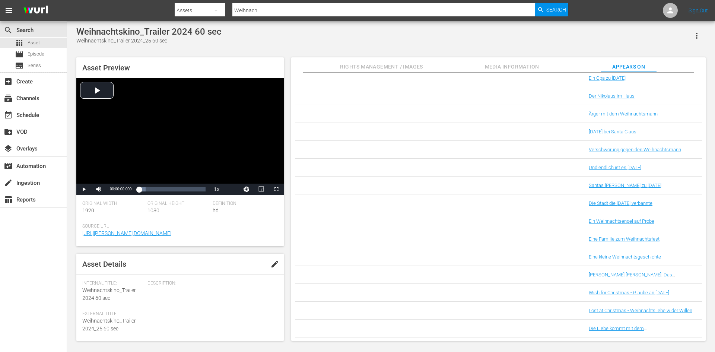
scroll to position [0, 0]
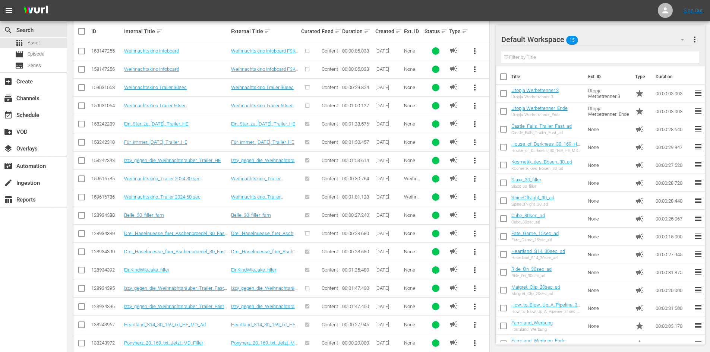
scroll to position [113, 0]
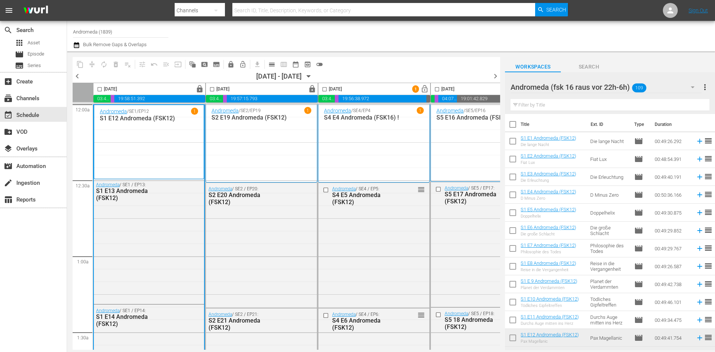
scroll to position [0, 147]
